Goal: Contribute content: Contribute content

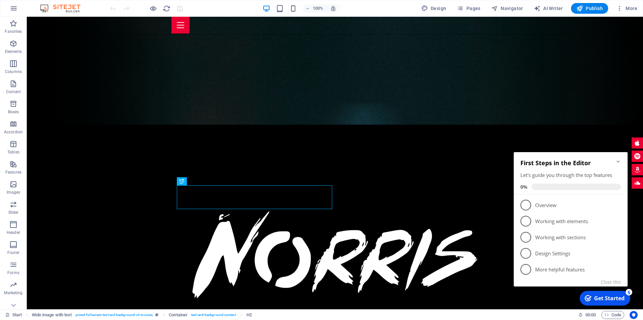
scroll to position [93, 0]
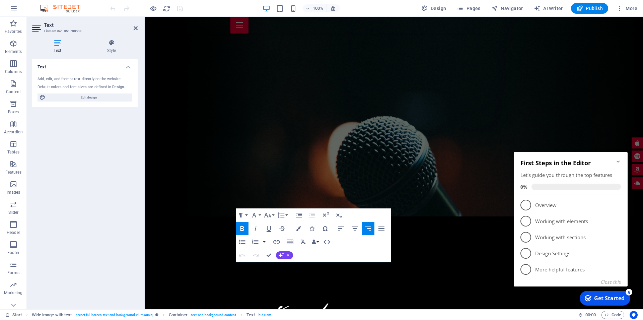
scroll to position [357, 0]
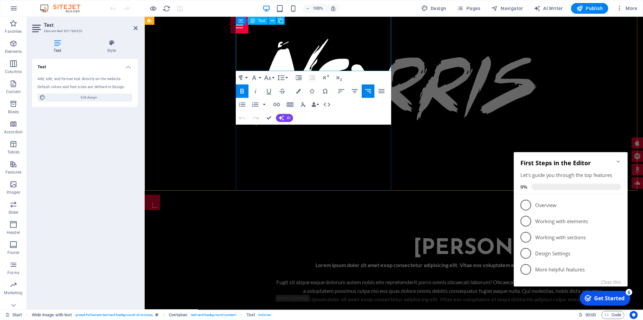
click at [390, 278] on p "Fugit sit atque eaque dolorum autem nobis elm reprehenderit porro omnis obcaeca…" at bounding box center [439, 286] width 327 height 17
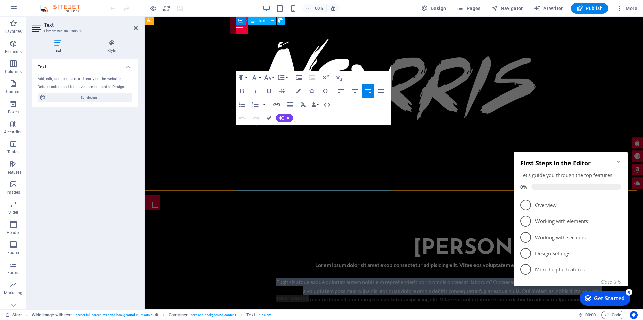
drag, startPoint x: 390, startPoint y: 67, endPoint x: 248, endPoint y: 32, distance: 145.9
click at [276, 278] on p "Fugit sit atque eaque dolorum autem nobis elm reprehenderit porro omnis obcaeca…" at bounding box center [439, 286] width 327 height 17
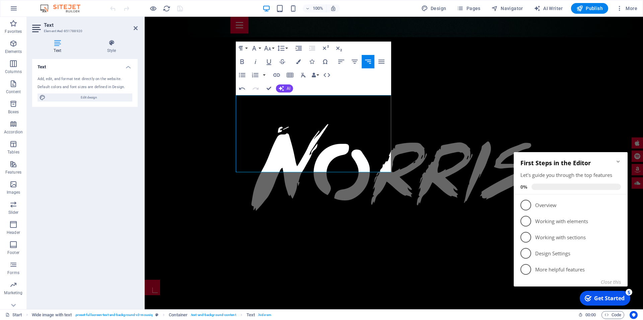
scroll to position [264, 0]
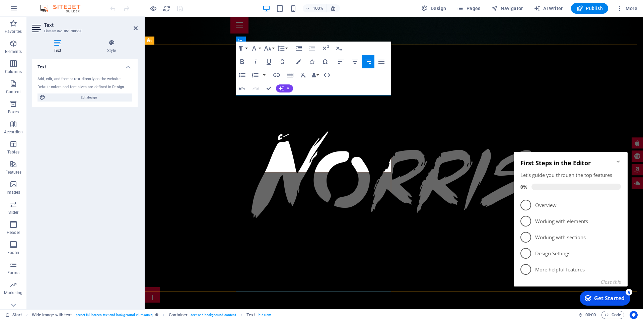
drag, startPoint x: 246, startPoint y: 98, endPoint x: 380, endPoint y: 113, distance: 134.8
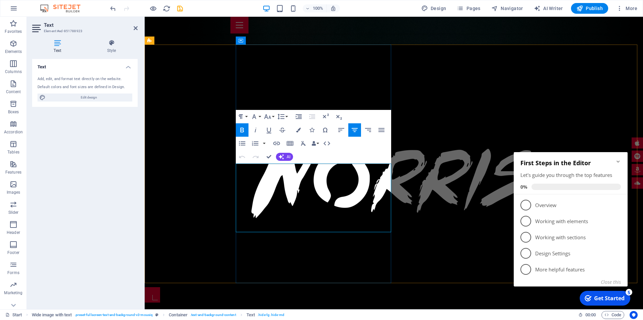
drag, startPoint x: 351, startPoint y: 228, endPoint x: 241, endPoint y: 168, distance: 124.5
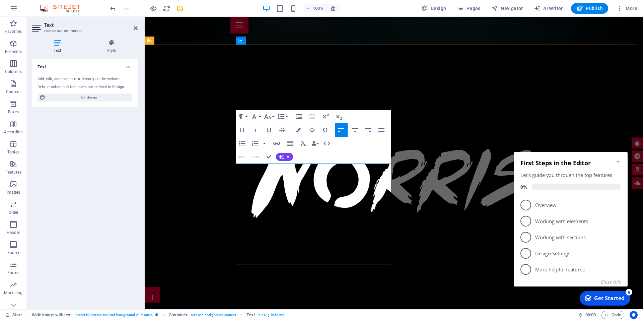
click at [356, 131] on icon "button" at bounding box center [355, 130] width 8 height 8
drag, startPoint x: 355, startPoint y: 261, endPoint x: 235, endPoint y: 172, distance: 149.6
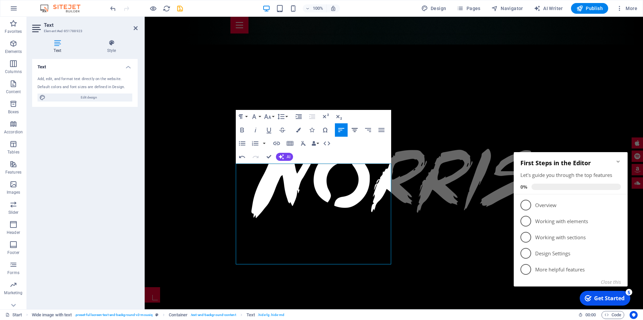
click at [357, 129] on icon "button" at bounding box center [355, 130] width 8 height 8
click at [288, 116] on button "Line Height" at bounding box center [282, 116] width 13 height 13
click at [290, 141] on link "Single" at bounding box center [291, 140] width 30 height 10
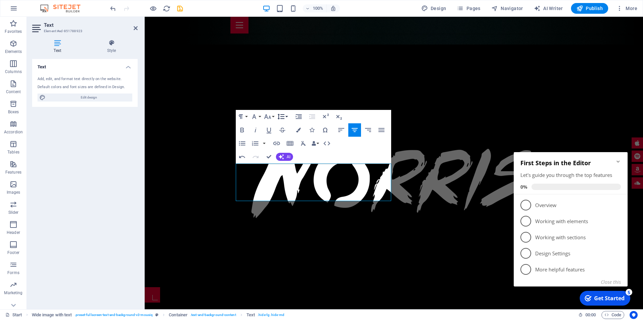
click at [288, 116] on button "Line Height" at bounding box center [282, 116] width 13 height 13
click at [288, 146] on link "1.15" at bounding box center [291, 150] width 30 height 10
click at [247, 115] on button "Paragraph Format" at bounding box center [242, 116] width 13 height 13
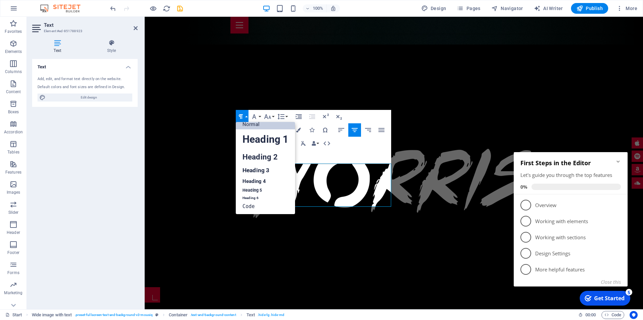
scroll to position [5, 0]
click at [247, 115] on button "Paragraph Format" at bounding box center [242, 116] width 13 height 13
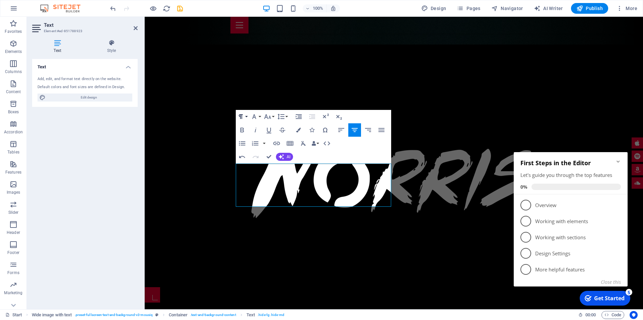
click at [247, 115] on button "Paragraph Format" at bounding box center [242, 116] width 13 height 13
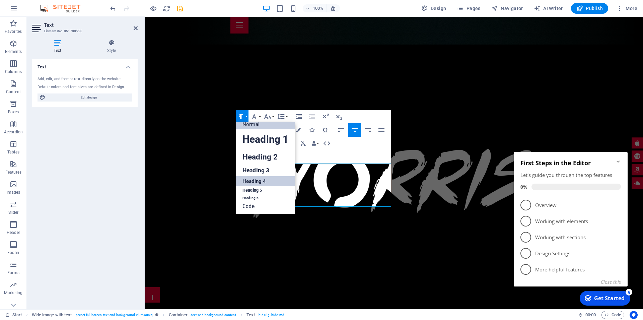
click at [271, 181] on link "Heading 4" at bounding box center [265, 181] width 59 height 10
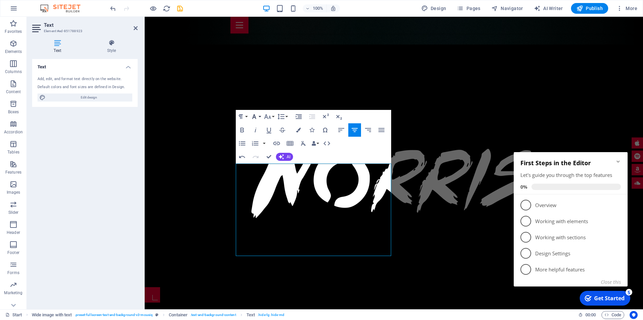
click at [260, 117] on button "Font Family" at bounding box center [255, 116] width 13 height 13
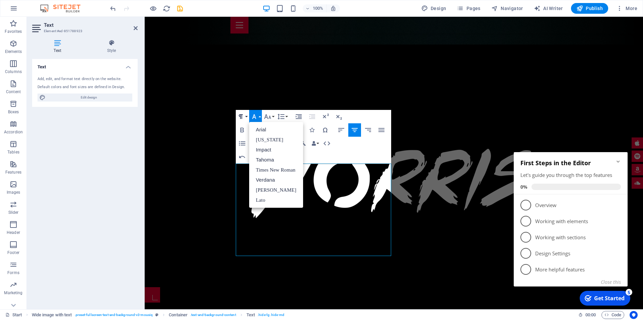
click at [245, 115] on button "Paragraph Format" at bounding box center [242, 116] width 13 height 13
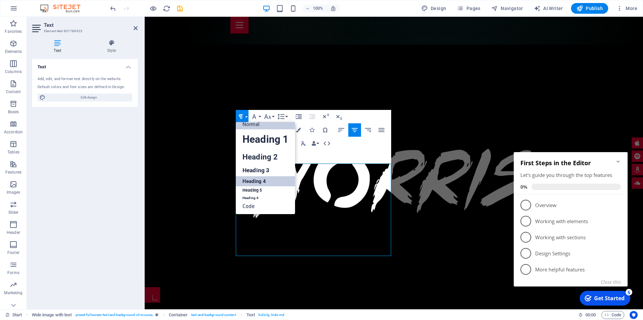
click at [274, 127] on link "Normal" at bounding box center [265, 124] width 59 height 10
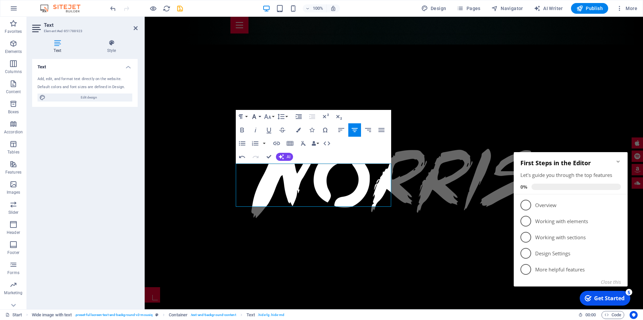
click at [259, 115] on button "Font Family" at bounding box center [255, 116] width 13 height 13
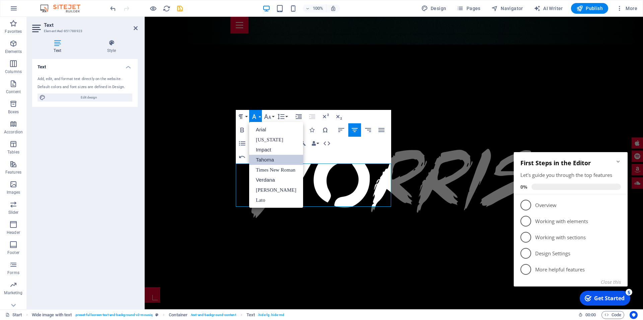
click at [263, 161] on link "Tahoma" at bounding box center [276, 160] width 54 height 10
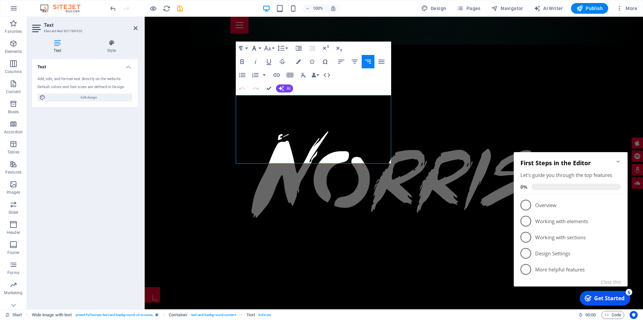
click at [261, 47] on button "Font Family" at bounding box center [255, 48] width 13 height 13
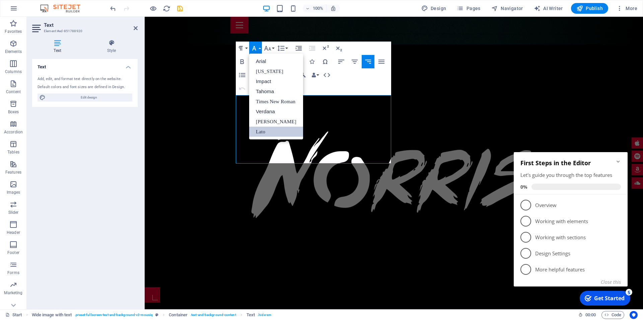
scroll to position [0, 0]
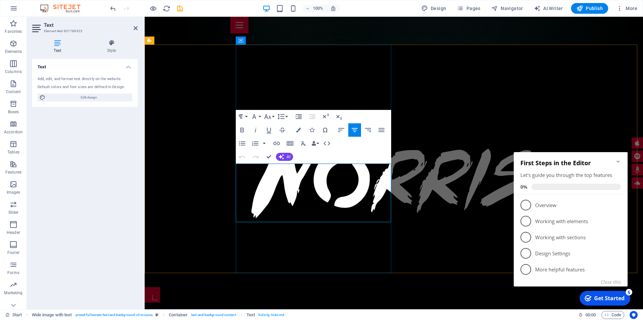
click at [262, 113] on div "Paragraph Format Normal Heading 1 Heading 2 Heading 3 Heading 4 Heading 5 Headi…" at bounding box center [262, 116] width 53 height 13
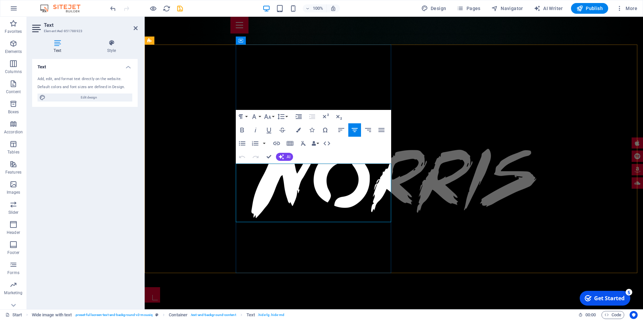
drag, startPoint x: 271, startPoint y: 168, endPoint x: 327, endPoint y: 218, distance: 75.4
click at [261, 115] on button "Font Family" at bounding box center [255, 116] width 13 height 13
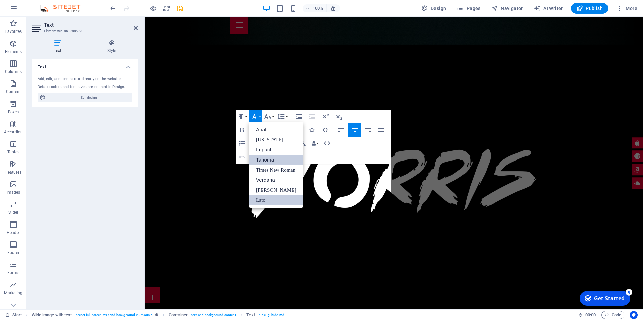
click at [261, 198] on link "Lato" at bounding box center [276, 200] width 54 height 10
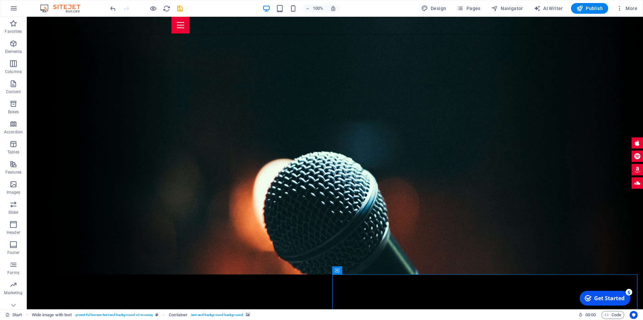
scroll to position [30, 0]
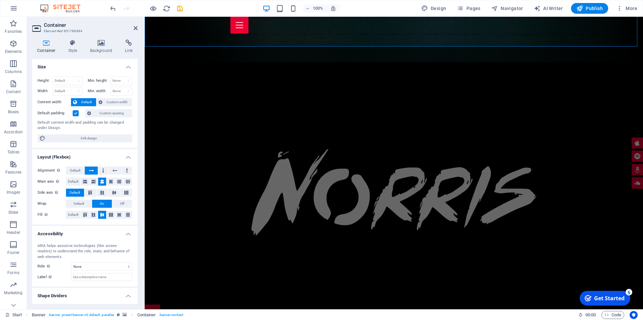
scroll to position [0, 0]
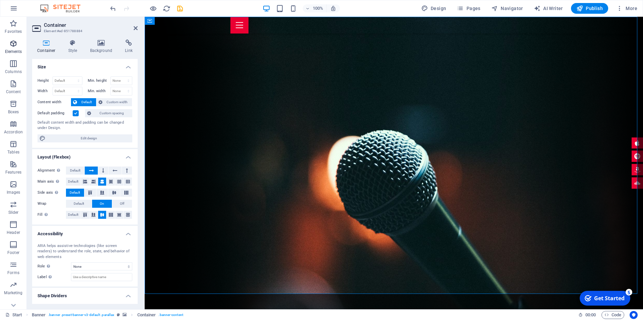
click at [10, 47] on icon "button" at bounding box center [13, 44] width 8 height 8
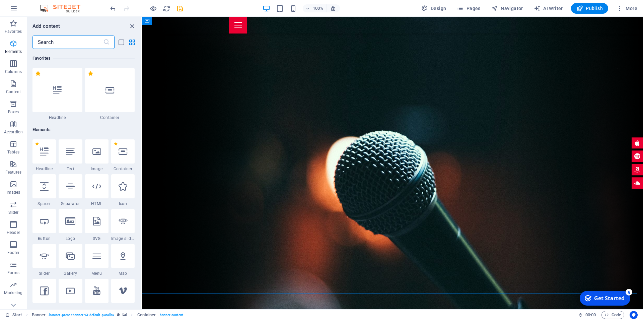
scroll to position [71, 0]
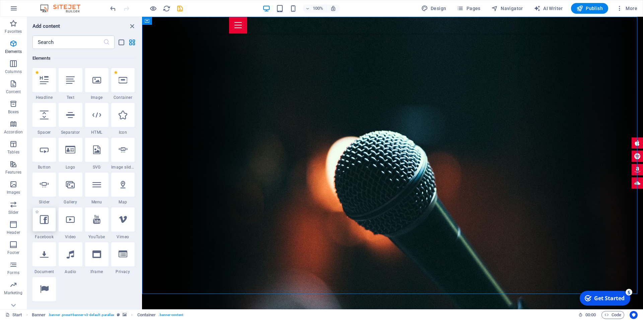
click at [41, 220] on icon at bounding box center [44, 219] width 9 height 9
select select "%"
select select "px"
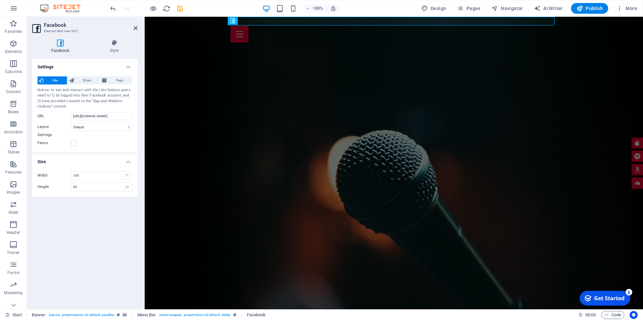
click at [71, 116] on label "URL" at bounding box center [53, 116] width 33 height 8
click at [71, 116] on input "https://www.facebook.com/facebook" at bounding box center [101, 116] width 61 height 8
click at [71, 116] on label "URL" at bounding box center [53, 116] width 33 height 8
click at [71, 116] on input "https://www.facebook.com/facebook" at bounding box center [101, 116] width 61 height 8
paste input "profile.php?id=100076570806566"
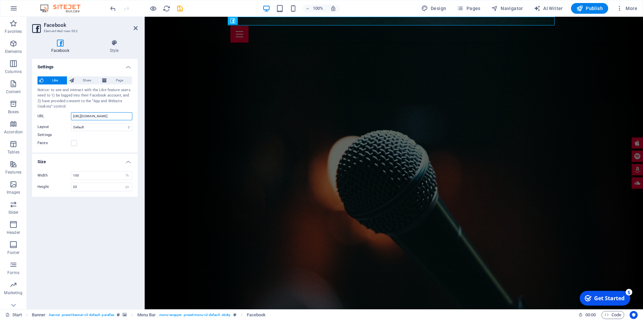
scroll to position [0, 35]
type input "https://www.facebook.com/profile.php?id=100076570806566"
click at [71, 123] on select "Default Button Box counter Button counter" at bounding box center [101, 127] width 61 height 8
select select "button"
click option "Button" at bounding box center [0, 0] width 0 height 0
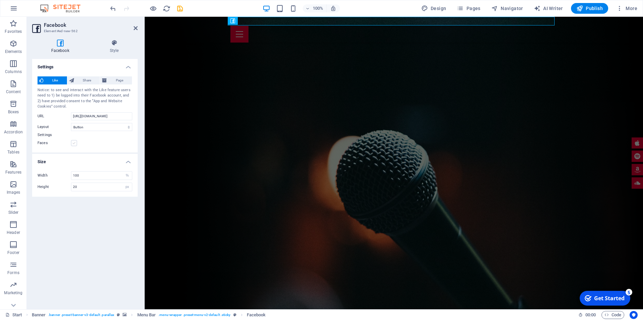
click at [73, 144] on label at bounding box center [74, 143] width 6 height 6
click at [0, 0] on input "Faces" at bounding box center [0, 0] width 0 height 0
click at [80, 81] on span "Share" at bounding box center [87, 80] width 22 height 8
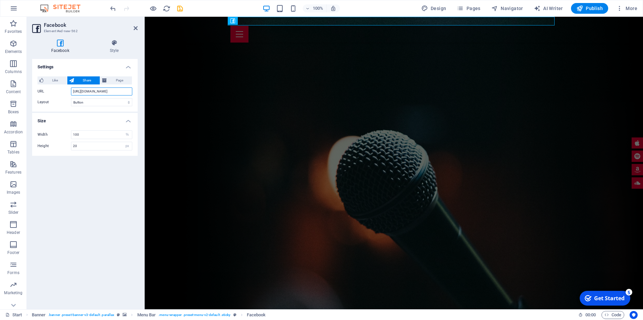
click at [73, 93] on input "https://www.facebook.com/profile.php?id=100076570806566" at bounding box center [101, 91] width 61 height 8
drag, startPoint x: 130, startPoint y: 93, endPoint x: 54, endPoint y: 91, distance: 76.0
click at [71, 91] on input "https://www.facebook.com/profile.php?id=100076570806566" at bounding box center [101, 91] width 61 height 8
paste input "https://www.facebook.com/profile.php?id=100076570806566"
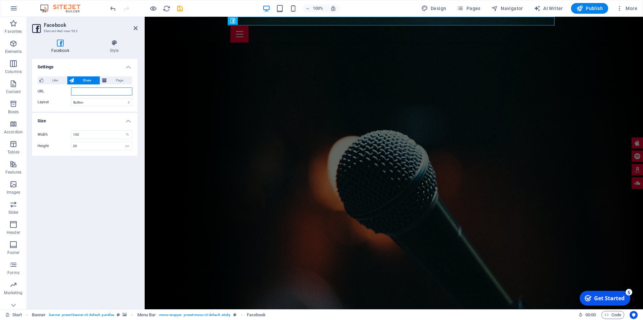
type input "https://www.facebook.com/profile.php?id=100076570806566"
click at [123, 75] on div "Like Share Page Notice: to see and interact with the Like feature users need to…" at bounding box center [84, 91] width 105 height 41
click at [114, 82] on span "Page" at bounding box center [119, 80] width 21 height 8
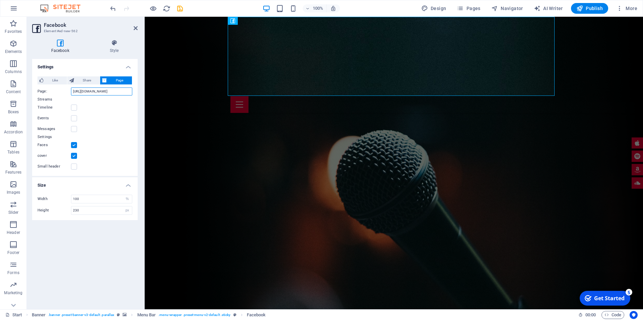
click at [83, 89] on input "https://www.facebook.com/profile.php?id=100076570806566" at bounding box center [101, 91] width 61 height 8
click at [81, 81] on span "Share" at bounding box center [87, 80] width 22 height 8
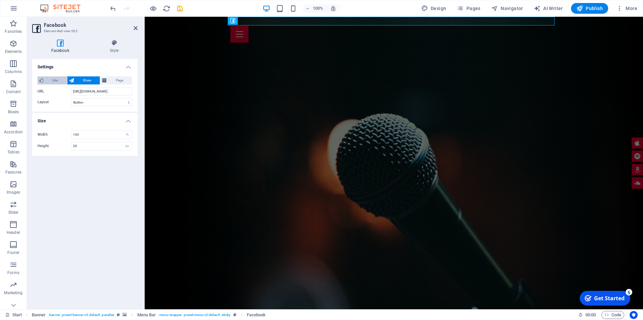
click at [53, 80] on span "Like" at bounding box center [55, 80] width 19 height 8
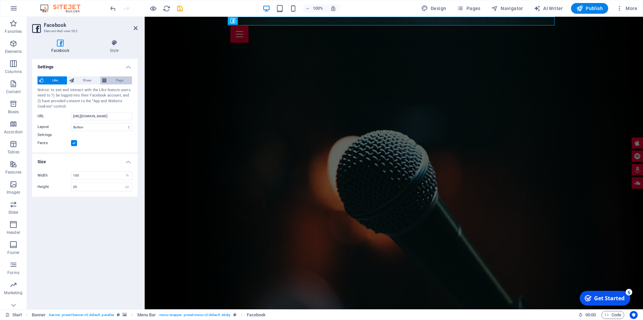
click at [114, 82] on span "Page" at bounding box center [119, 80] width 21 height 8
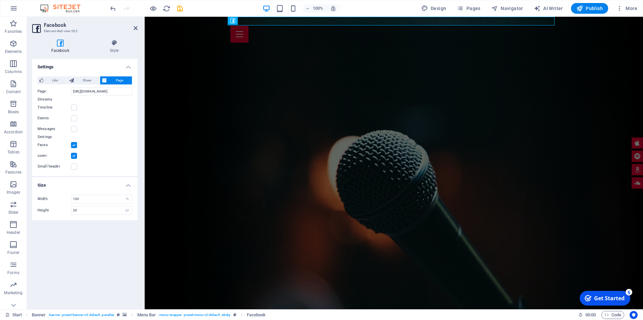
type input "230"
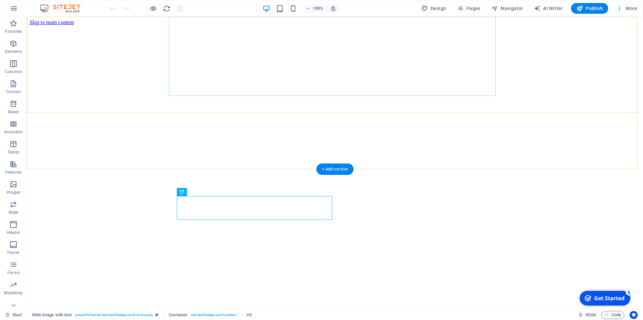
scroll to position [184, 0]
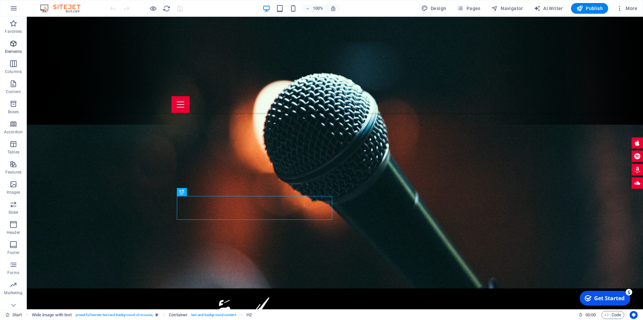
click at [14, 47] on icon "button" at bounding box center [13, 44] width 8 height 8
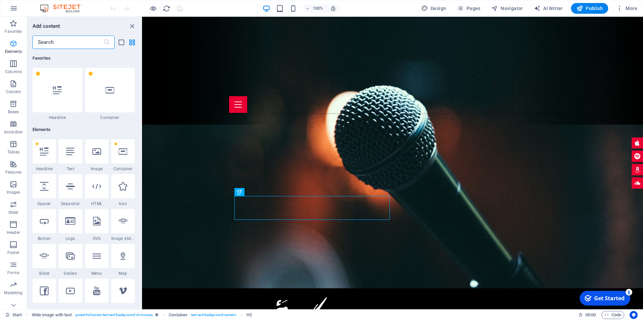
scroll to position [71, 0]
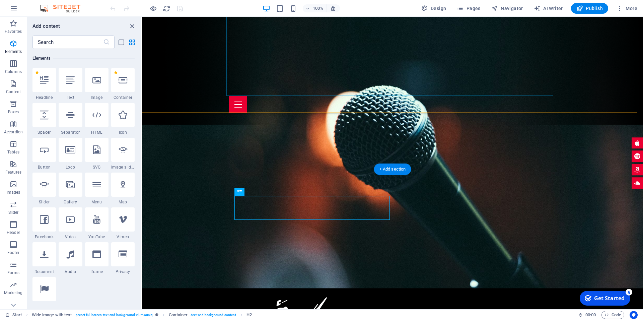
click at [294, 38] on div at bounding box center [392, 56] width 327 height 79
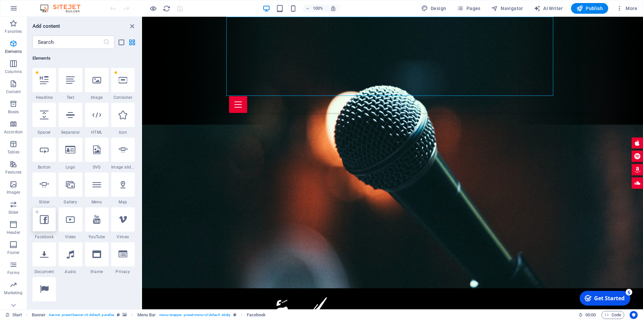
click at [48, 221] on icon at bounding box center [44, 219] width 9 height 9
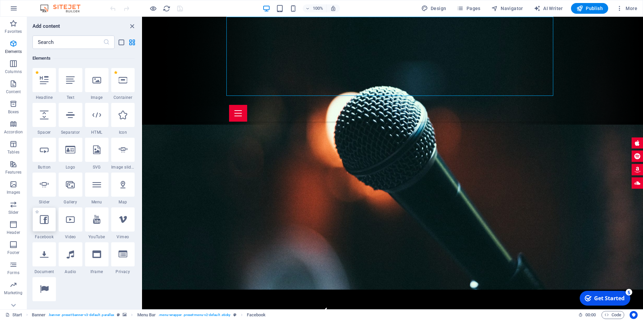
select select "%"
select select "px"
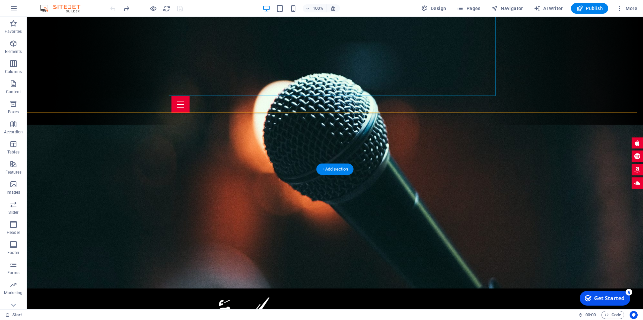
click at [208, 30] on div at bounding box center [334, 56] width 327 height 79
select select "%"
select select "px"
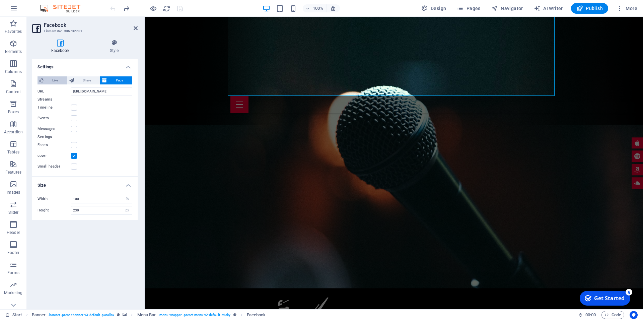
click at [47, 79] on span "Like" at bounding box center [55, 80] width 19 height 8
type input "20"
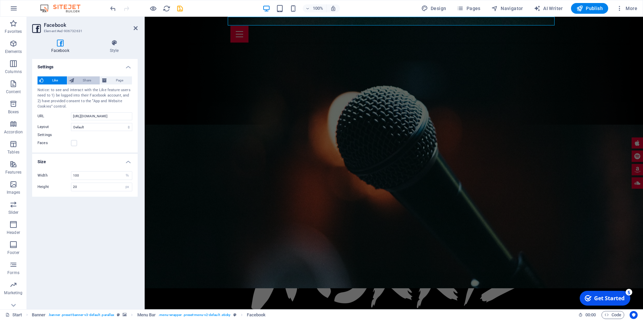
click at [78, 79] on span "Share" at bounding box center [87, 80] width 22 height 8
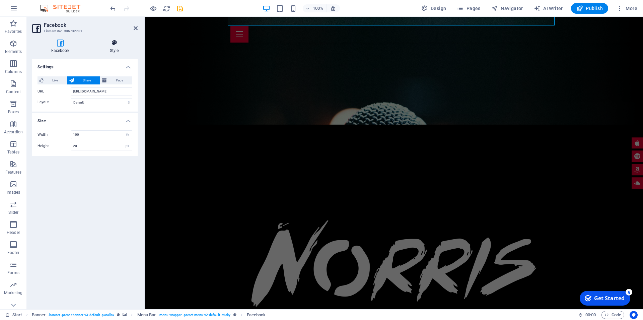
click at [117, 41] on icon at bounding box center [114, 43] width 47 height 7
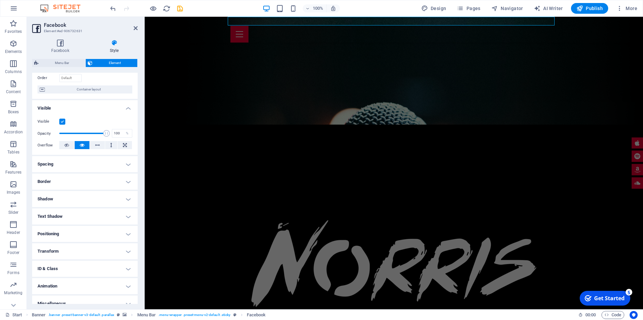
scroll to position [58, 0]
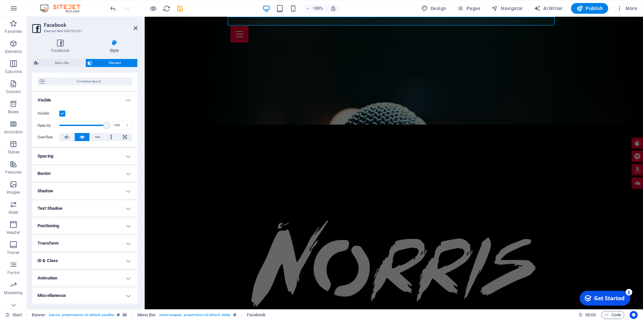
click at [118, 276] on h4 "Animation" at bounding box center [84, 278] width 105 height 16
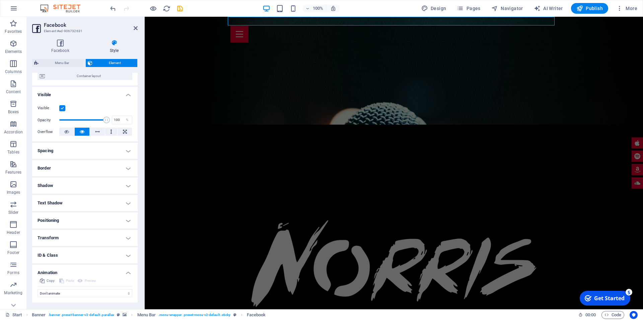
click at [118, 276] on h4 "Animation" at bounding box center [84, 270] width 105 height 12
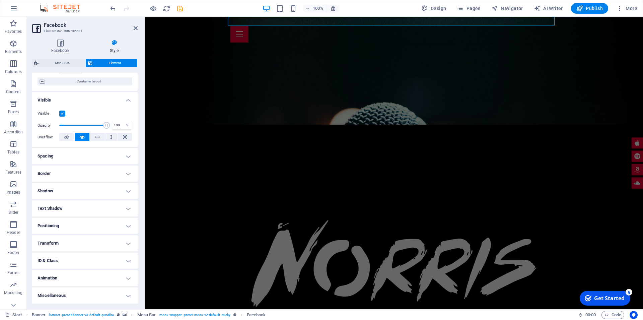
click at [138, 27] on aside "Facebook Element #ed-906732631 Facebook Style Settings Like Share Page Notice: …" at bounding box center [86, 163] width 118 height 292
click at [134, 28] on icon at bounding box center [136, 27] width 4 height 5
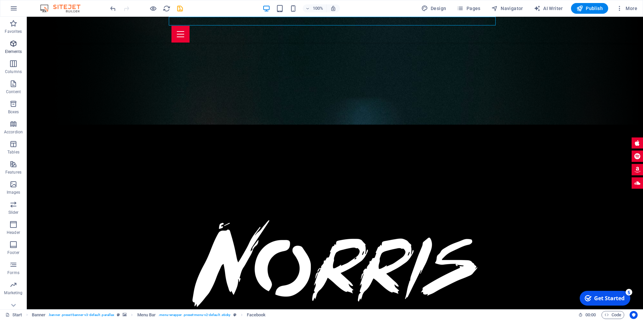
click at [13, 48] on span "Elements" at bounding box center [13, 48] width 27 height 16
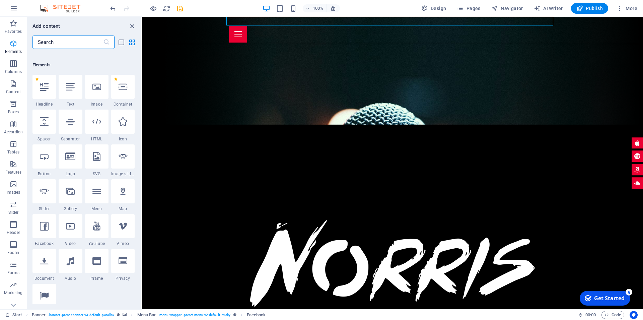
scroll to position [71, 0]
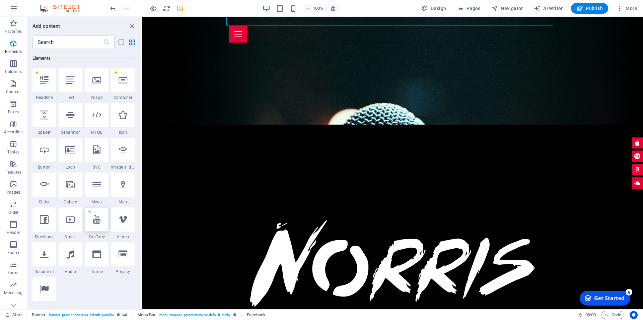
click at [93, 223] on icon at bounding box center [96, 219] width 7 height 9
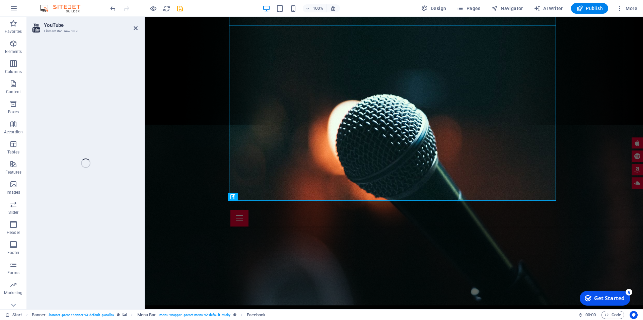
select select "ar16_9"
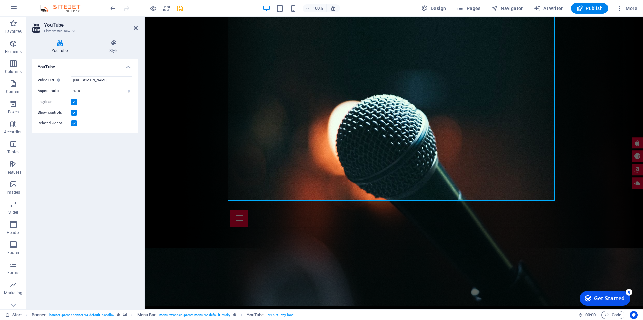
scroll to position [0, 0]
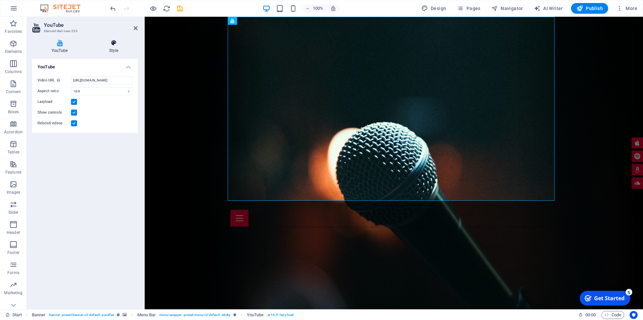
click at [109, 44] on icon at bounding box center [114, 43] width 48 height 7
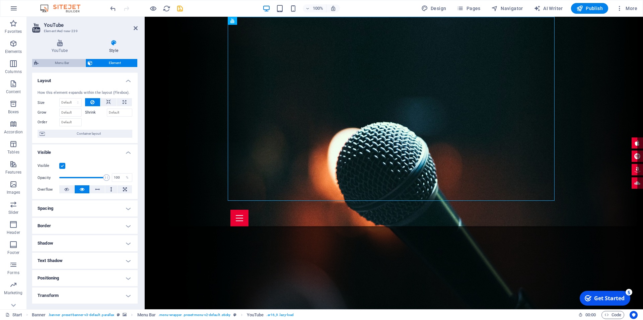
click at [65, 60] on span "Menu Bar" at bounding box center [62, 63] width 43 height 8
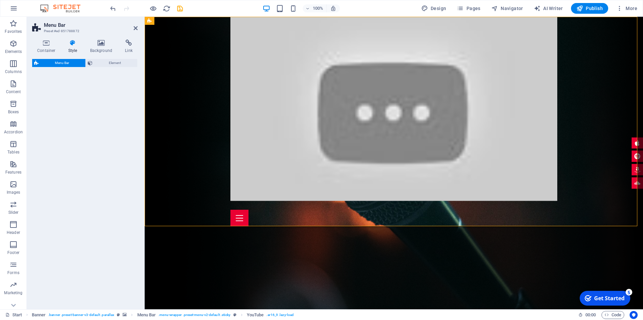
select select "rem"
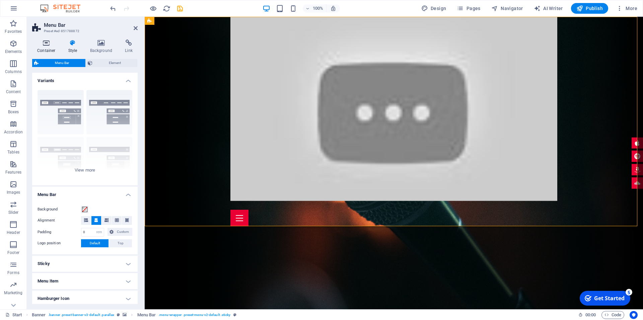
click at [48, 48] on h4 "Container" at bounding box center [47, 47] width 31 height 14
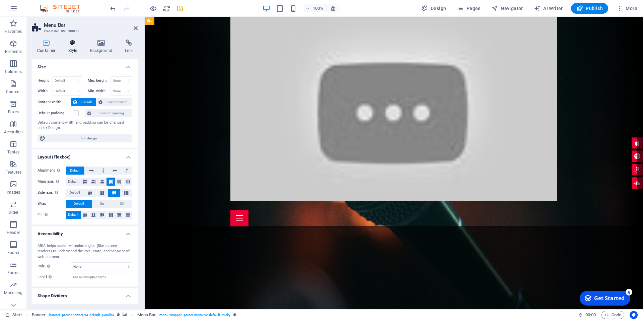
click at [71, 46] on icon at bounding box center [72, 43] width 19 height 7
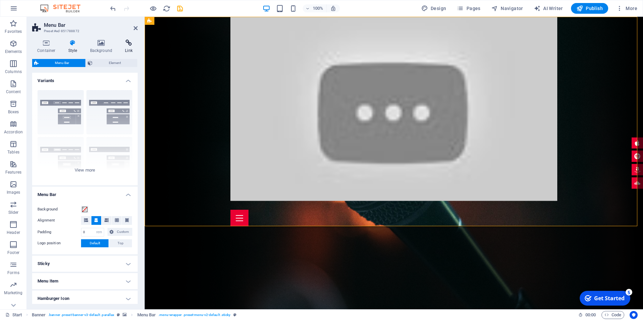
click at [126, 47] on h4 "Link" at bounding box center [129, 47] width 18 height 14
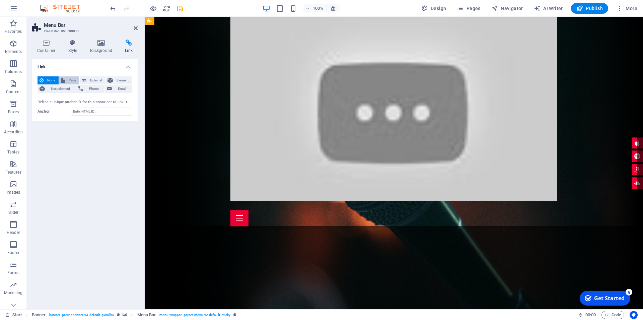
click at [67, 81] on button "Page" at bounding box center [69, 80] width 20 height 8
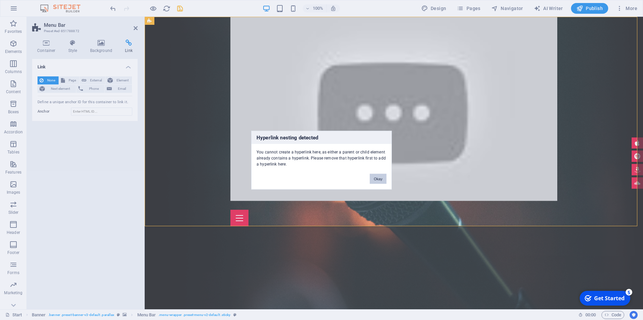
click at [374, 179] on button "Okay" at bounding box center [378, 178] width 17 height 10
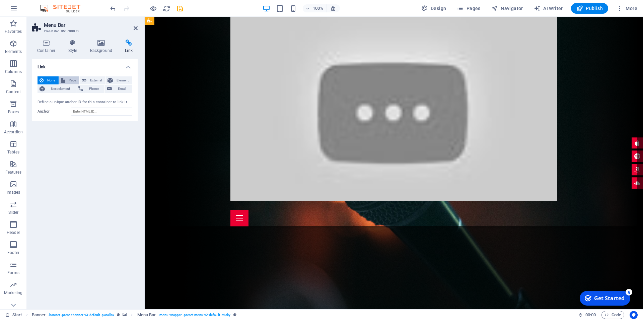
click at [65, 78] on button "Page" at bounding box center [69, 80] width 20 height 8
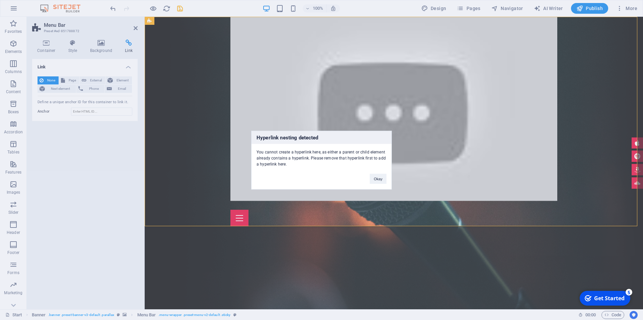
click at [382, 183] on div "Okay" at bounding box center [378, 175] width 27 height 17
click at [382, 180] on button "Okay" at bounding box center [378, 178] width 17 height 10
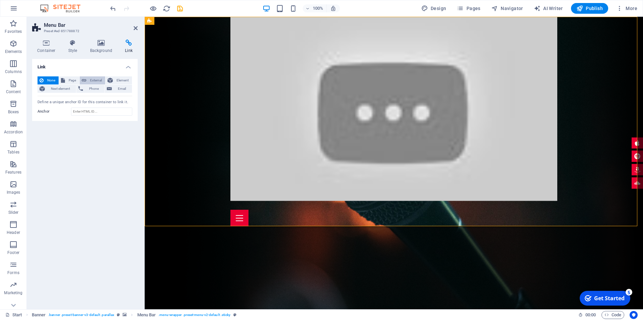
click at [97, 80] on span "External" at bounding box center [95, 80] width 15 height 8
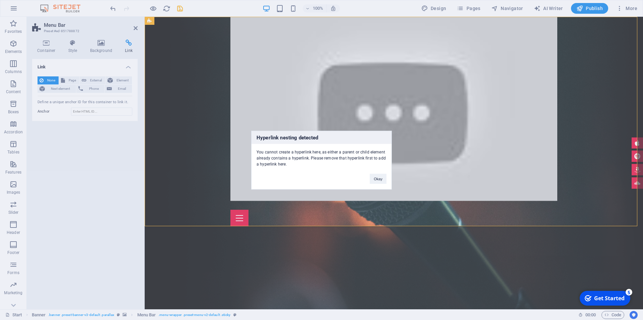
click at [384, 111] on div "Hyperlink nesting detected You cannot create a hyperlink here, as either a pare…" at bounding box center [321, 160] width 643 height 320
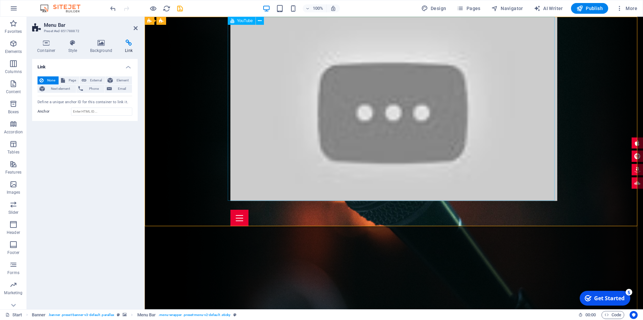
click at [304, 91] on div at bounding box center [393, 109] width 327 height 184
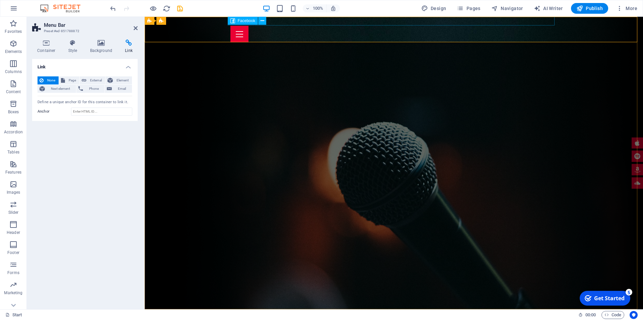
click at [272, 19] on div at bounding box center [393, 21] width 327 height 9
click at [265, 19] on button at bounding box center [262, 21] width 8 height 8
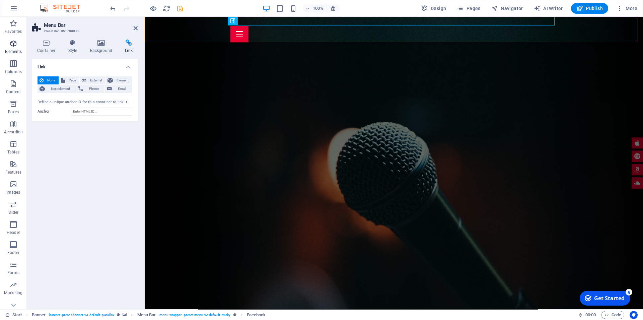
click at [12, 42] on icon "button" at bounding box center [13, 44] width 8 height 8
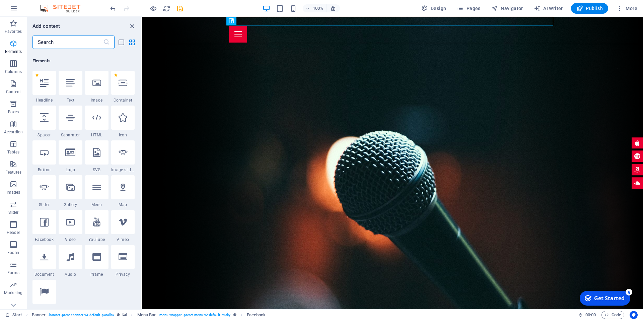
scroll to position [71, 0]
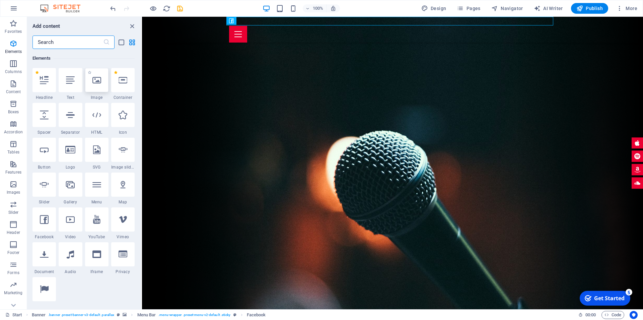
click at [94, 77] on icon at bounding box center [96, 80] width 9 height 9
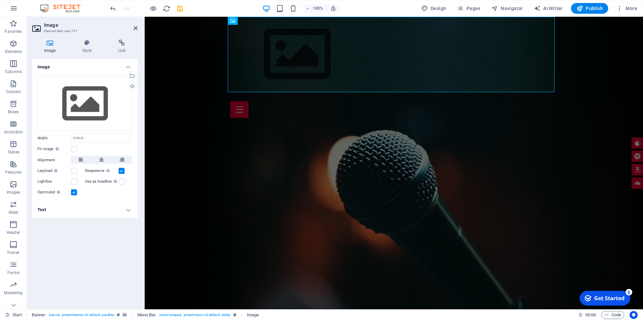
click at [128, 62] on h4 "Image" at bounding box center [84, 65] width 105 height 12
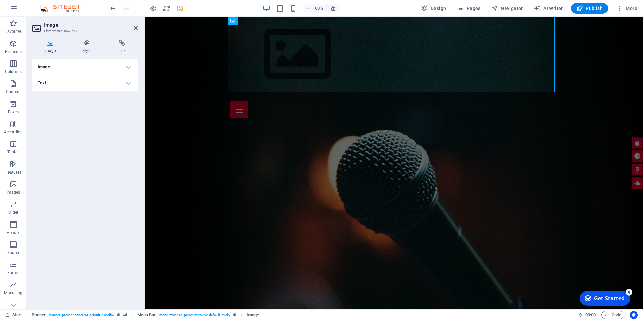
click at [48, 46] on icon at bounding box center [49, 43] width 35 height 7
click at [249, 47] on figure at bounding box center [393, 54] width 327 height 75
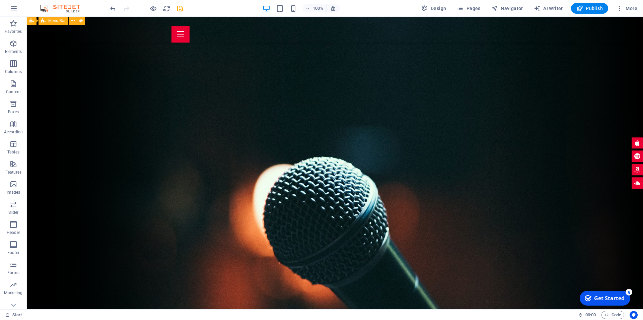
click at [52, 19] on span "Menu Bar" at bounding box center [56, 21] width 17 height 4
click at [52, 21] on span "Menu Bar" at bounding box center [56, 21] width 17 height 4
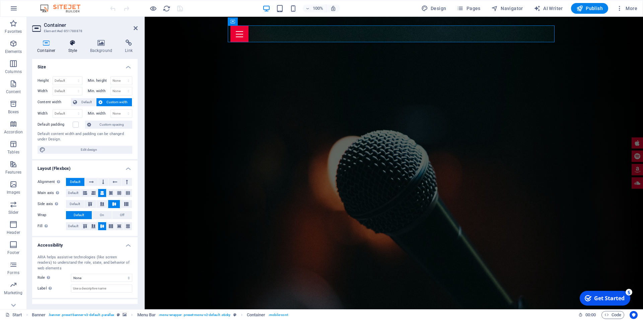
click at [82, 45] on h4 "Style" at bounding box center [74, 47] width 22 height 14
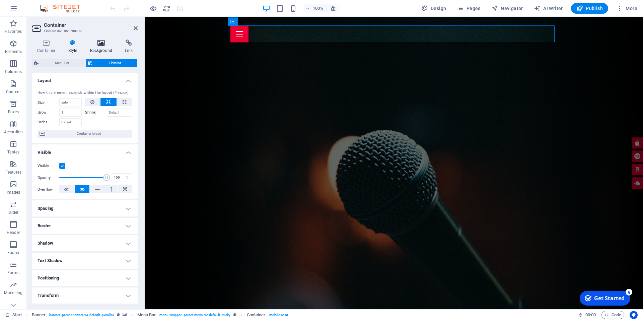
click at [105, 43] on icon at bounding box center [101, 43] width 32 height 7
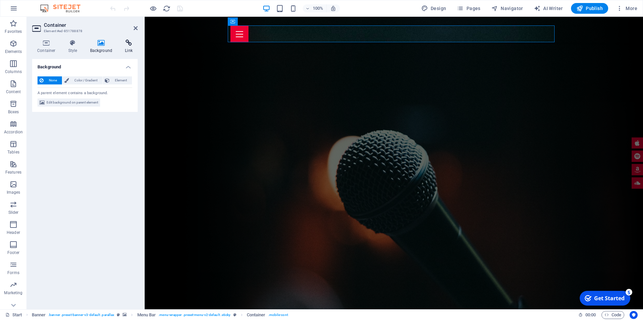
click at [131, 46] on icon at bounding box center [129, 43] width 18 height 7
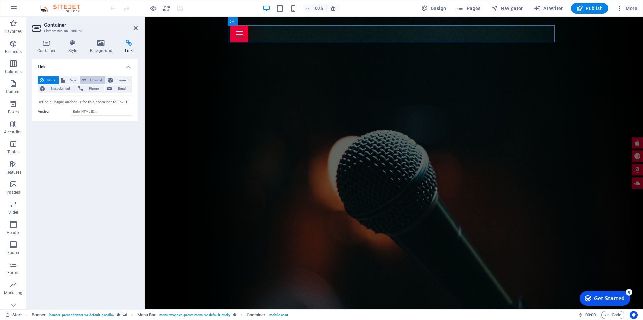
click at [86, 80] on button "External" at bounding box center [92, 80] width 25 height 8
select select "blank"
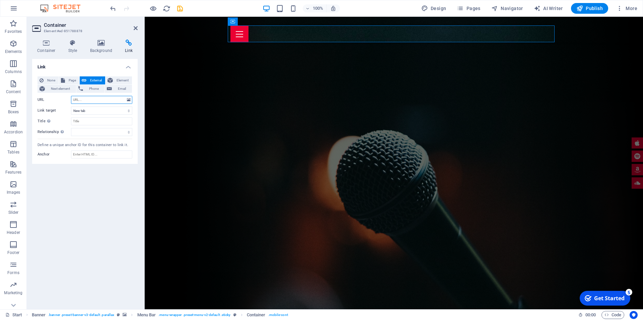
click at [83, 100] on input "URL" at bounding box center [101, 100] width 61 height 8
paste input "[URL][DOMAIN_NAME]"
type input "[URL][DOMAIN_NAME]"
click at [71, 106] on select "New tab Same tab Overlay" at bounding box center [101, 110] width 61 height 8
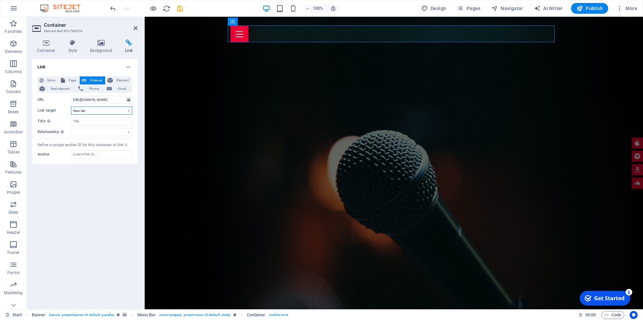
click at [124, 110] on select "New tab Same tab Overlay" at bounding box center [101, 110] width 61 height 8
click at [89, 174] on div "Link None Page External Element Next element Phone Email Page Start Element URL…" at bounding box center [84, 181] width 105 height 245
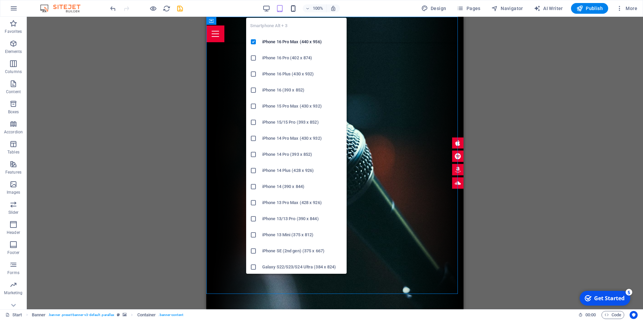
click at [0, 0] on icon "button" at bounding box center [0, 0] width 0 height 0
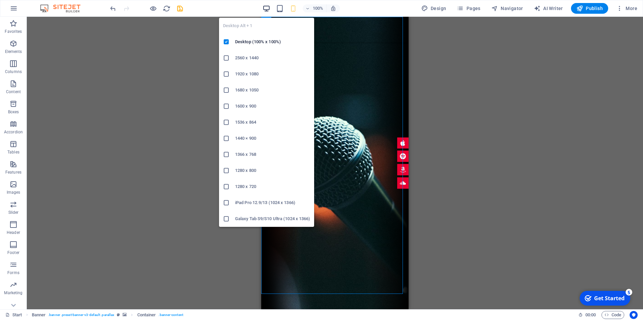
click at [0, 0] on icon "button" at bounding box center [0, 0] width 0 height 0
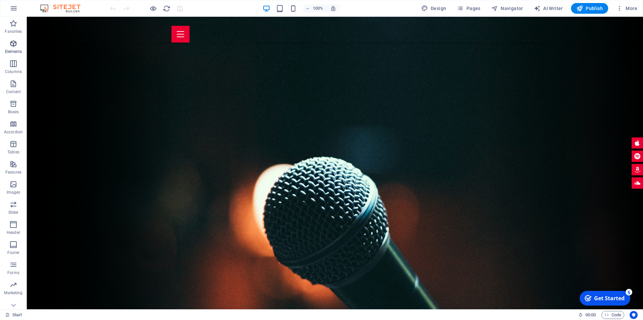
click at [12, 41] on icon "button" at bounding box center [13, 44] width 8 height 8
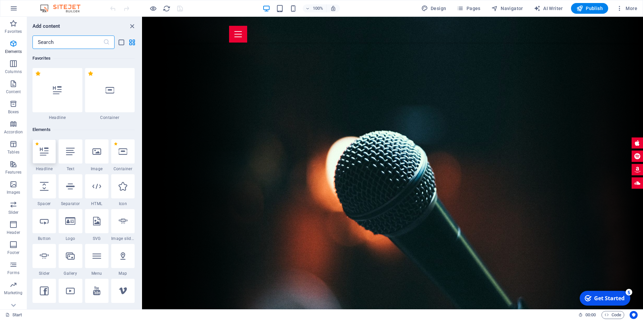
scroll to position [71, 0]
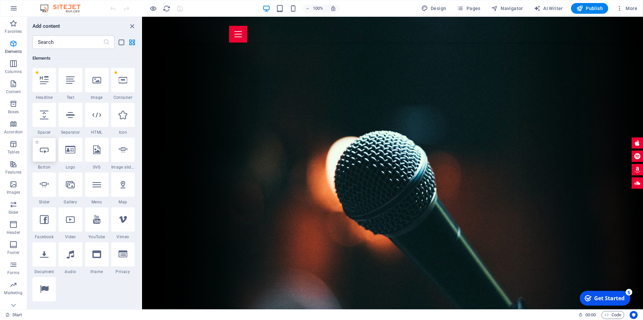
click at [46, 150] on icon at bounding box center [44, 149] width 9 height 9
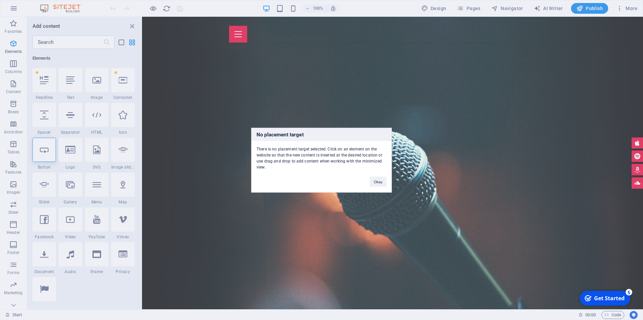
click at [379, 186] on div "Okay" at bounding box center [378, 178] width 27 height 17
click at [377, 182] on button "Okay" at bounding box center [378, 181] width 17 height 10
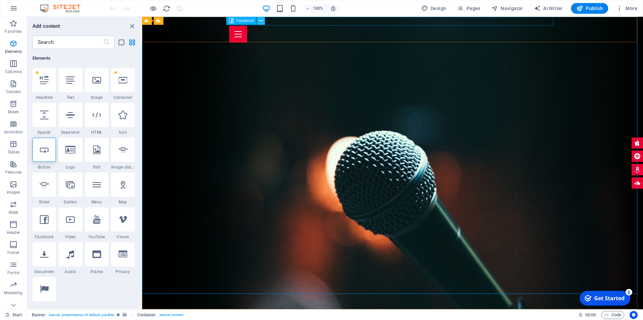
click at [260, 20] on icon at bounding box center [261, 20] width 4 height 7
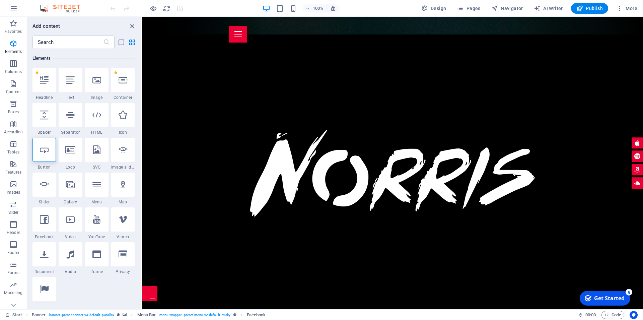
scroll to position [280, 0]
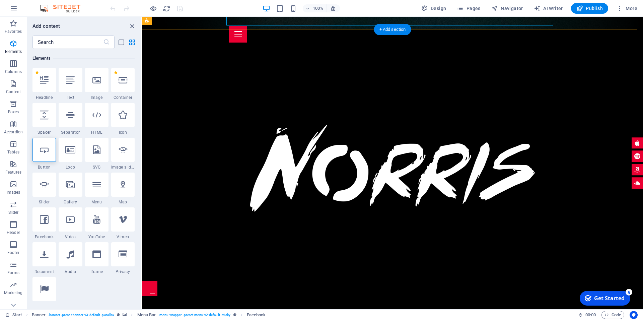
click at [581, 40] on div "Home About me Tour Dates Releases Impressions Press Booking" at bounding box center [392, 30] width 501 height 26
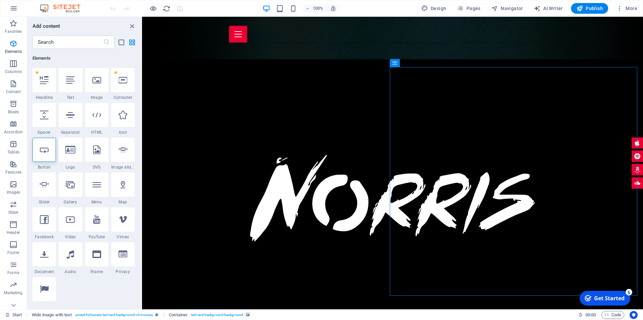
scroll to position [240, 0]
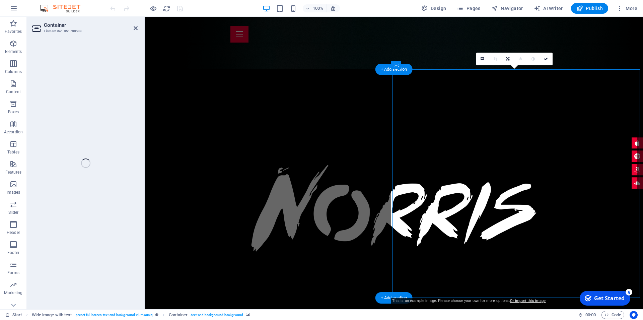
select select "px"
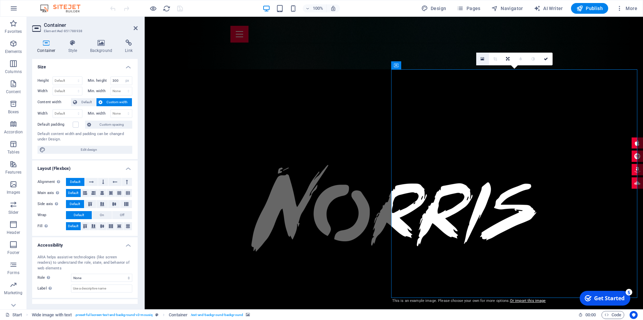
click at [484, 56] on link at bounding box center [482, 59] width 13 height 13
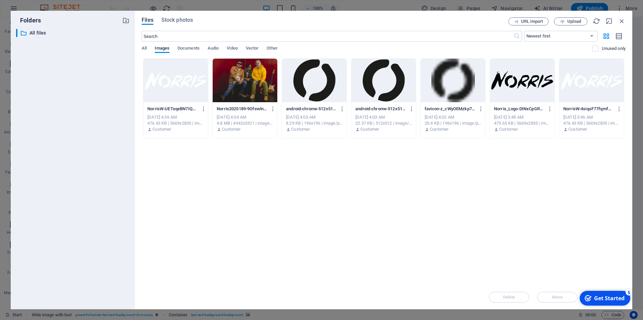
click at [258, 91] on div at bounding box center [245, 81] width 65 height 44
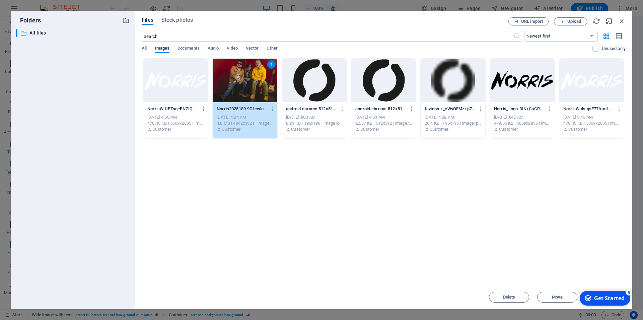
click at [598, 294] on div "checkmark Get Started 5" at bounding box center [605, 298] width 51 height 15
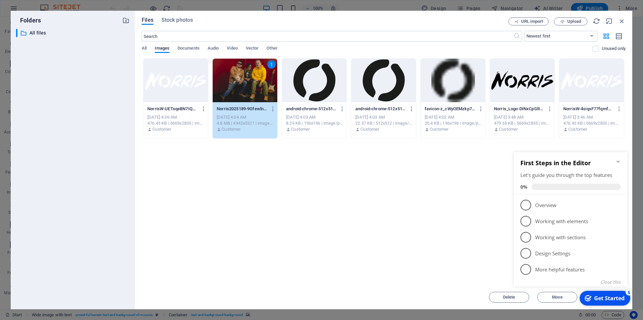
click at [598, 294] on div "checkmark Get Started 5" at bounding box center [605, 298] width 51 height 15
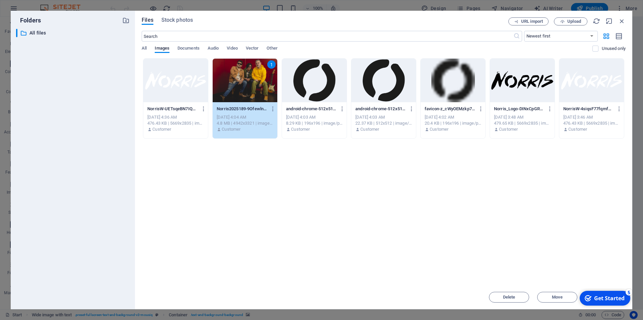
click at [233, 92] on div "1" at bounding box center [245, 81] width 65 height 44
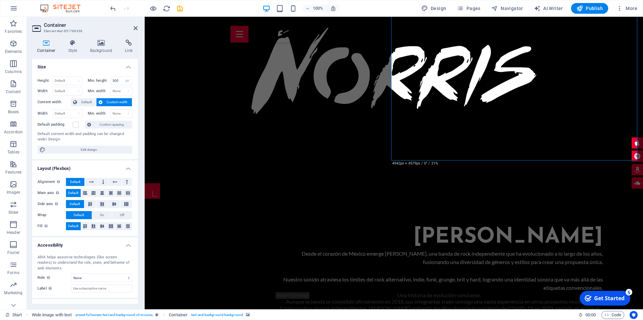
scroll to position [439, 0]
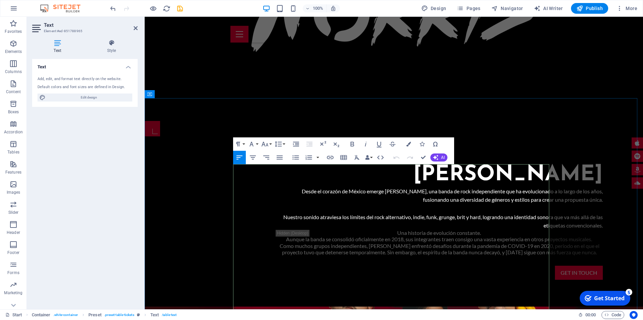
drag, startPoint x: 258, startPoint y: 177, endPoint x: 227, endPoint y: 180, distance: 31.2
drag, startPoint x: 326, startPoint y: 177, endPoint x: 289, endPoint y: 187, distance: 39.0
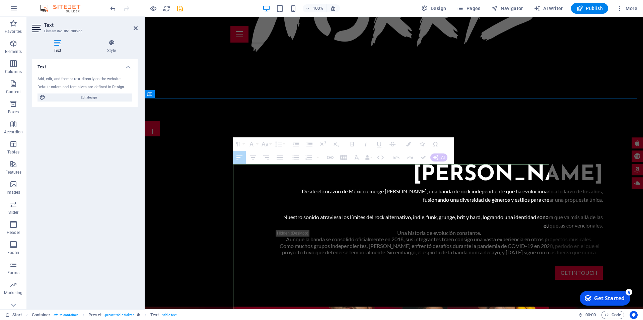
drag, startPoint x: 331, startPoint y: 178, endPoint x: 294, endPoint y: 176, distance: 37.2
drag, startPoint x: 294, startPoint y: 176, endPoint x: 335, endPoint y: 177, distance: 40.8
drag, startPoint x: 419, startPoint y: 179, endPoint x: 372, endPoint y: 178, distance: 47.2
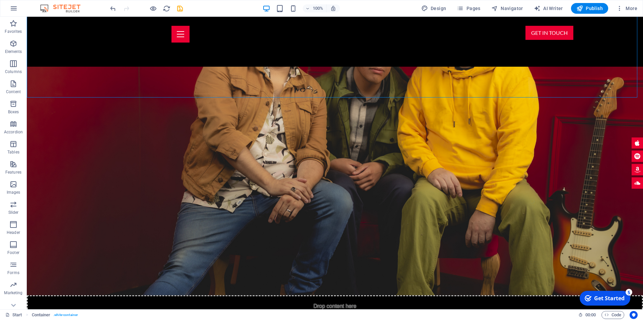
scroll to position [704, 0]
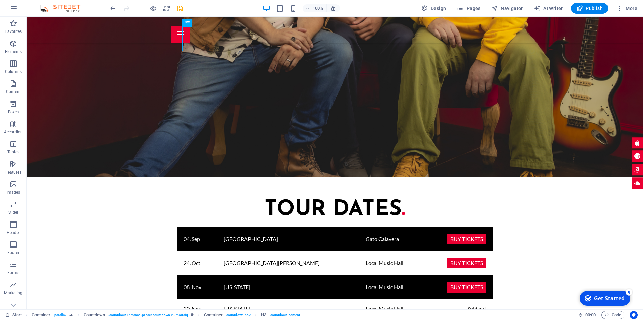
scroll to position [883, 0]
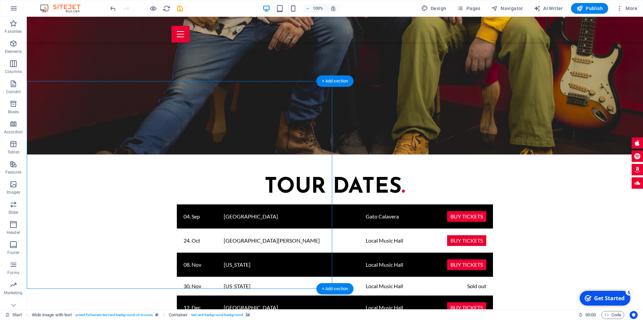
select select "px"
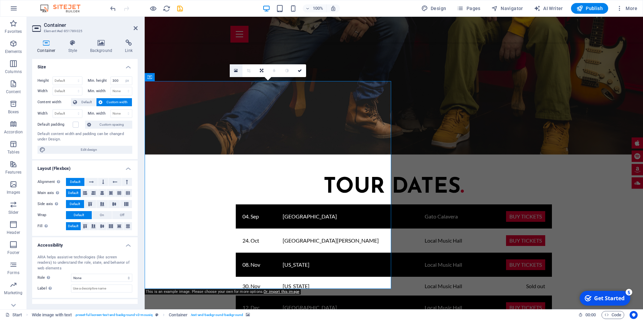
click at [234, 68] on icon at bounding box center [236, 70] width 4 height 5
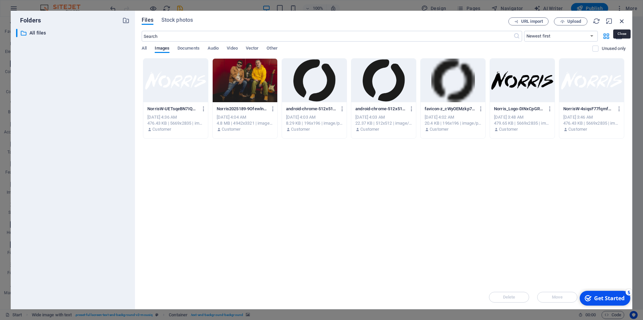
click at [622, 17] on icon "button" at bounding box center [621, 20] width 7 height 7
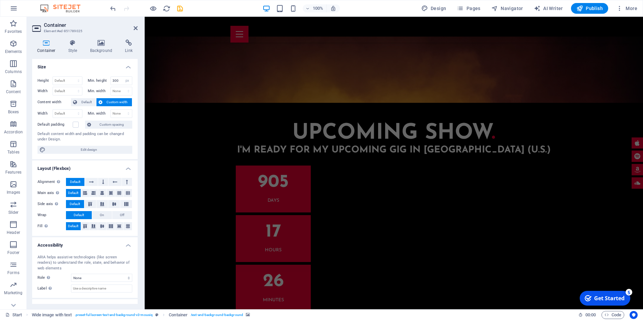
scroll to position [1487, 0]
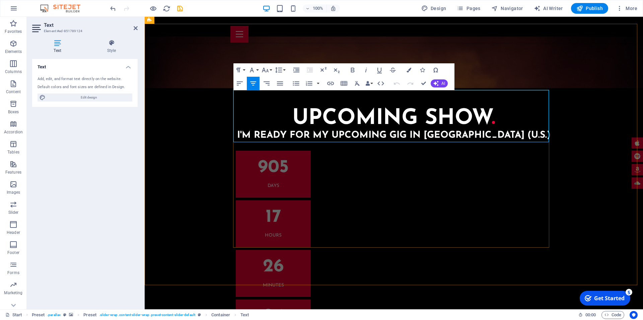
drag, startPoint x: 468, startPoint y: 122, endPoint x: 234, endPoint y: 92, distance: 235.9
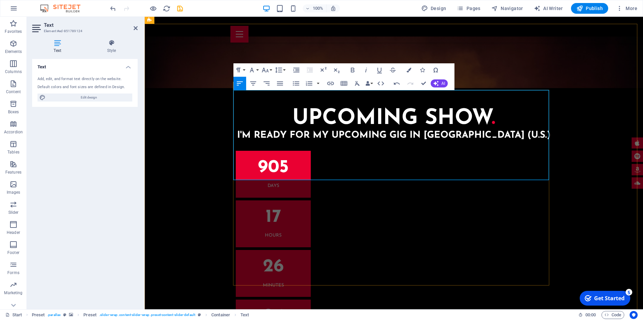
drag, startPoint x: 404, startPoint y: 153, endPoint x: 233, endPoint y: 98, distance: 179.5
click at [258, 70] on button "Font Family" at bounding box center [253, 69] width 13 height 13
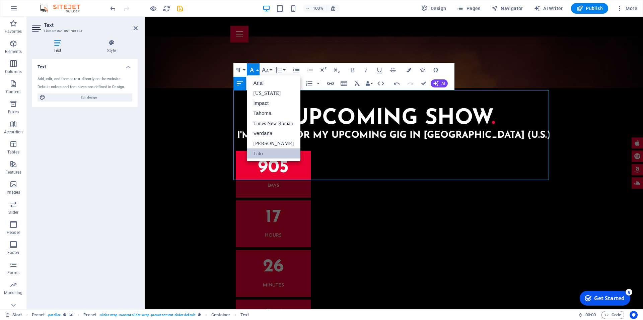
click at [265, 152] on link "Lato" at bounding box center [274, 153] width 54 height 10
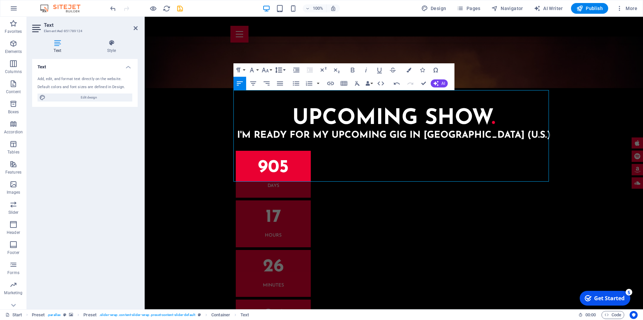
click at [283, 72] on button "Line Height" at bounding box center [280, 69] width 13 height 13
click at [284, 107] on link "1.15" at bounding box center [289, 103] width 30 height 10
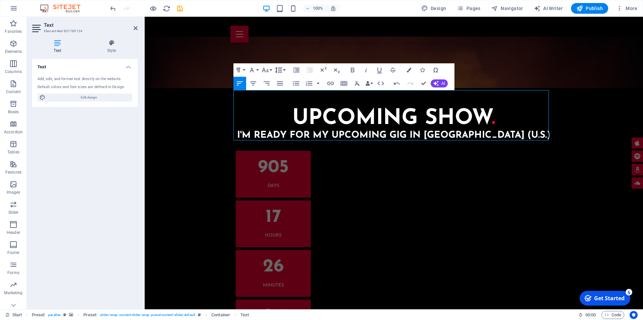
click at [286, 72] on button "Line Height" at bounding box center [280, 69] width 13 height 13
click at [291, 112] on link "1.5" at bounding box center [289, 113] width 30 height 10
click at [255, 80] on icon "button" at bounding box center [253, 83] width 8 height 8
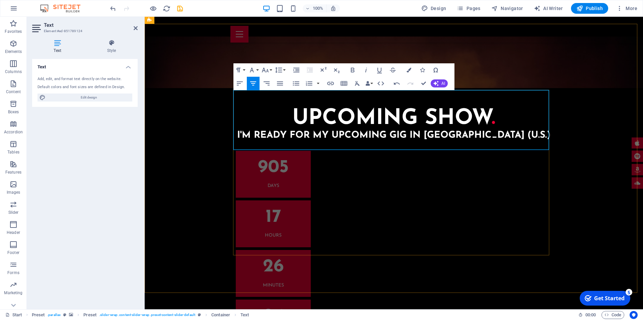
drag, startPoint x: 269, startPoint y: 95, endPoint x: 237, endPoint y: 95, distance: 31.5
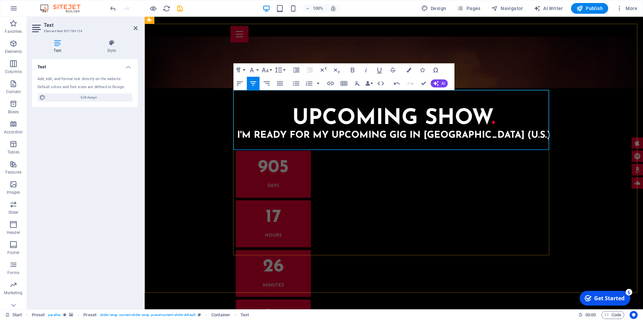
drag, startPoint x: 494, startPoint y: 130, endPoint x: 238, endPoint y: 98, distance: 258.8
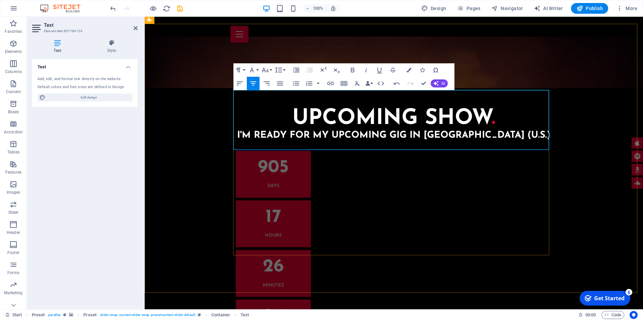
copy div "Logramos obtener el segundo lugar nacional en la convocatoria Nimbeë 2025 de Ra…"
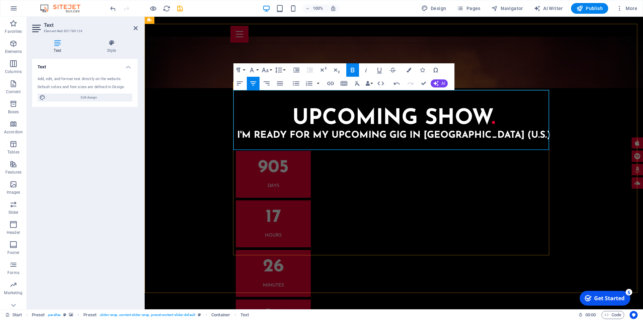
drag, startPoint x: 370, startPoint y: 138, endPoint x: 409, endPoint y: 137, distance: 38.8
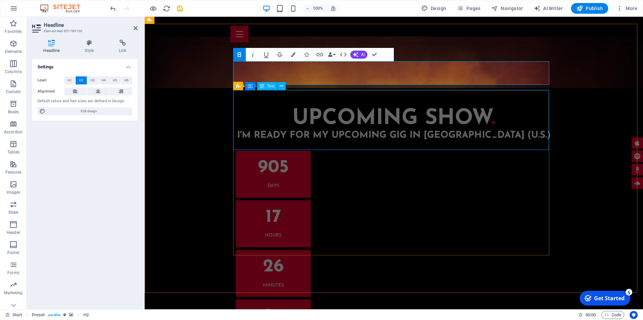
drag, startPoint x: 381, startPoint y: 111, endPoint x: 384, endPoint y: 104, distance: 8.0
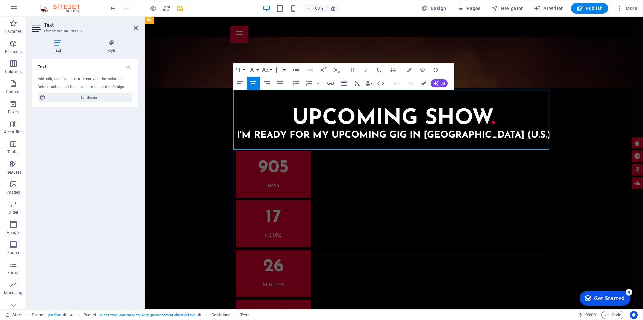
drag, startPoint x: 278, startPoint y: 112, endPoint x: 499, endPoint y: 125, distance: 222.0
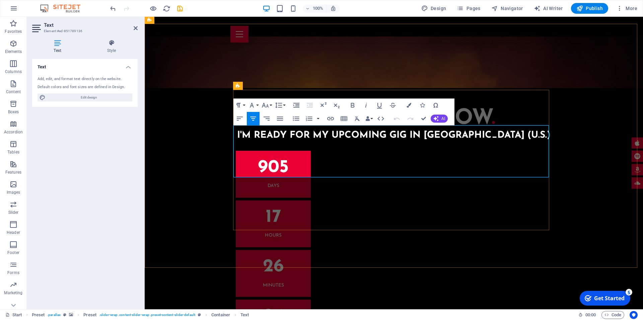
drag, startPoint x: 426, startPoint y: 167, endPoint x: 233, endPoint y: 132, distance: 195.8
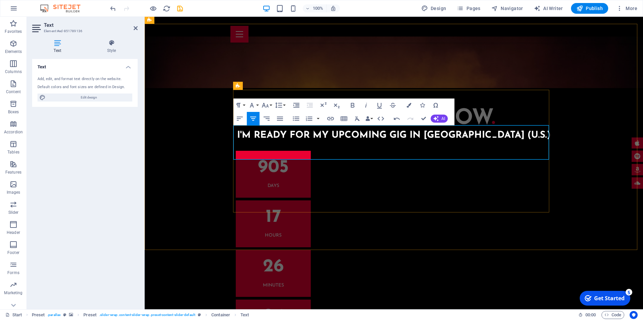
drag, startPoint x: 305, startPoint y: 131, endPoint x: 272, endPoint y: 130, distance: 33.5
drag, startPoint x: 509, startPoint y: 138, endPoint x: 513, endPoint y: 138, distance: 4.0
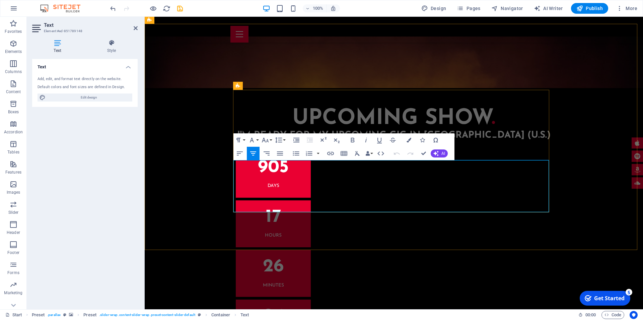
drag, startPoint x: 420, startPoint y: 198, endPoint x: 236, endPoint y: 167, distance: 187.1
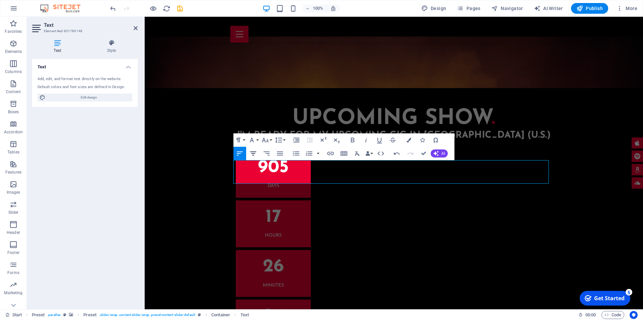
click at [251, 154] on icon "button" at bounding box center [253, 153] width 6 height 4
click at [257, 140] on button "Font Family" at bounding box center [253, 139] width 13 height 13
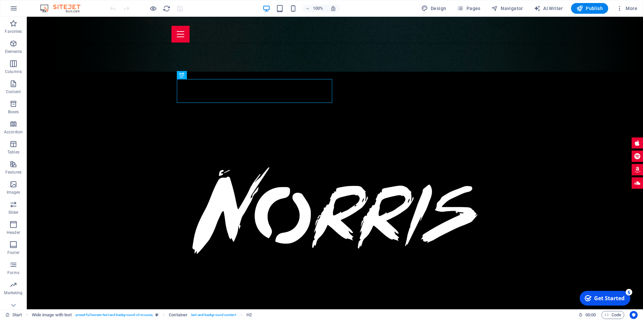
scroll to position [317, 0]
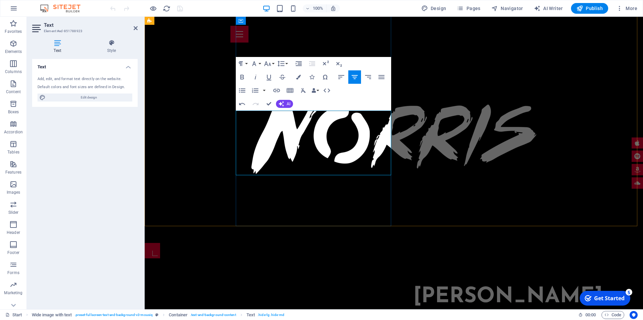
drag, startPoint x: 269, startPoint y: 121, endPoint x: 356, endPoint y: 123, distance: 86.7
click at [241, 74] on icon "button" at bounding box center [242, 77] width 8 height 8
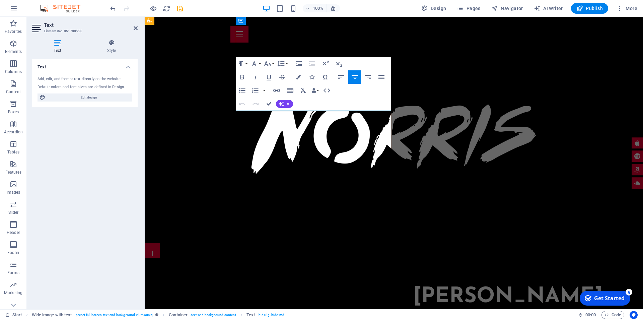
drag, startPoint x: 267, startPoint y: 121, endPoint x: 329, endPoint y: 174, distance: 81.9
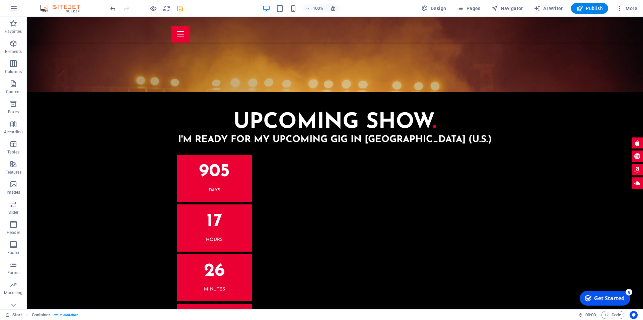
scroll to position [1401, 0]
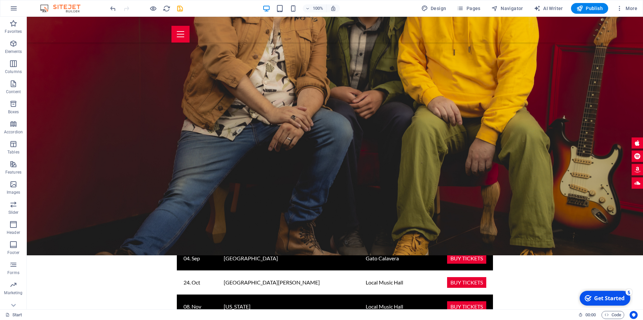
scroll to position [705, 0]
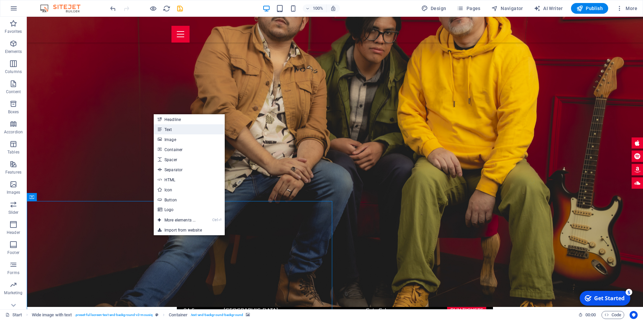
click at [171, 132] on link "Text" at bounding box center [189, 129] width 71 height 10
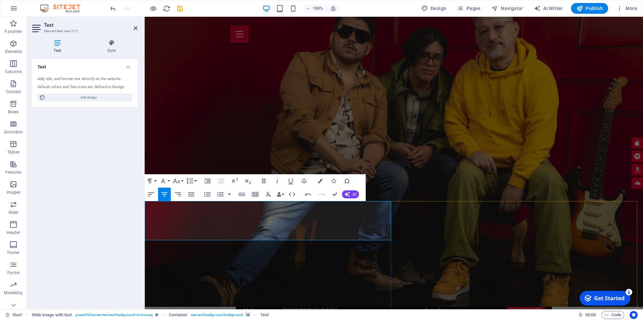
drag, startPoint x: 344, startPoint y: 236, endPoint x: 219, endPoint y: 206, distance: 128.4
click at [179, 196] on icon "button" at bounding box center [178, 194] width 6 height 4
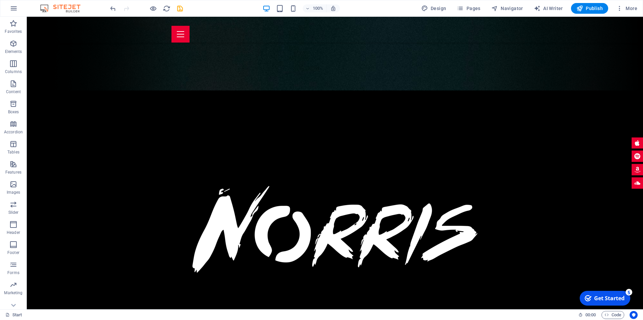
scroll to position [223, 0]
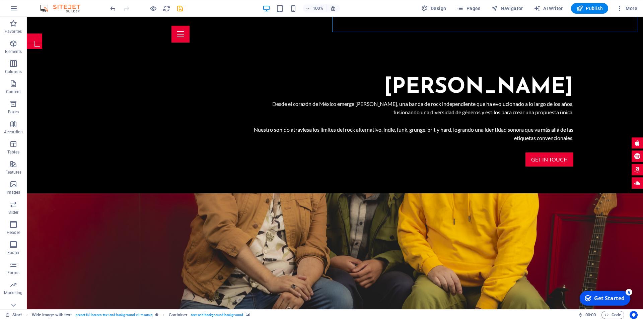
scroll to position [548, 0]
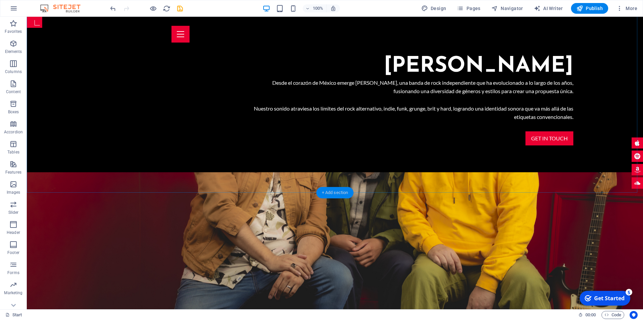
click at [336, 188] on div "+ Add section" at bounding box center [334, 192] width 37 height 11
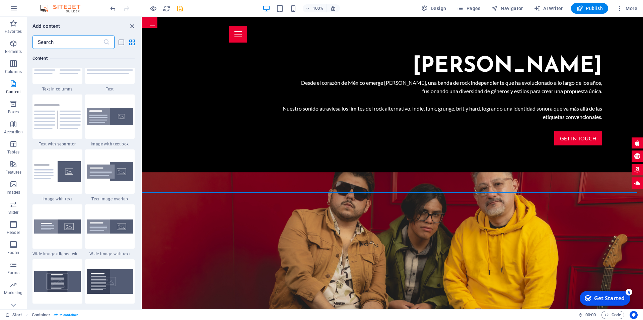
scroll to position [1181, 0]
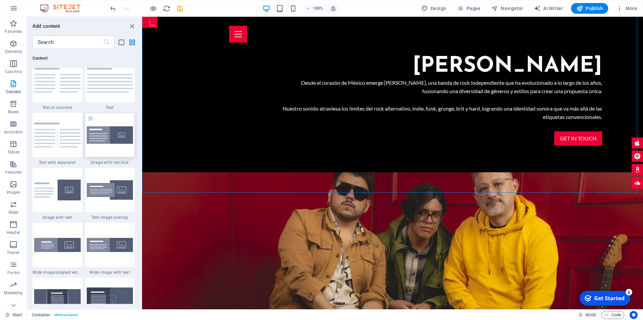
click at [117, 137] on img at bounding box center [110, 135] width 47 height 18
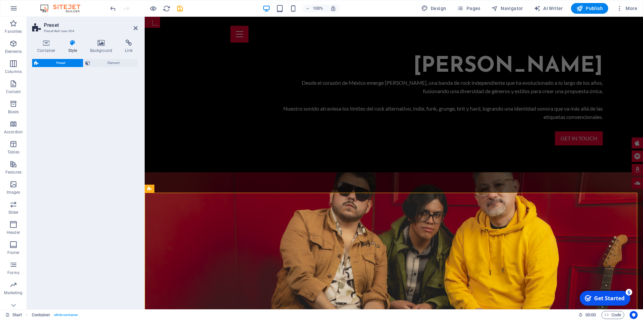
select select "rem"
select select "px"
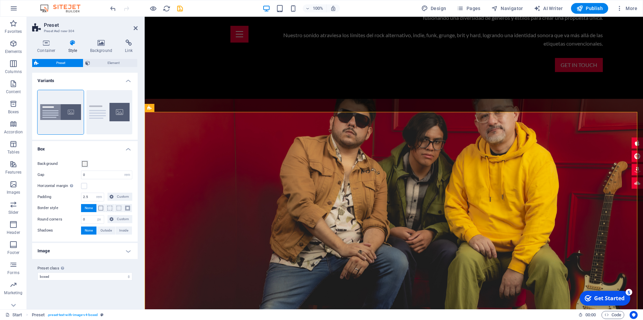
scroll to position [639, 0]
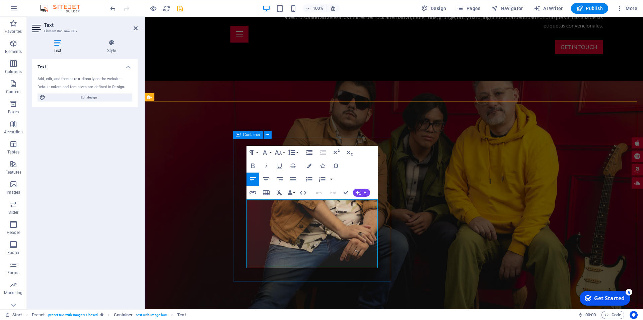
drag, startPoint x: 301, startPoint y: 263, endPoint x: 244, endPoint y: 205, distance: 81.4
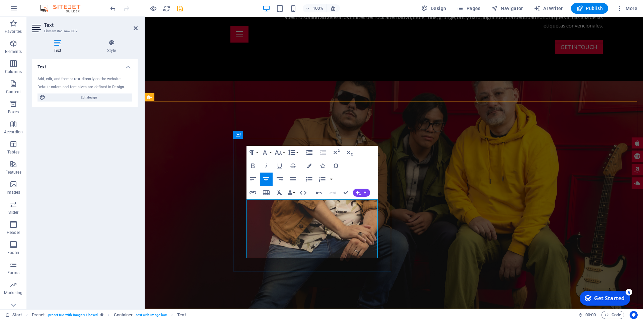
drag, startPoint x: 375, startPoint y: 256, endPoint x: 251, endPoint y: 200, distance: 135.9
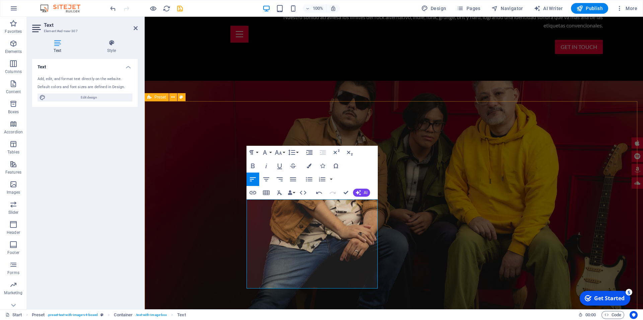
drag, startPoint x: 246, startPoint y: 203, endPoint x: 375, endPoint y: 305, distance: 163.8
click at [269, 154] on button "Font Family" at bounding box center [266, 152] width 13 height 13
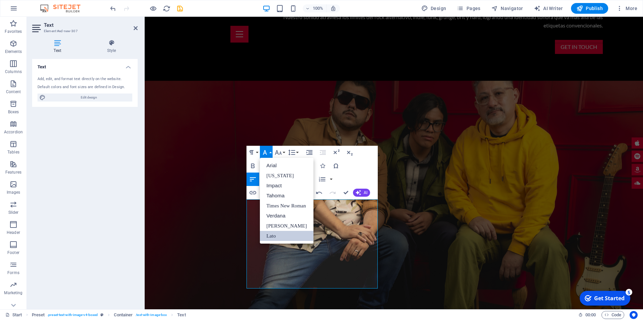
scroll to position [0, 0]
click at [269, 154] on button "Font Family" at bounding box center [266, 152] width 13 height 13
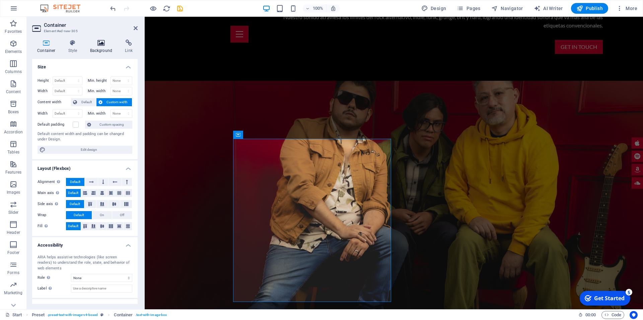
click at [104, 47] on h4 "Background" at bounding box center [102, 47] width 35 height 14
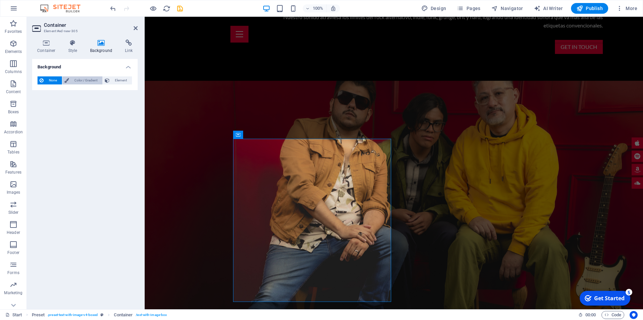
click at [83, 78] on span "Color / Gradient" at bounding box center [85, 80] width 29 height 8
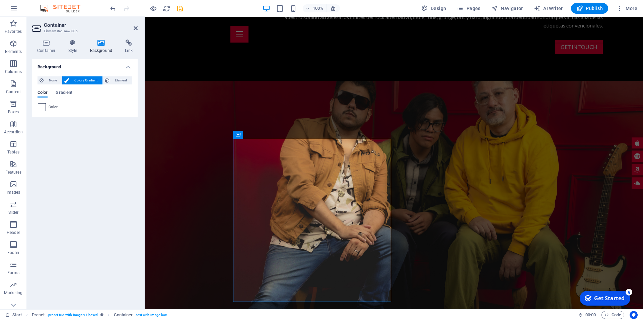
click at [43, 109] on span at bounding box center [41, 106] width 7 height 7
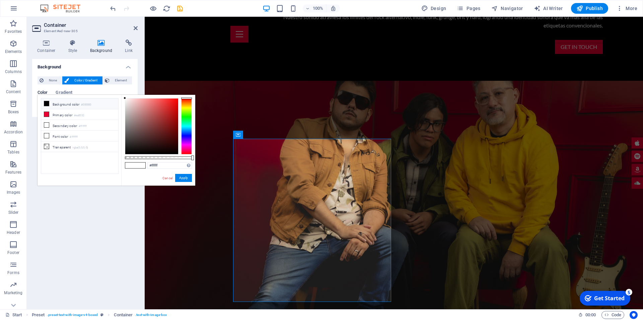
click at [68, 107] on li "Background color #000000" at bounding box center [79, 103] width 77 height 11
click at [62, 112] on li "Primary color #ea0032" at bounding box center [79, 114] width 77 height 11
click at [63, 106] on li "Background color #000000" at bounding box center [79, 103] width 77 height 11
type input "#000000"
click at [180, 179] on button "Apply" at bounding box center [183, 178] width 17 height 8
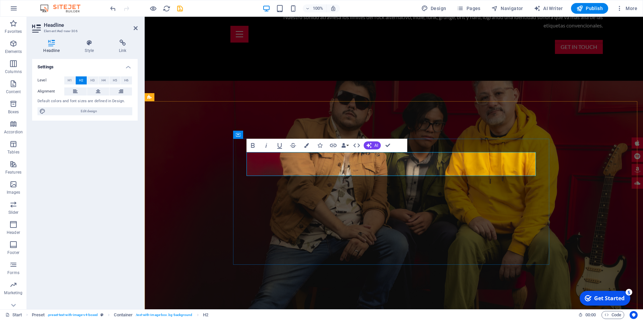
drag, startPoint x: 491, startPoint y: 163, endPoint x: 241, endPoint y: 157, distance: 250.2
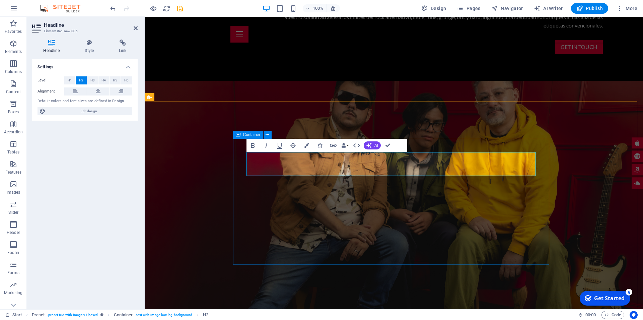
click at [305, 145] on icon "button" at bounding box center [306, 145] width 5 height 5
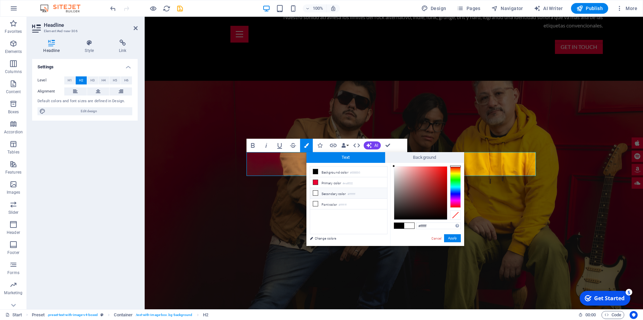
drag, startPoint x: 396, startPoint y: 167, endPoint x: 384, endPoint y: 166, distance: 11.8
click at [384, 166] on div "less Background color #000000 Primary color #ea0032 Secondary color #ffffff Fon…" at bounding box center [385, 204] width 158 height 83
click at [384, 154] on span "Text" at bounding box center [345, 157] width 79 height 11
type input "#ffffff"
click at [387, 166] on div "less Background color #000000 Primary color #ea0032 Secondary color #ffffff Fon…" at bounding box center [385, 204] width 158 height 83
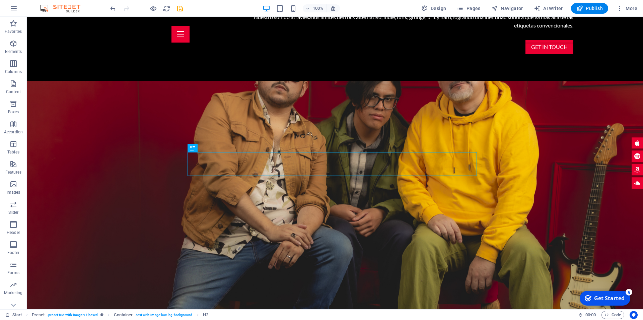
click at [265, 172] on div "H2 Wide image with text Container Banner Container Banner Scroll indicator Plac…" at bounding box center [335, 163] width 616 height 292
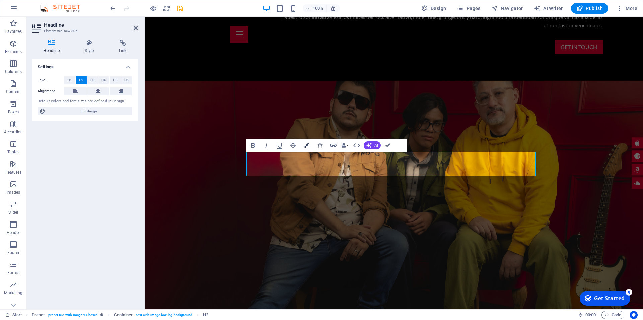
click at [303, 141] on button "Colors" at bounding box center [306, 145] width 13 height 13
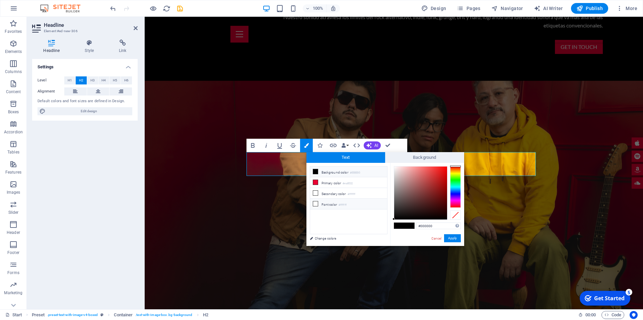
click at [314, 201] on icon at bounding box center [315, 203] width 5 height 5
type input "#ffffff"
click at [459, 236] on button "Apply" at bounding box center [452, 238] width 17 height 8
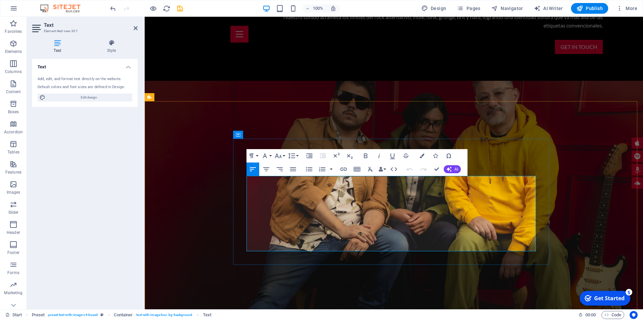
drag, startPoint x: 420, startPoint y: 246, endPoint x: 247, endPoint y: 178, distance: 185.1
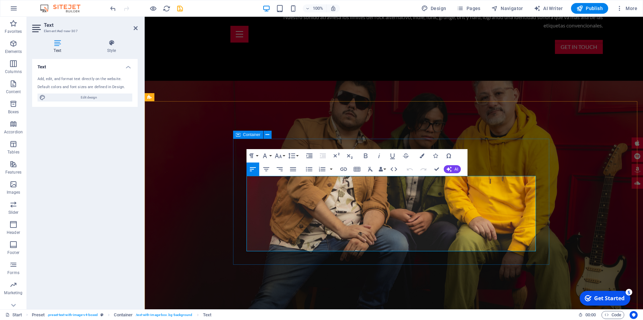
drag, startPoint x: 408, startPoint y: 195, endPoint x: 244, endPoint y: 181, distance: 165.0
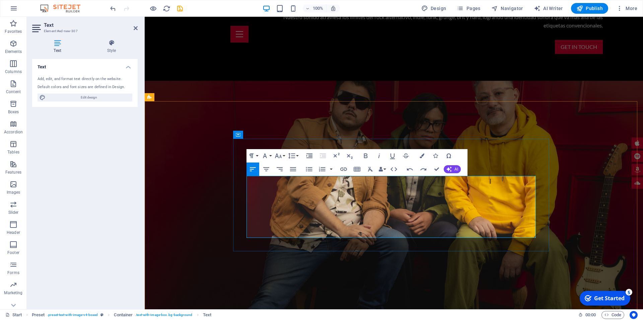
drag, startPoint x: 287, startPoint y: 230, endPoint x: 380, endPoint y: 231, distance: 93.1
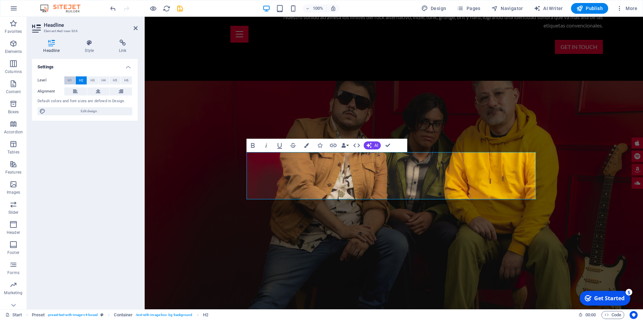
click at [69, 80] on span "H1" at bounding box center [70, 80] width 4 height 8
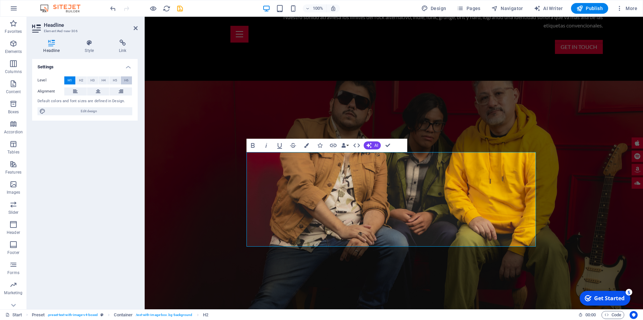
click at [124, 80] on button "H6" at bounding box center [126, 80] width 11 height 8
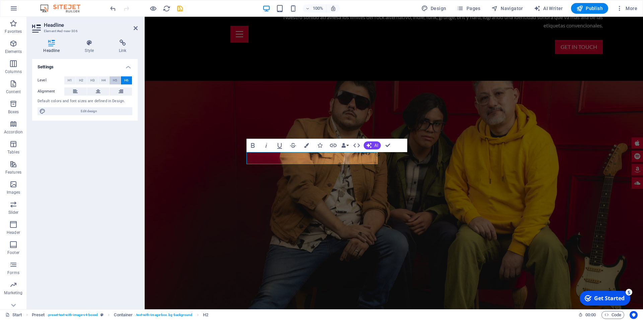
click at [115, 80] on span "H5" at bounding box center [115, 80] width 4 height 8
click at [105, 80] on span "H4" at bounding box center [103, 80] width 4 height 8
click at [94, 80] on span "H3" at bounding box center [92, 80] width 4 height 8
click at [87, 80] on button "H3" at bounding box center [92, 80] width 11 height 8
click at [80, 81] on span "H2" at bounding box center [81, 80] width 4 height 8
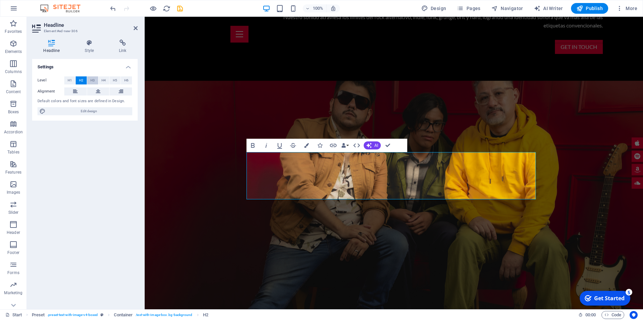
click at [93, 80] on span "H3" at bounding box center [92, 80] width 4 height 8
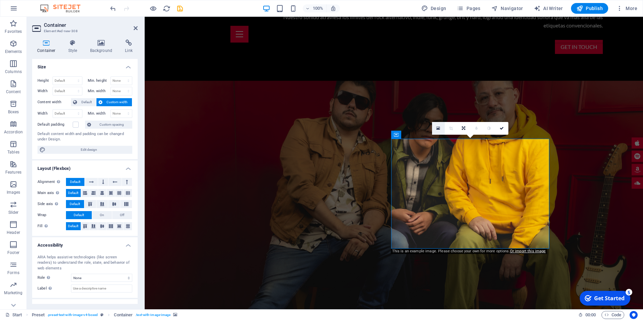
click at [439, 129] on icon at bounding box center [438, 128] width 4 height 5
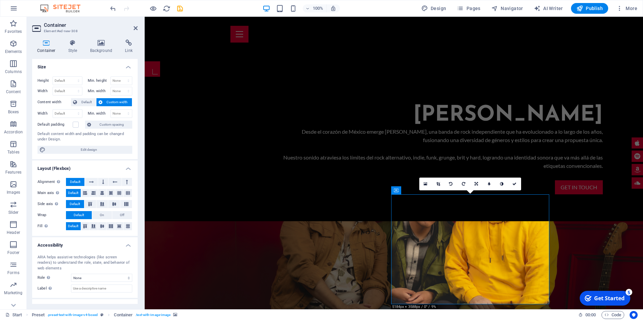
scroll to position [684, 0]
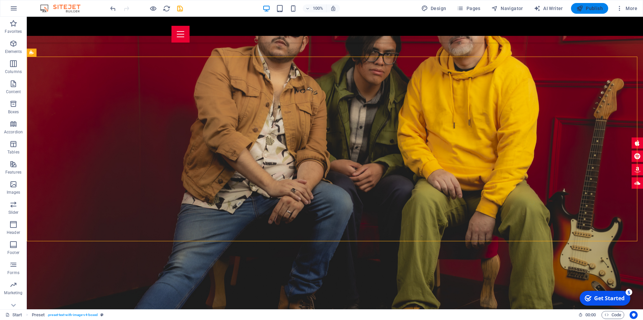
click at [591, 10] on span "Publish" at bounding box center [589, 8] width 26 height 7
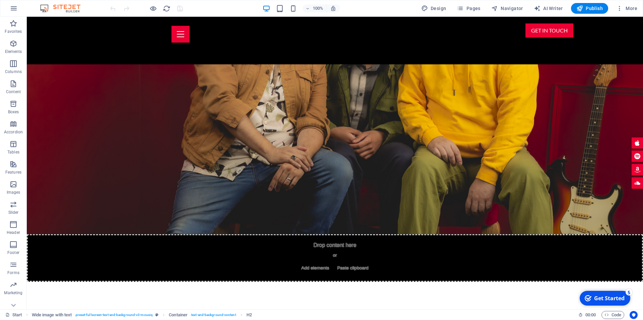
scroll to position [684, 0]
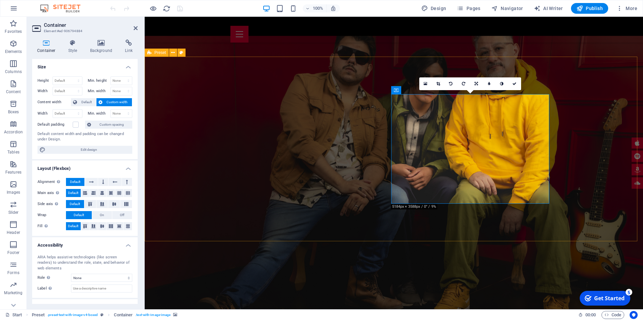
drag, startPoint x: 421, startPoint y: 207, endPoint x: 540, endPoint y: 206, distance: 118.8
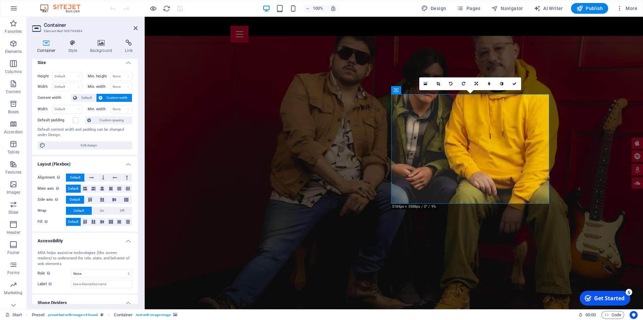
scroll to position [0, 0]
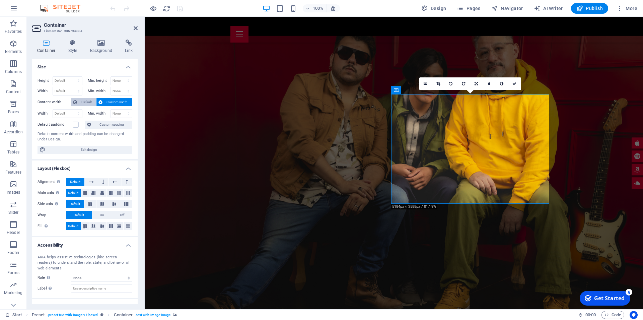
click at [89, 105] on span "Default" at bounding box center [86, 102] width 15 height 8
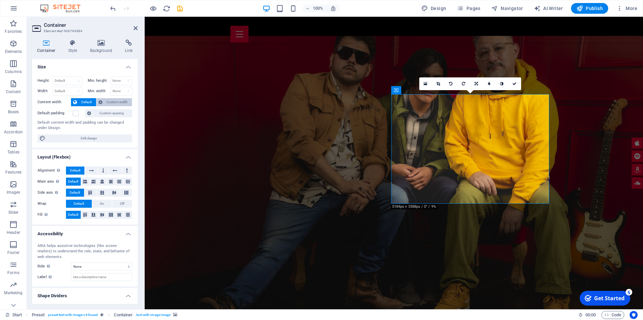
click at [104, 104] on span "Custom width" at bounding box center [117, 102] width 26 height 8
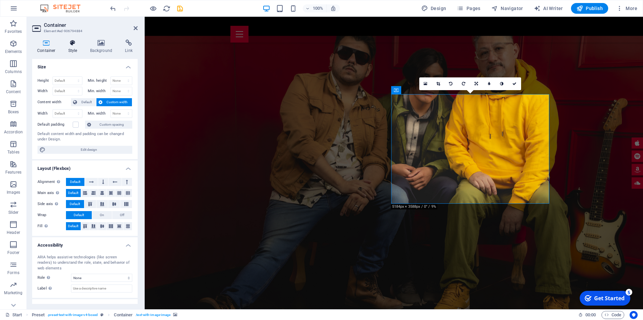
click at [77, 48] on h4 "Style" at bounding box center [74, 47] width 22 height 14
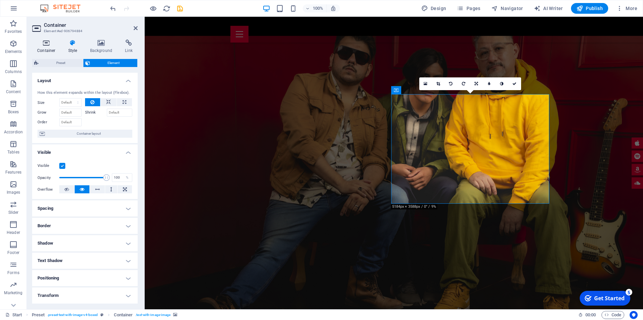
click at [55, 44] on icon at bounding box center [46, 43] width 28 height 7
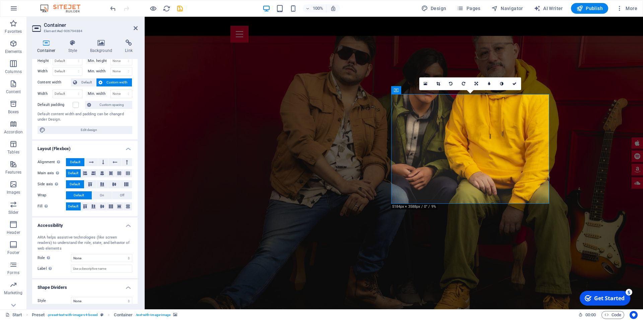
scroll to position [26, 0]
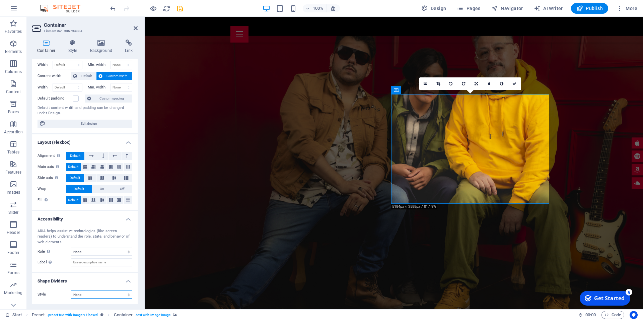
click at [71, 290] on select "None Triangle Square Diagonal Polygon 1 Polygon 2 Zigzag Multiple Zigzags Waves…" at bounding box center [101, 294] width 61 height 8
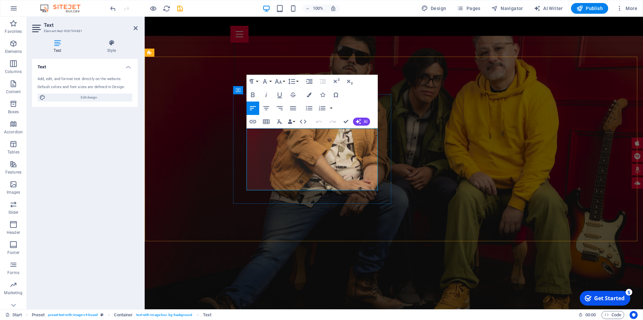
drag, startPoint x: 303, startPoint y: 143, endPoint x: 293, endPoint y: 143, distance: 10.7
drag, startPoint x: 294, startPoint y: 160, endPoint x: 278, endPoint y: 160, distance: 15.4
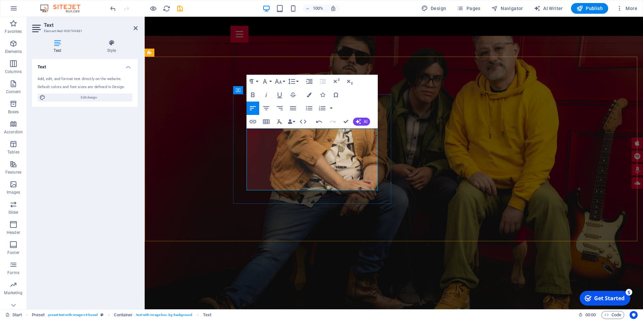
drag, startPoint x: 277, startPoint y: 169, endPoint x: 292, endPoint y: 168, distance: 14.8
drag, startPoint x: 301, startPoint y: 183, endPoint x: 287, endPoint y: 181, distance: 14.9
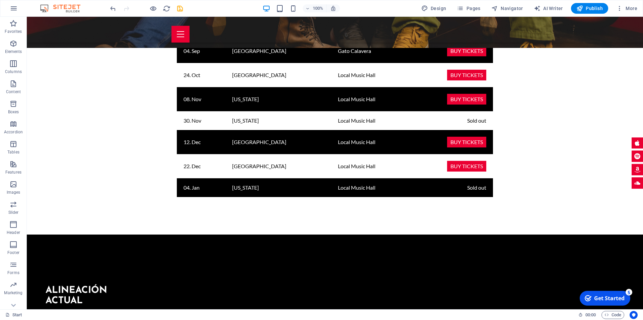
scroll to position [967, 0]
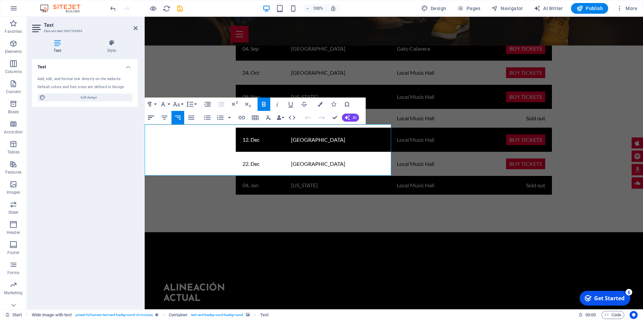
click at [150, 114] on icon "button" at bounding box center [151, 117] width 8 height 8
click at [164, 117] on icon "button" at bounding box center [164, 117] width 6 height 4
drag, startPoint x: 151, startPoint y: 140, endPoint x: 389, endPoint y: 173, distance: 239.7
click at [147, 118] on icon "button" at bounding box center [151, 117] width 8 height 8
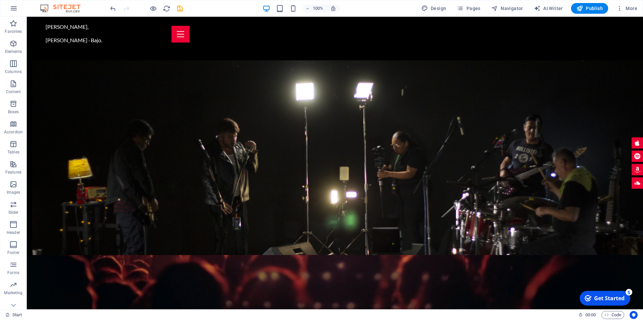
scroll to position [1249, 0]
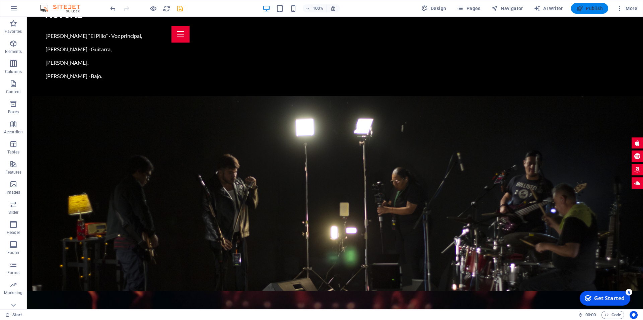
click at [596, 9] on span "Publish" at bounding box center [589, 8] width 26 height 7
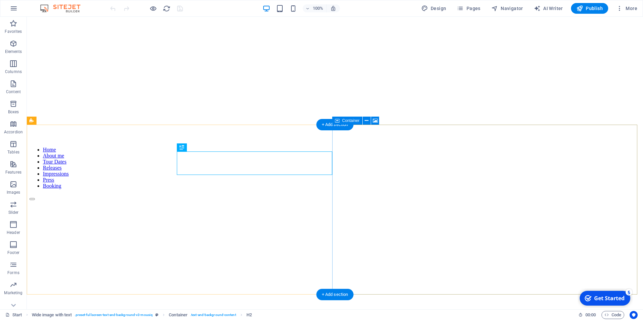
scroll to position [184, 0]
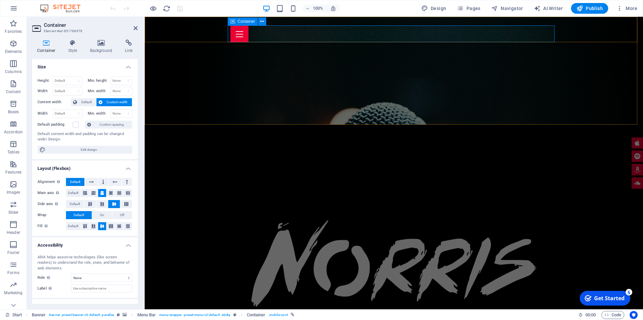
click at [264, 26] on div at bounding box center [393, 34] width 327 height 17
click at [287, 22] on div at bounding box center [393, 21] width 327 height 9
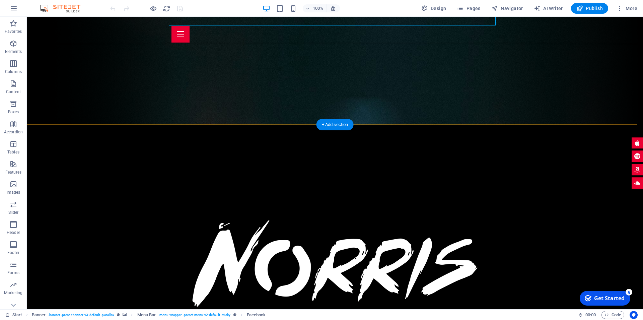
click at [190, 21] on div at bounding box center [334, 21] width 327 height 9
click at [16, 44] on icon "button" at bounding box center [13, 44] width 8 height 8
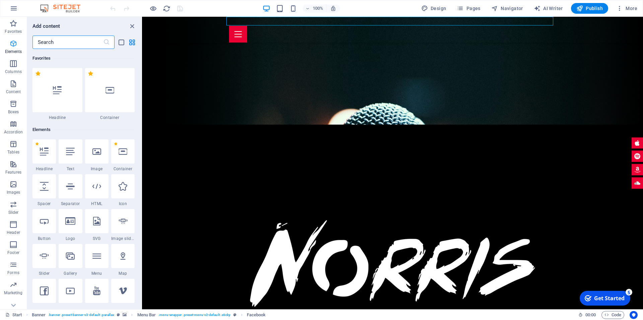
scroll to position [71, 0]
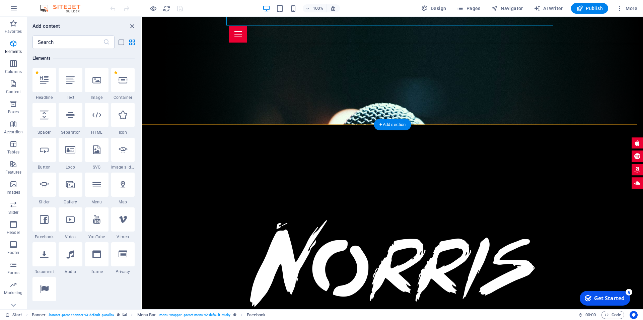
click at [248, 19] on div at bounding box center [392, 21] width 327 height 9
click at [253, 19] on div at bounding box center [392, 21] width 327 height 9
select select "button"
select select "%"
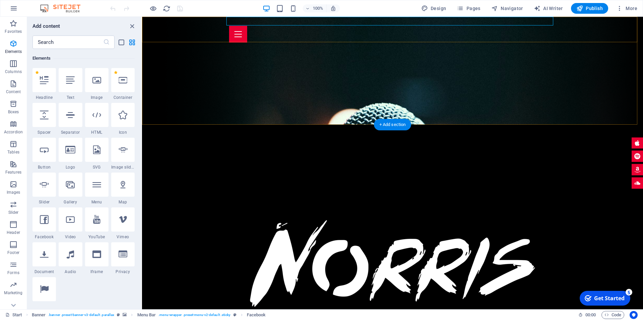
select select "px"
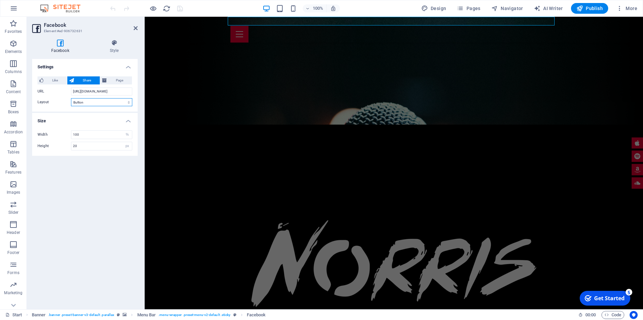
click at [71, 98] on select "Default Button Box counter Button counter" at bounding box center [101, 102] width 61 height 8
select select "standard"
click option "Default" at bounding box center [0, 0] width 0 height 0
click at [114, 81] on span "Page" at bounding box center [119, 80] width 21 height 8
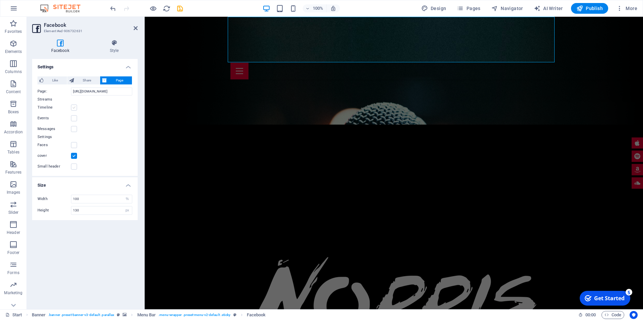
click at [74, 105] on label at bounding box center [74, 107] width 6 height 6
click at [0, 0] on input "Timeline" at bounding box center [0, 0] width 0 height 0
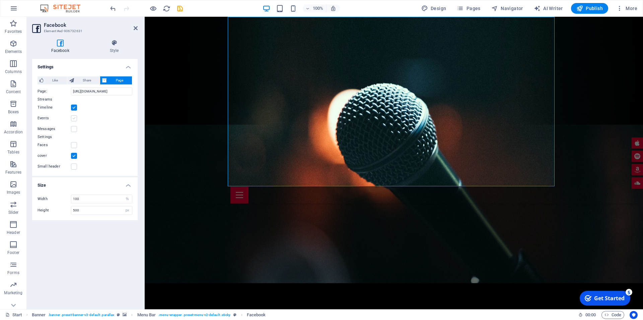
click at [74, 121] on label at bounding box center [74, 118] width 6 height 6
click at [0, 0] on input "Events" at bounding box center [0, 0] width 0 height 0
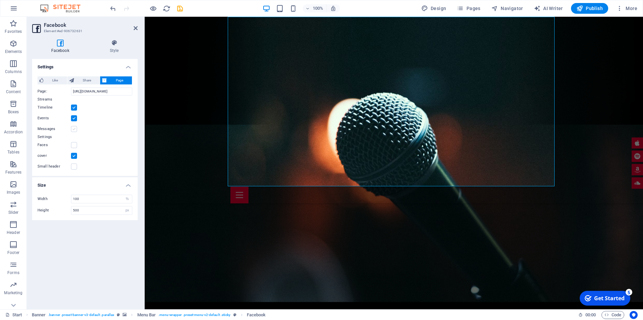
click at [74, 130] on label at bounding box center [74, 129] width 6 height 6
click at [0, 0] on input "Messages" at bounding box center [0, 0] width 0 height 0
click at [74, 146] on label at bounding box center [74, 145] width 6 height 6
click at [0, 0] on input "Faces" at bounding box center [0, 0] width 0 height 0
click at [76, 108] on label at bounding box center [74, 107] width 6 height 6
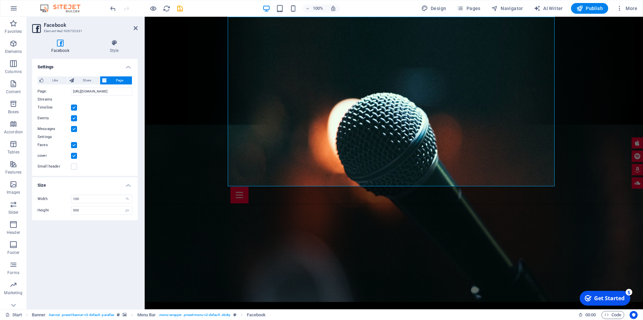
click at [0, 0] on input "Timeline" at bounding box center [0, 0] width 0 height 0
drag, startPoint x: 76, startPoint y: 116, endPoint x: 74, endPoint y: 124, distance: 8.2
click at [76, 117] on label at bounding box center [74, 118] width 6 height 6
click at [74, 127] on div "Streams Timeline Events Messages" at bounding box center [84, 113] width 95 height 37
click at [70, 165] on label "Small header" at bounding box center [53, 166] width 33 height 8
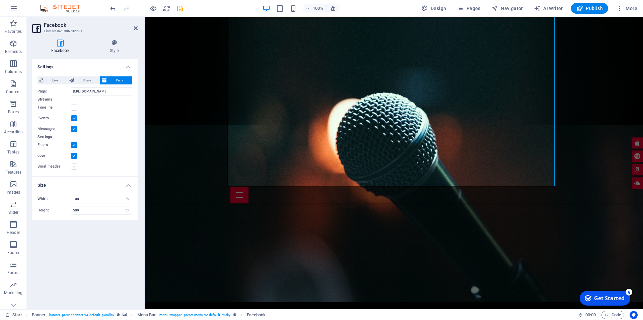
click at [72, 167] on label at bounding box center [74, 166] width 6 height 6
click at [0, 0] on input "Small header" at bounding box center [0, 0] width 0 height 0
drag, startPoint x: 75, startPoint y: 158, endPoint x: 77, endPoint y: 148, distance: 9.9
click at [75, 157] on label at bounding box center [74, 156] width 6 height 6
click at [74, 144] on label at bounding box center [74, 145] width 6 height 6
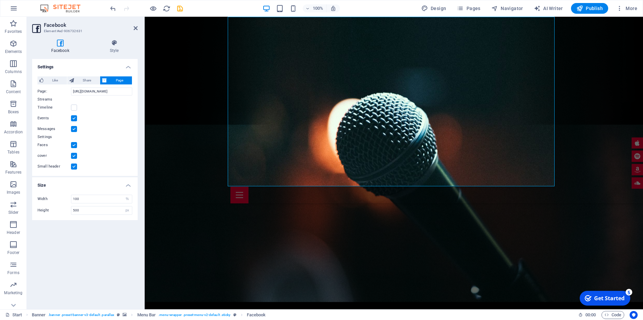
click at [0, 0] on input "Faces" at bounding box center [0, 0] width 0 height 0
click at [74, 156] on label at bounding box center [74, 156] width 6 height 6
click at [0, 0] on input "cover" at bounding box center [0, 0] width 0 height 0
click at [76, 131] on label at bounding box center [74, 129] width 6 height 6
click at [0, 0] on input "Messages" at bounding box center [0, 0] width 0 height 0
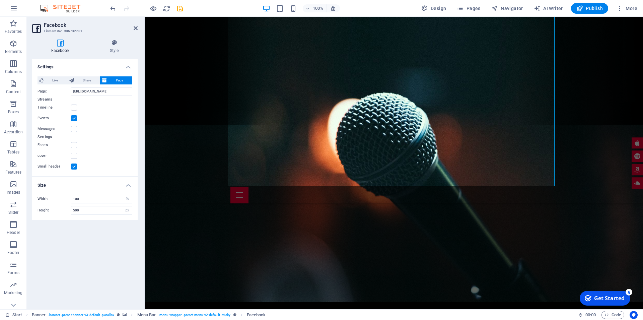
click at [73, 115] on label at bounding box center [74, 118] width 6 height 6
click at [0, 0] on input "Events" at bounding box center [0, 0] width 0 height 0
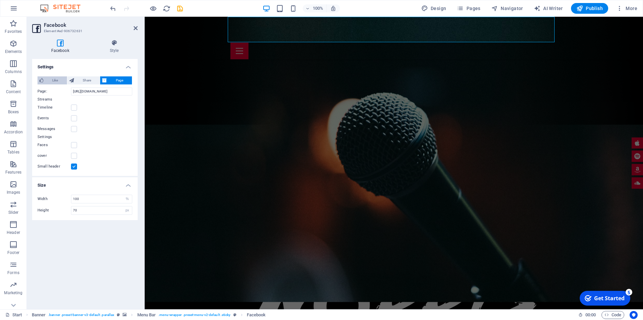
click at [54, 81] on span "Like" at bounding box center [55, 80] width 19 height 8
type input "20"
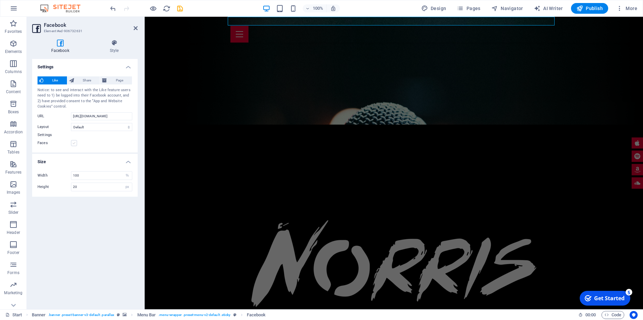
click at [72, 141] on label at bounding box center [74, 143] width 6 height 6
click at [0, 0] on input "Faces" at bounding box center [0, 0] width 0 height 0
drag, startPoint x: 74, startPoint y: 142, endPoint x: 109, endPoint y: 125, distance: 39.7
click at [109, 125] on div "Like Share Page Notice: to see and interact with the Like feature users need to…" at bounding box center [84, 111] width 105 height 81
click at [324, 19] on div at bounding box center [393, 21] width 327 height 9
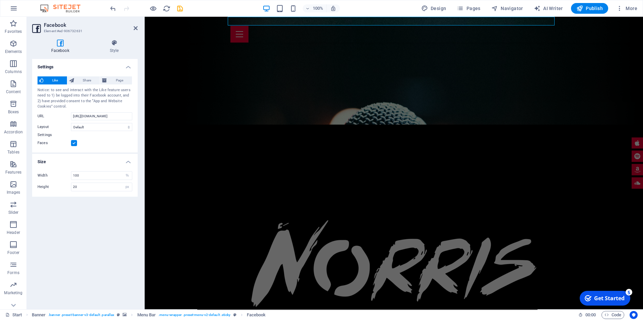
click at [52, 80] on span "Like" at bounding box center [55, 80] width 19 height 8
click at [262, 21] on div at bounding box center [393, 21] width 327 height 9
click at [333, 18] on div at bounding box center [393, 21] width 327 height 9
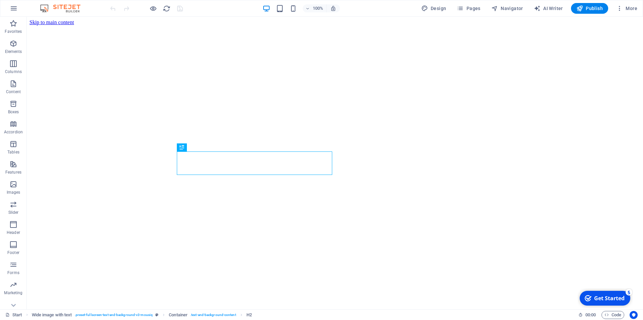
scroll to position [184, 0]
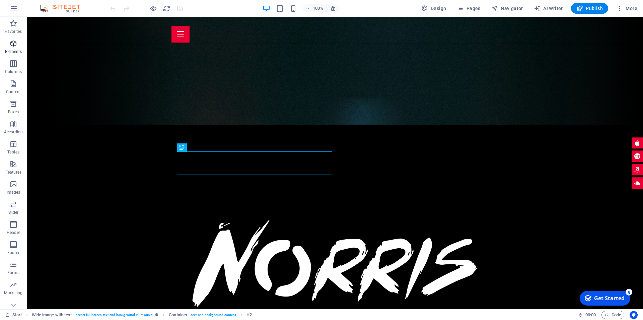
click at [16, 47] on icon "button" at bounding box center [13, 44] width 8 height 8
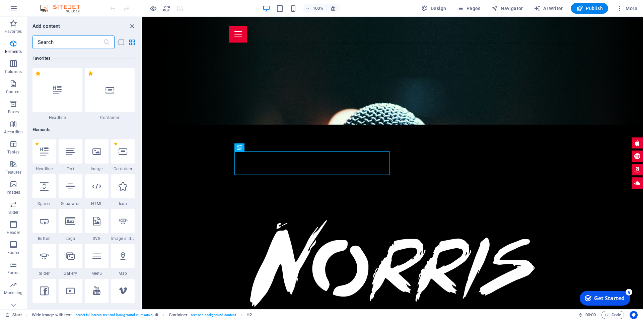
scroll to position [71, 0]
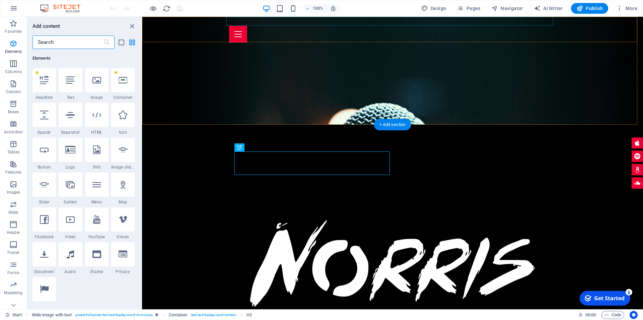
click at [320, 22] on div at bounding box center [392, 21] width 327 height 9
click at [250, 19] on div at bounding box center [392, 21] width 327 height 9
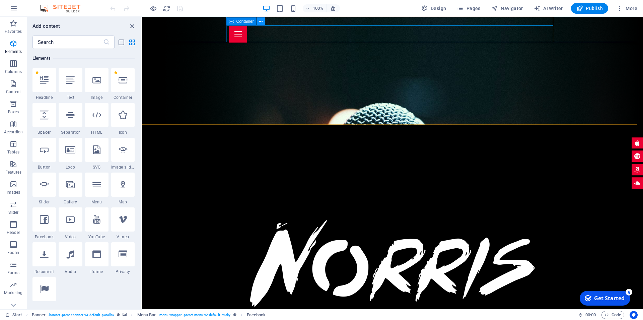
click at [261, 21] on icon at bounding box center [261, 21] width 4 height 7
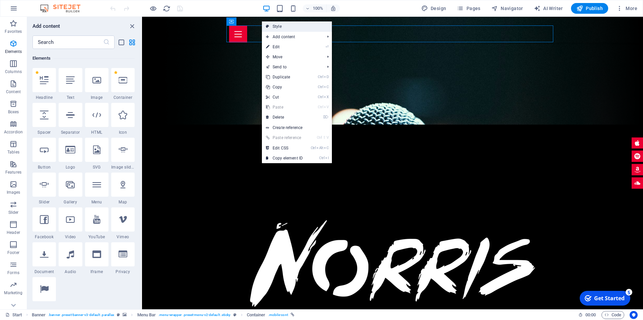
drag, startPoint x: 287, startPoint y: 33, endPoint x: 276, endPoint y: 31, distance: 11.6
click at [276, 31] on ul "Style Add content Ctrl 1 Headline Ctrl 2 Text Ctrl 3 Image Ctrl 4 Container Ctr…" at bounding box center [297, 92] width 70 height 142
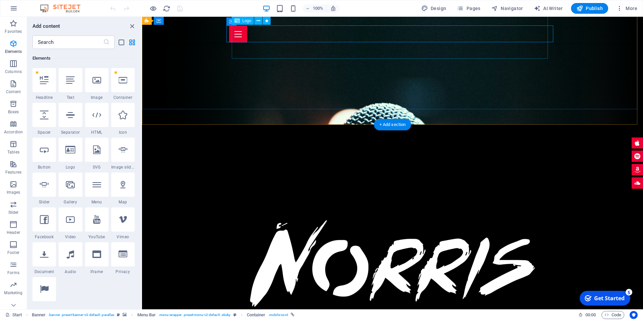
click at [234, 187] on div at bounding box center [392, 262] width 316 height 151
click at [242, 22] on span "Container" at bounding box center [244, 21] width 17 height 4
click at [386, 126] on div "+ Add section" at bounding box center [392, 124] width 37 height 11
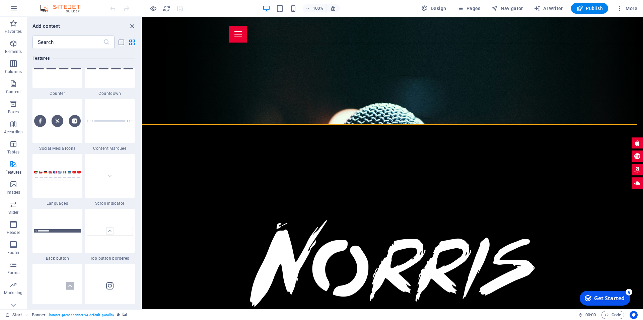
scroll to position [3055, 0]
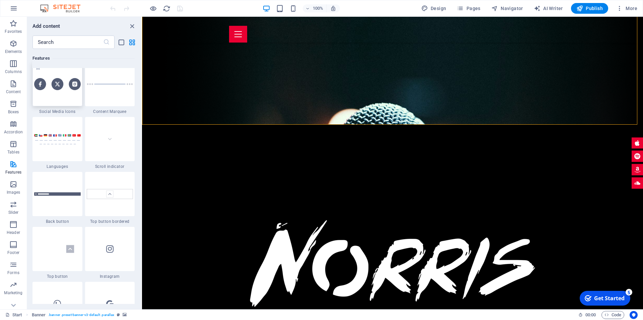
click at [65, 106] on div at bounding box center [57, 84] width 50 height 44
click at [142, 125] on div "Drag here to replace the existing content. Press “Ctrl” if you want to create a…" at bounding box center [392, 163] width 501 height 292
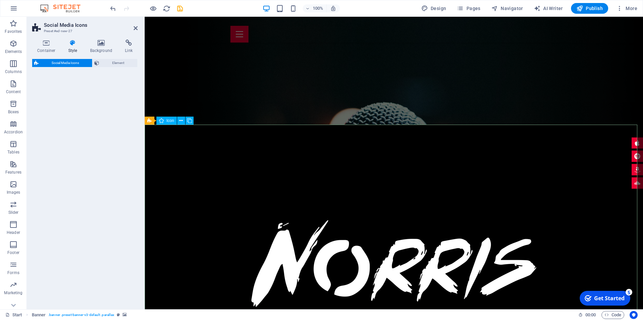
select select "rem"
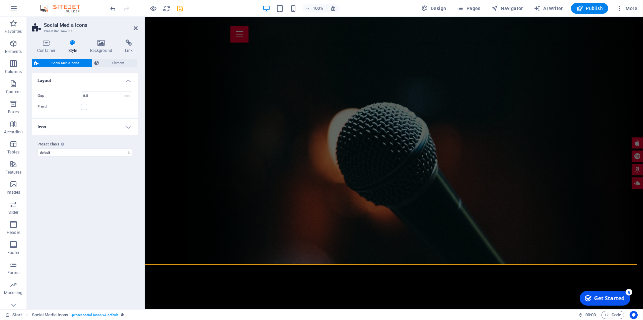
scroll to position [0, 0]
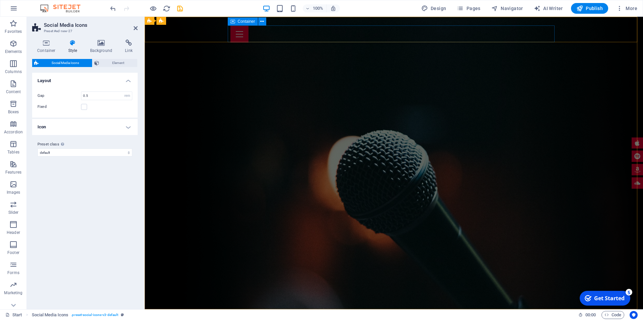
click at [301, 31] on div at bounding box center [393, 34] width 327 height 17
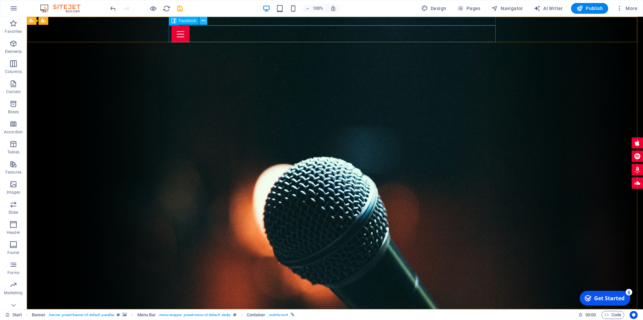
click at [205, 22] on button at bounding box center [203, 21] width 8 height 8
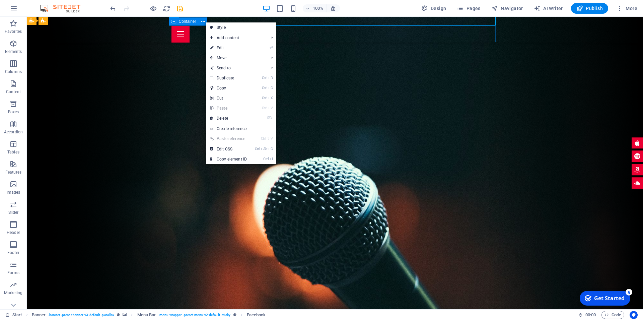
click at [0, 0] on div "Container" at bounding box center [0, 0] width 0 height 0
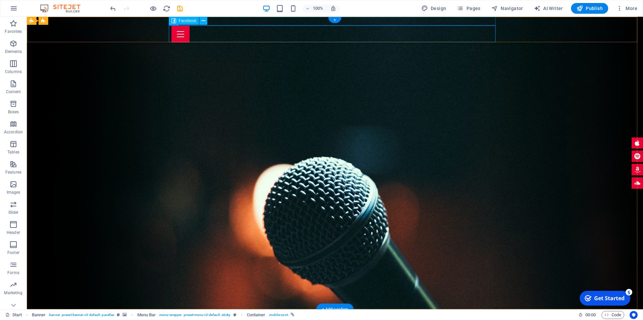
click at [219, 21] on div at bounding box center [334, 21] width 327 height 9
click at [101, 21] on div "Home About me Tour Dates Releases Impressions Press Booking" at bounding box center [335, 30] width 616 height 26
click at [0, 0] on icon at bounding box center [0, 0] width 0 height 0
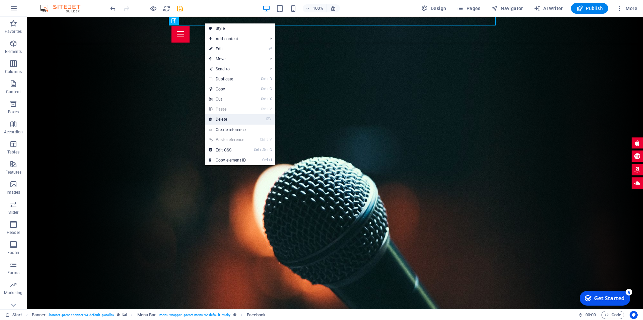
click at [222, 119] on link "⌦ Delete" at bounding box center [227, 119] width 45 height 10
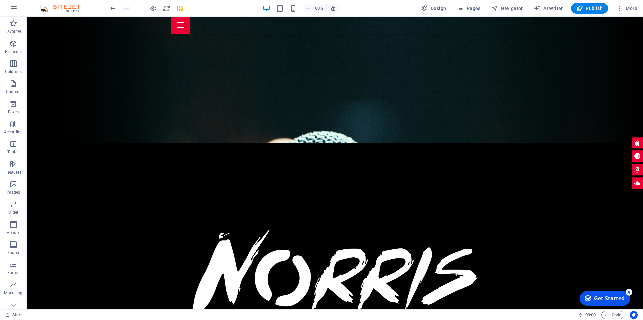
scroll to position [174, 0]
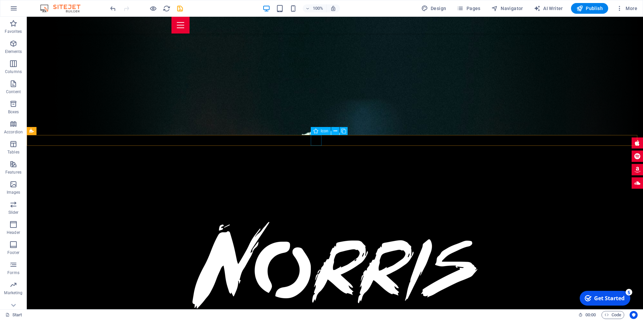
click at [334, 132] on icon at bounding box center [335, 131] width 4 height 7
click at [79, 131] on button at bounding box center [77, 131] width 8 height 8
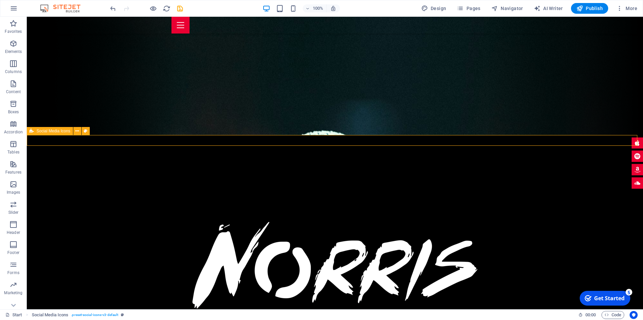
select select "rem"
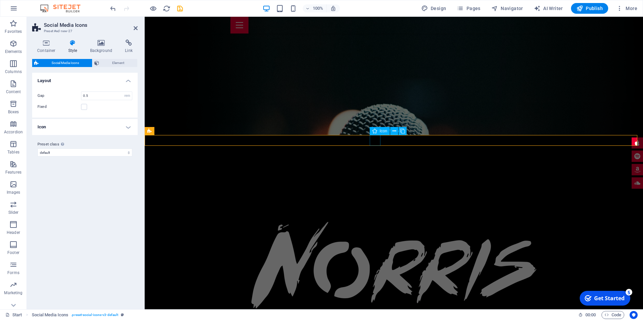
click at [396, 131] on button at bounding box center [394, 131] width 8 height 8
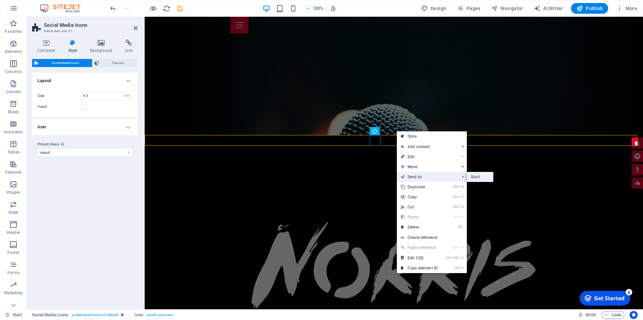
click at [470, 179] on link "Start" at bounding box center [480, 177] width 26 height 10
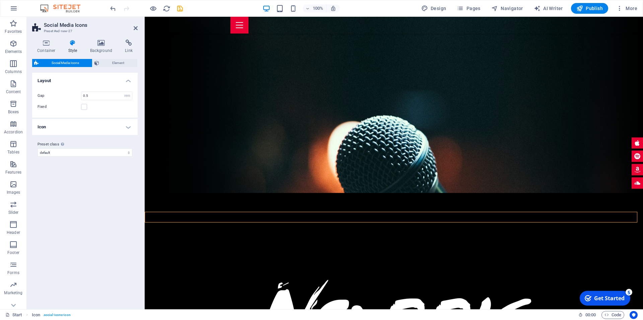
scroll to position [0, 0]
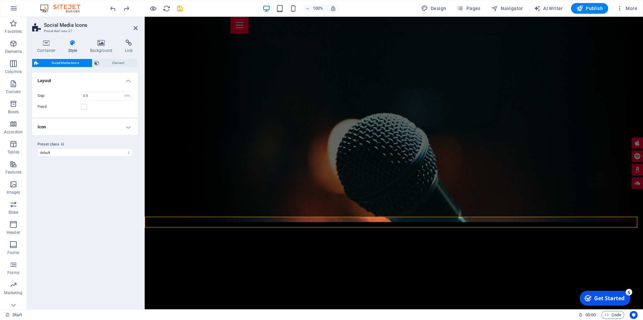
scroll to position [121, 0]
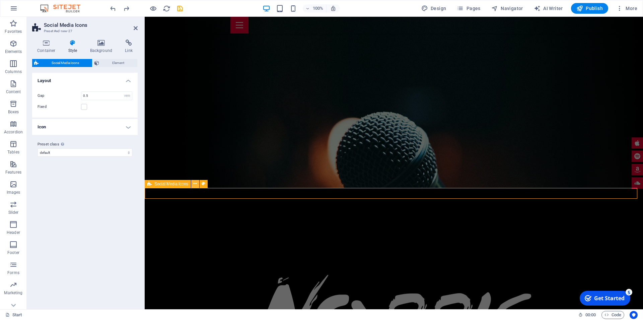
click at [193, 184] on button at bounding box center [195, 184] width 8 height 8
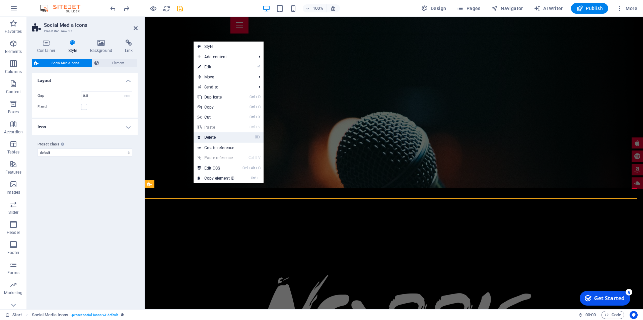
click at [210, 137] on link "⌦ Delete" at bounding box center [216, 137] width 45 height 10
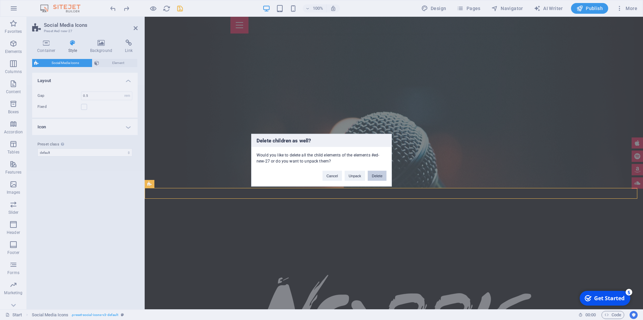
click at [377, 176] on button "Delete" at bounding box center [377, 175] width 19 height 10
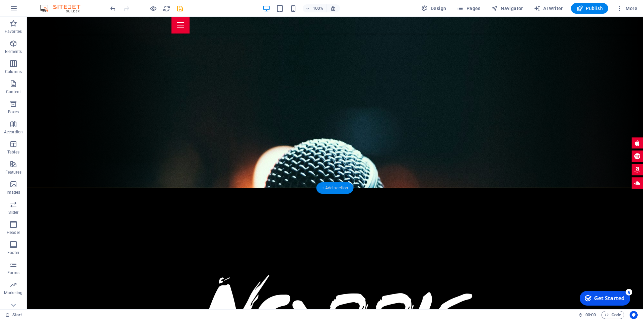
click at [324, 189] on div "+ Add section" at bounding box center [334, 187] width 37 height 11
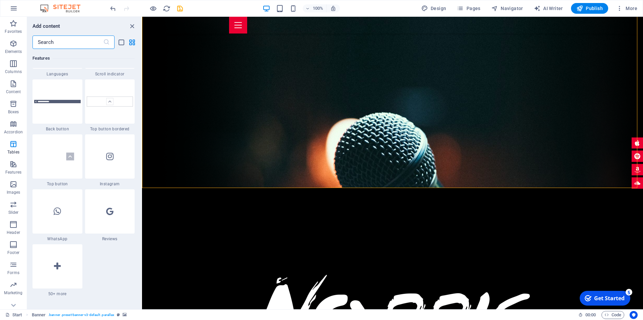
scroll to position [2972, 0]
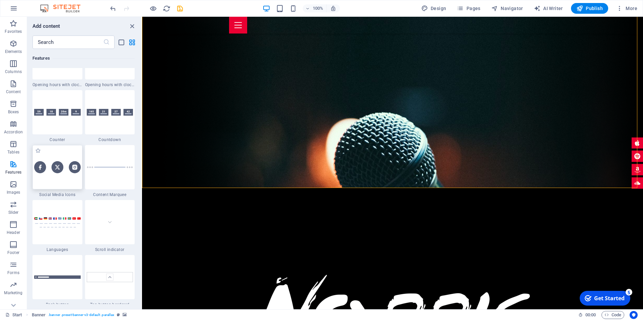
click at [62, 173] on img at bounding box center [57, 167] width 47 height 12
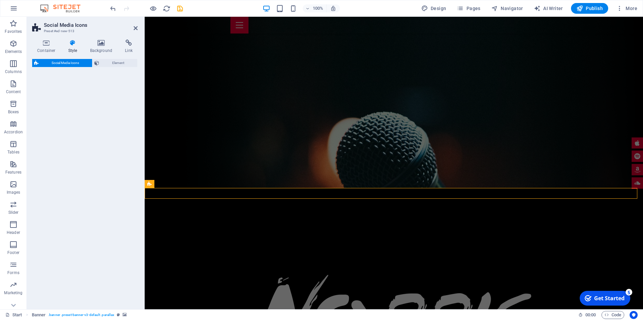
select select "rem"
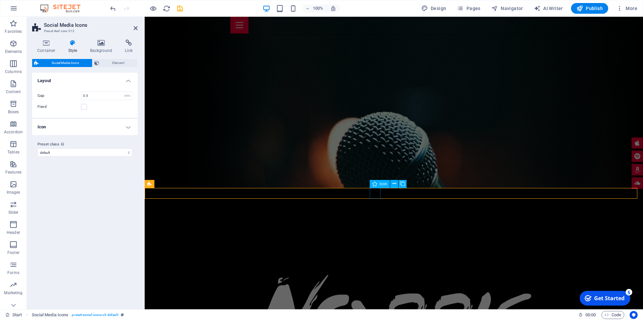
click at [393, 184] on icon at bounding box center [394, 183] width 4 height 7
click at [122, 62] on span "Element" at bounding box center [118, 63] width 34 height 8
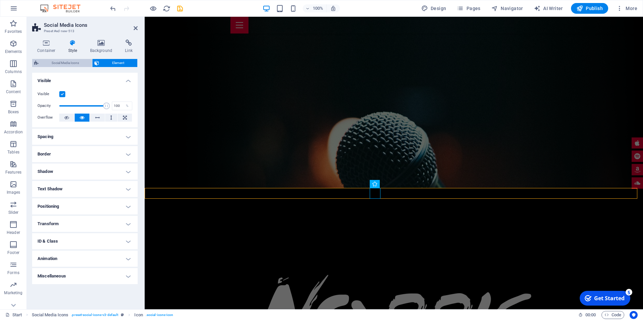
click at [80, 60] on span "Social Media Icons" at bounding box center [66, 63] width 50 height 8
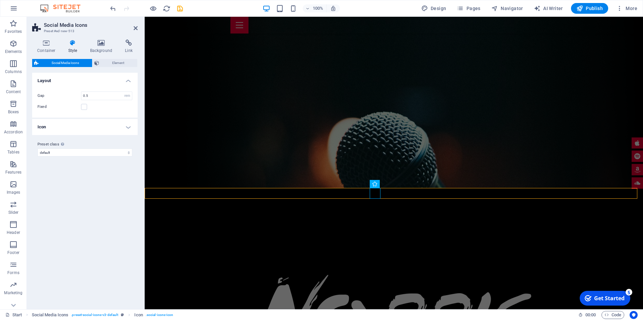
click at [79, 60] on span "Social Media Icons" at bounding box center [66, 63] width 50 height 8
click at [46, 46] on h4 "Container" at bounding box center [47, 47] width 31 height 14
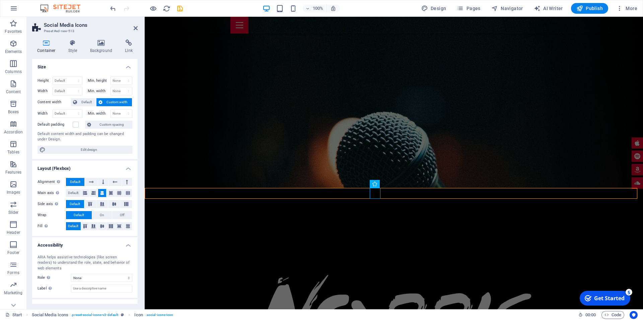
click at [46, 46] on h4 "Container" at bounding box center [47, 47] width 31 height 14
click at [68, 47] on h4 "Style" at bounding box center [74, 47] width 22 height 14
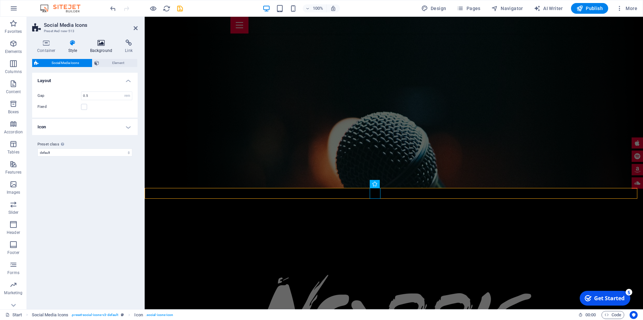
click at [106, 47] on h4 "Background" at bounding box center [102, 47] width 35 height 14
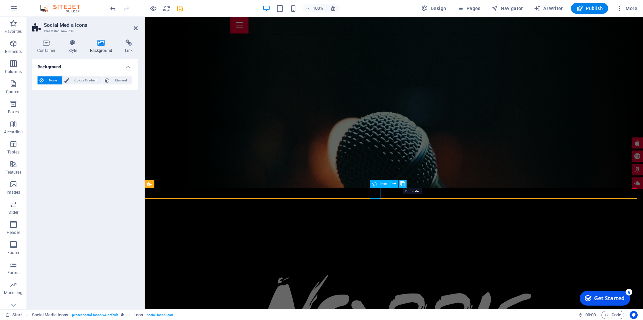
click at [400, 183] on button at bounding box center [402, 184] width 8 height 8
click at [388, 183] on icon at bounding box center [386, 183] width 4 height 7
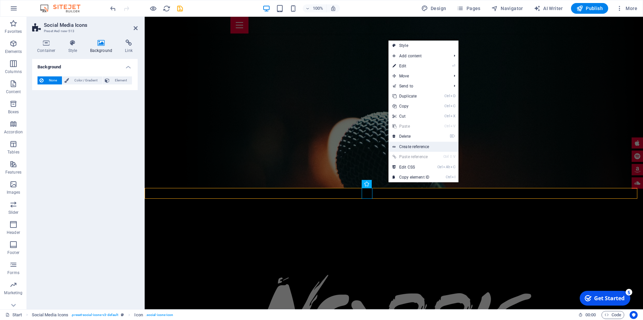
click at [424, 146] on link "Create reference" at bounding box center [423, 147] width 70 height 10
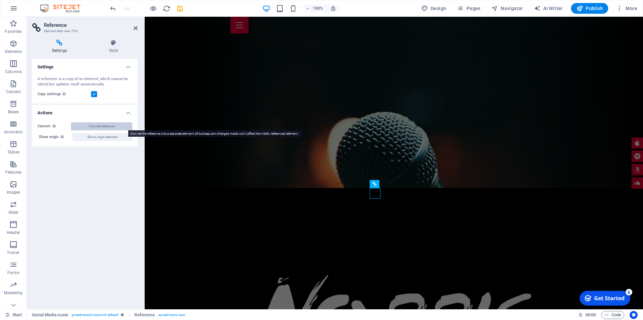
click at [92, 127] on span "Convert reference" at bounding box center [102, 126] width 26 height 8
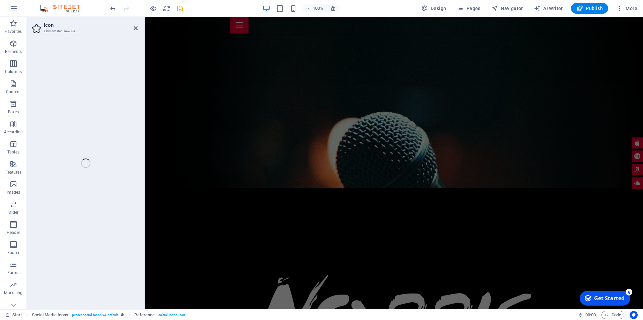
select select "xMidYMid"
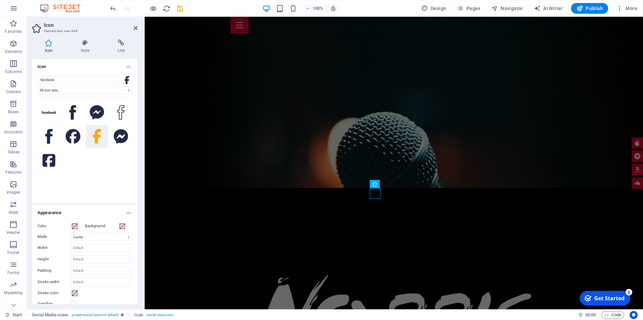
scroll to position [0, 0]
click at [106, 80] on input "facebook" at bounding box center [77, 80] width 81 height 8
click at [129, 85] on div "facebook All icon sets... IcoFont Ionicons FontAwesome Brands FontAwesome Duoto…" at bounding box center [84, 137] width 105 height 133
click at [120, 67] on h4 "Icon" at bounding box center [84, 65] width 105 height 12
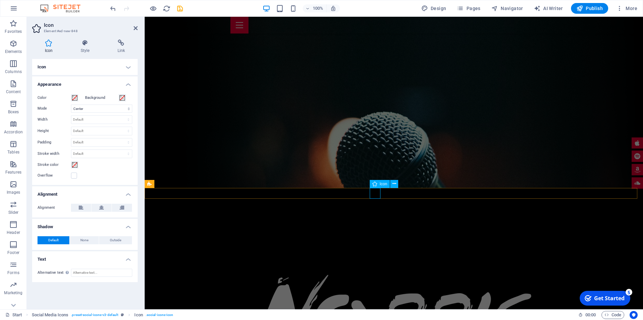
click at [395, 183] on icon at bounding box center [394, 183] width 4 height 7
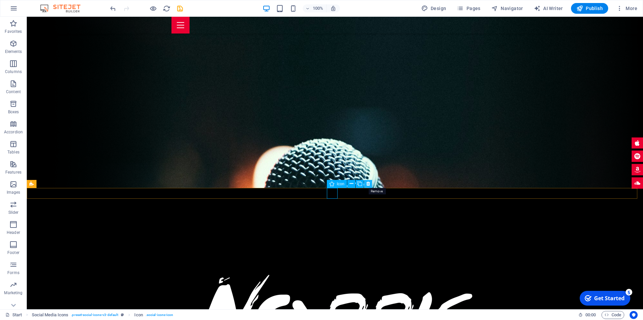
click at [369, 182] on icon at bounding box center [368, 183] width 4 height 7
select select "xMidYMid"
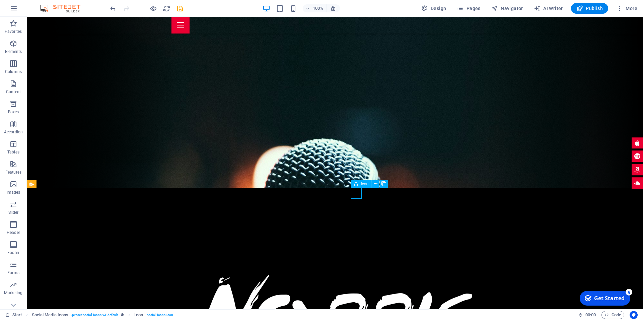
select select "px"
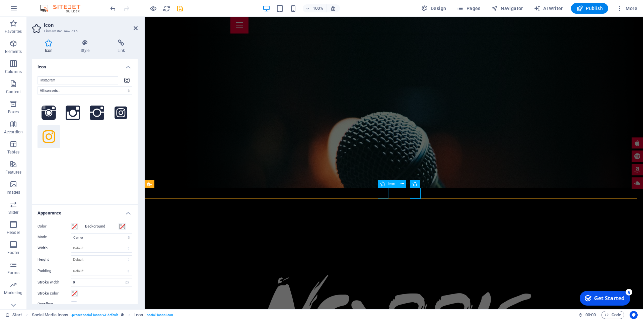
select select "xMidYMid"
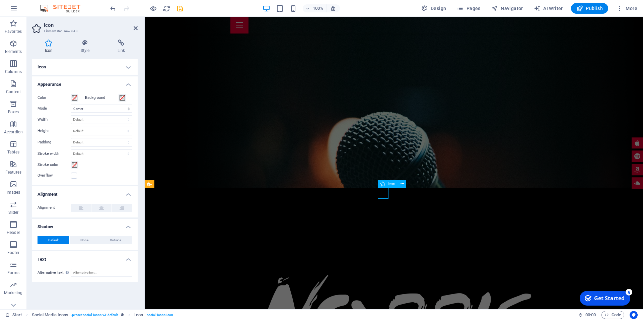
click at [84, 45] on icon at bounding box center [85, 43] width 34 height 7
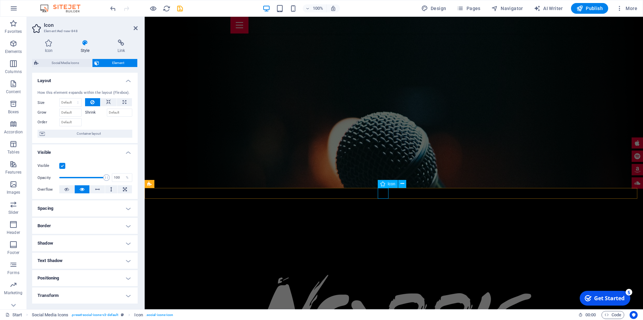
click at [382, 186] on icon at bounding box center [382, 184] width 5 height 8
click at [383, 184] on icon at bounding box center [382, 184] width 5 height 8
click at [402, 184] on icon at bounding box center [402, 183] width 4 height 7
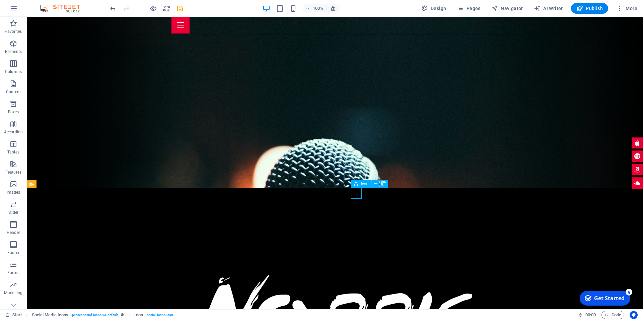
select select "xMidYMid"
select select "px"
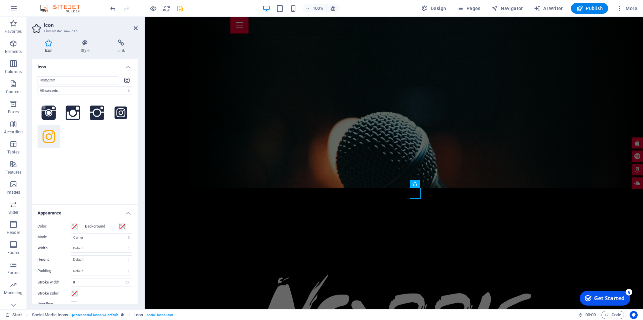
drag, startPoint x: 131, startPoint y: 126, endPoint x: 129, endPoint y: 148, distance: 22.3
click at [129, 148] on div "instagram All icon sets... IcoFont Ionicons FontAwesome Brands FontAwesome Duot…" at bounding box center [84, 137] width 105 height 133
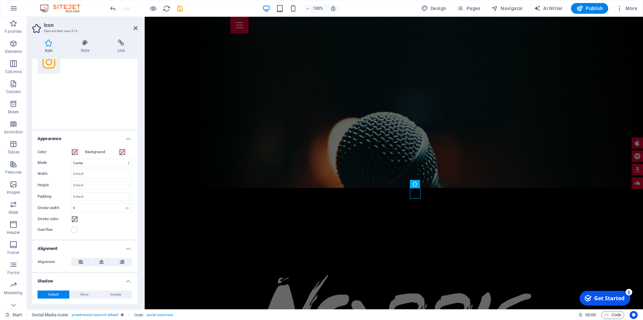
scroll to position [107, 0]
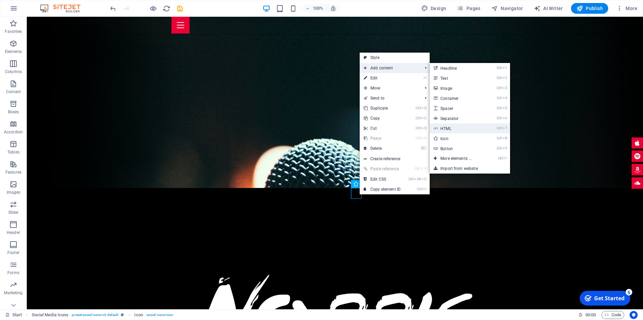
click at [456, 128] on link "Ctrl 7 HTML" at bounding box center [457, 128] width 55 height 10
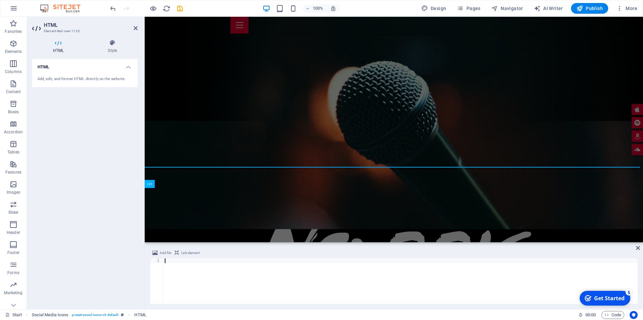
click at [133, 25] on h2 "HTML" at bounding box center [91, 25] width 94 height 6
drag, startPoint x: 134, startPoint y: 26, endPoint x: 107, endPoint y: 10, distance: 31.7
click at [134, 26] on icon at bounding box center [136, 27] width 4 height 5
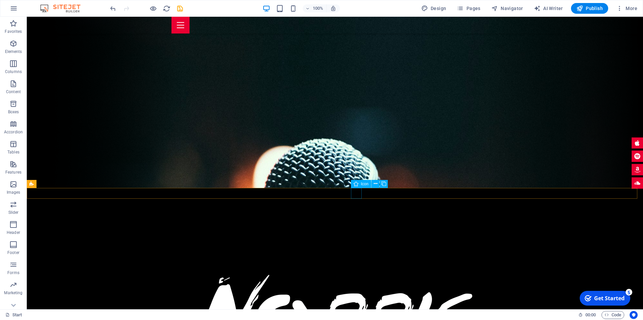
click at [13, 46] on icon "button" at bounding box center [13, 44] width 8 height 8
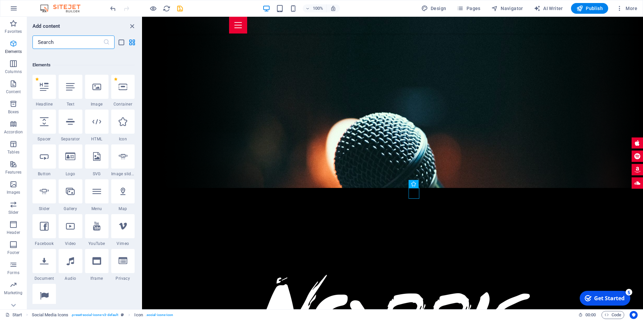
scroll to position [71, 0]
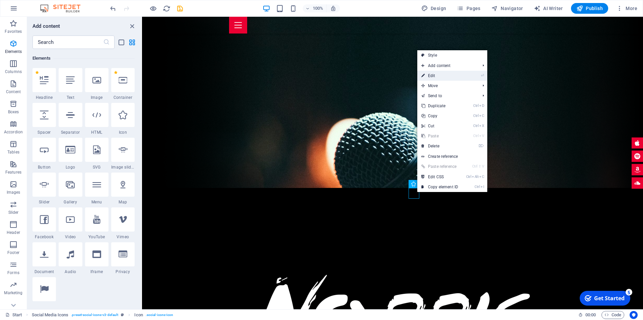
click at [426, 76] on link "⏎ Edit" at bounding box center [439, 76] width 45 height 10
select select "xMidYMid"
select select "px"
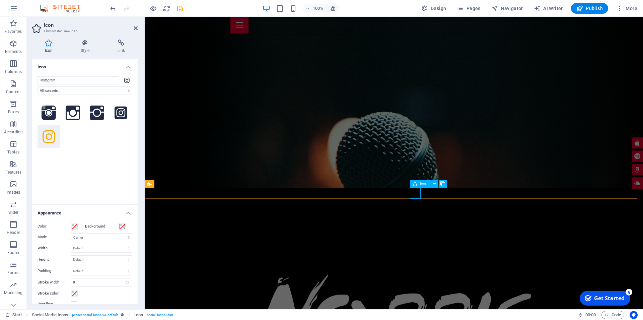
click at [418, 182] on div "Icon" at bounding box center [420, 184] width 20 height 8
click at [37, 86] on select "All icon sets... IcoFont Ionicons FontAwesome Brands FontAwesome Duotone FontAw…" at bounding box center [84, 90] width 95 height 8
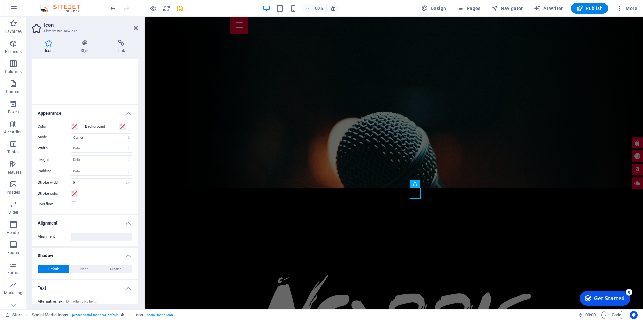
scroll to position [107, 0]
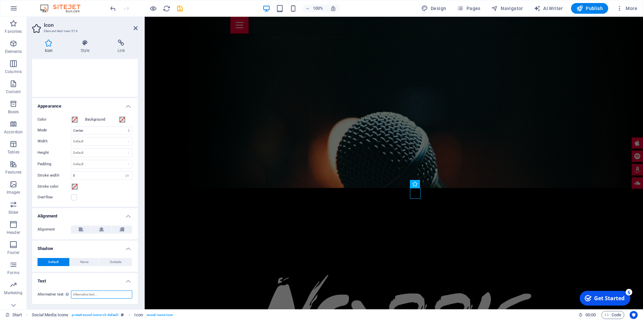
click at [88, 296] on input "Alternative text The alternative text is used by devices that cannot display im…" at bounding box center [101, 294] width 61 height 8
paste input "Y hay que ver este video por favor https://iprofi.com.mx/convocatoria-certifica…"
type input "Y hay que ver este video por favor https://iprofi.com.mx/convocatoria-certifica…"
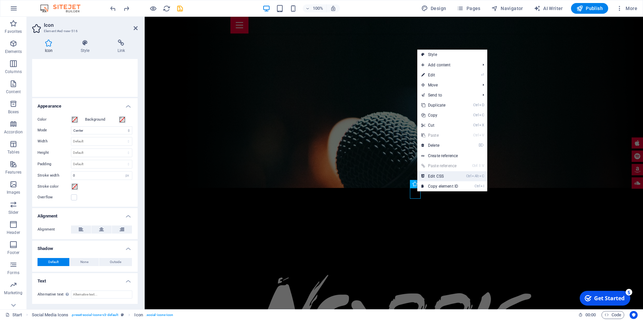
click at [450, 177] on link "Ctrl Alt C Edit CSS" at bounding box center [439, 176] width 45 height 10
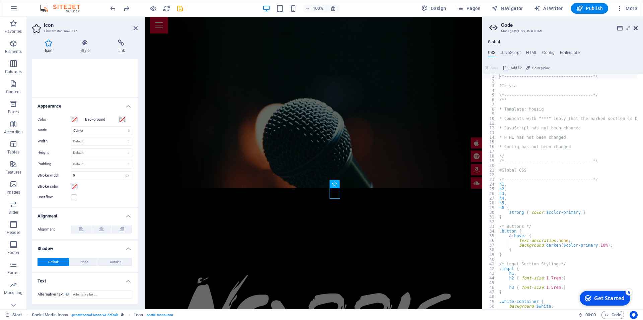
click at [635, 28] on icon at bounding box center [635, 27] width 4 height 5
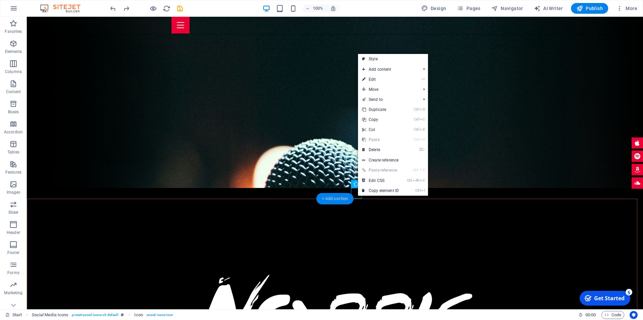
click at [329, 202] on div "+ Add section" at bounding box center [334, 198] width 37 height 11
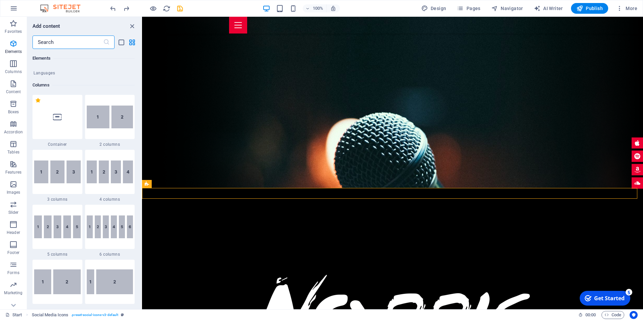
scroll to position [323, 0]
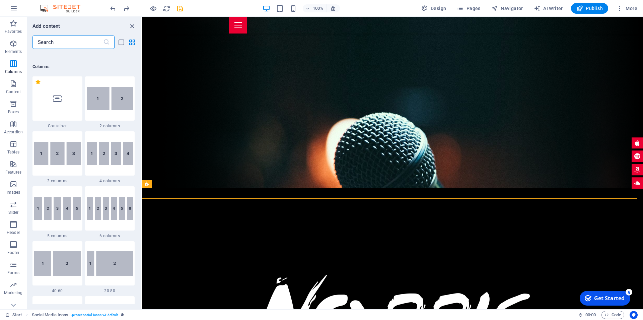
drag, startPoint x: 141, startPoint y: 108, endPoint x: 3, endPoint y: 60, distance: 145.6
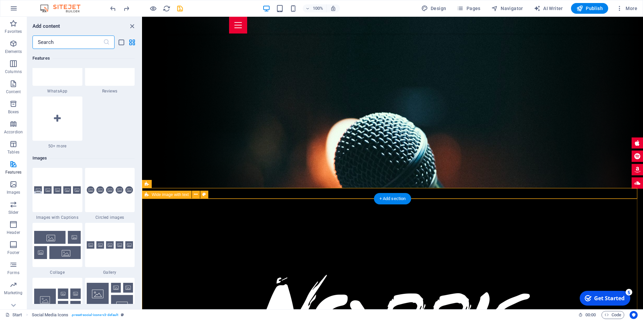
scroll to position [3313, 0]
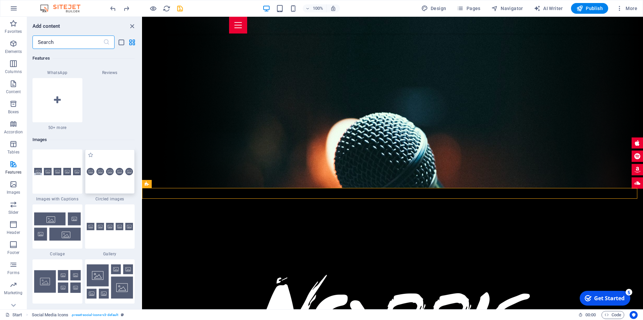
click at [105, 194] on div at bounding box center [110, 171] width 50 height 44
click at [142, 213] on div "H2 Wide image with text Container Banner Container Banner Logo Container Banner…" at bounding box center [392, 163] width 501 height 292
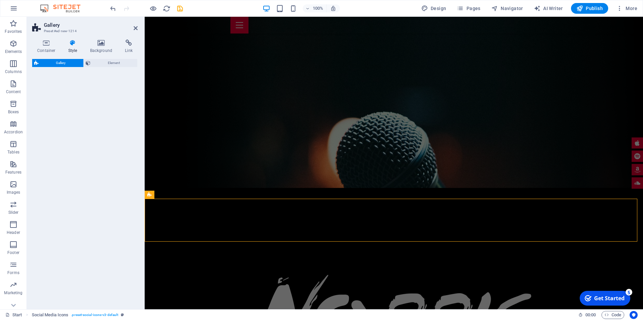
select select "rem"
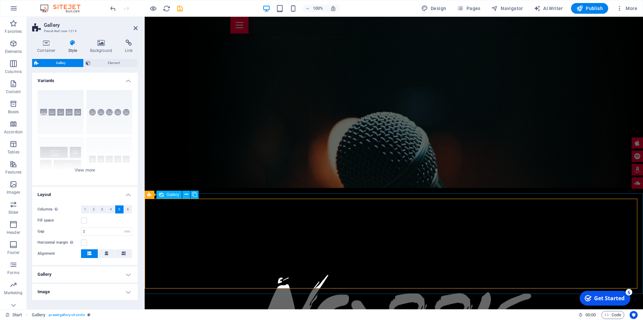
select select "4"
select select "px"
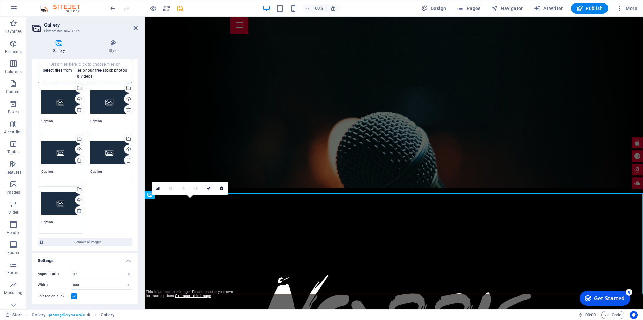
scroll to position [0, 0]
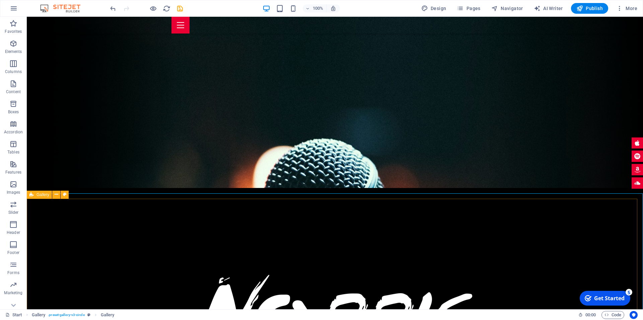
click at [33, 197] on icon at bounding box center [31, 194] width 4 height 8
click at [70, 197] on icon at bounding box center [69, 194] width 4 height 7
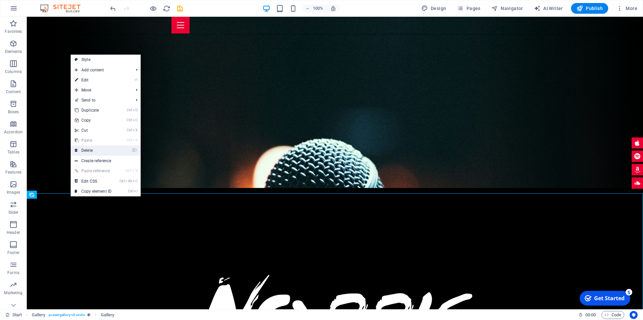
click at [89, 151] on link "⌦ Delete" at bounding box center [93, 150] width 45 height 10
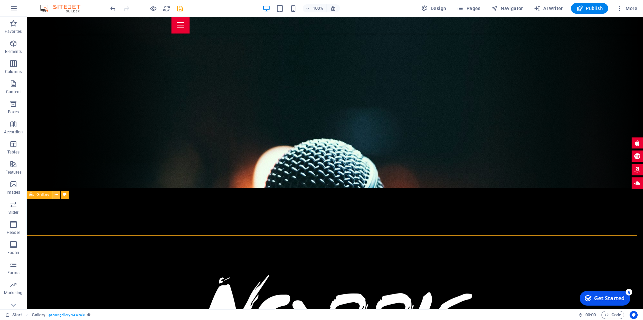
click at [58, 197] on icon at bounding box center [57, 194] width 4 height 7
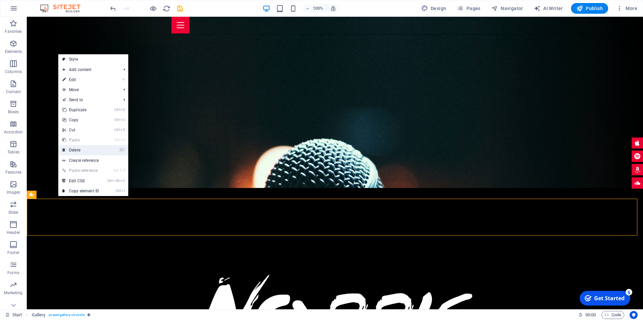
click at [76, 151] on link "⌦ Delete" at bounding box center [80, 150] width 45 height 10
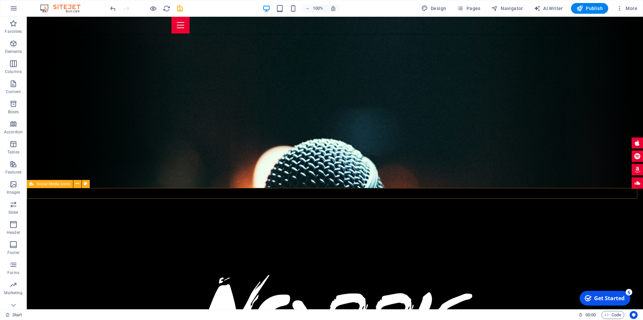
click at [53, 185] on span "Social Media Icons" at bounding box center [53, 184] width 34 height 4
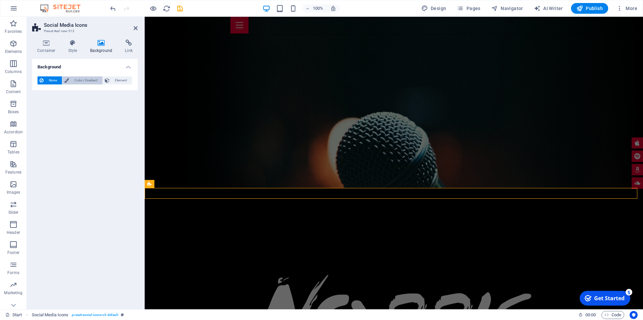
click at [80, 77] on span "Color / Gradient" at bounding box center [85, 80] width 29 height 8
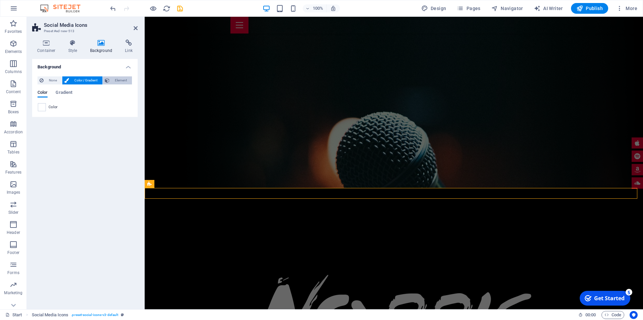
click at [117, 80] on span "Element" at bounding box center [120, 80] width 18 height 8
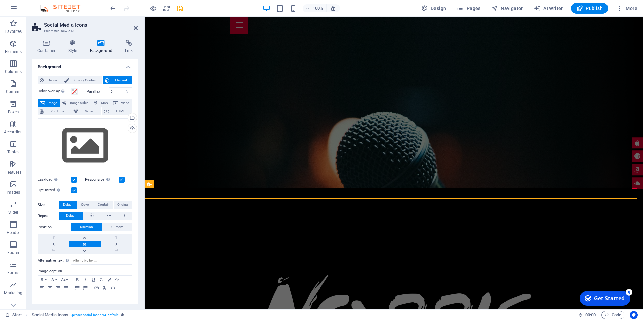
drag, startPoint x: 133, startPoint y: 81, endPoint x: 4, endPoint y: 59, distance: 130.8
click at [124, 44] on icon at bounding box center [129, 43] width 18 height 7
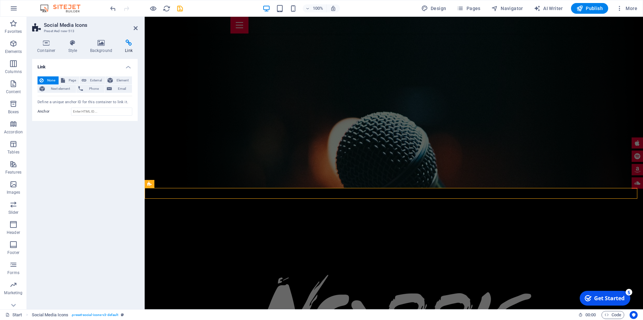
click at [127, 45] on icon at bounding box center [129, 43] width 18 height 7
click at [72, 79] on span "Page" at bounding box center [72, 80] width 10 height 8
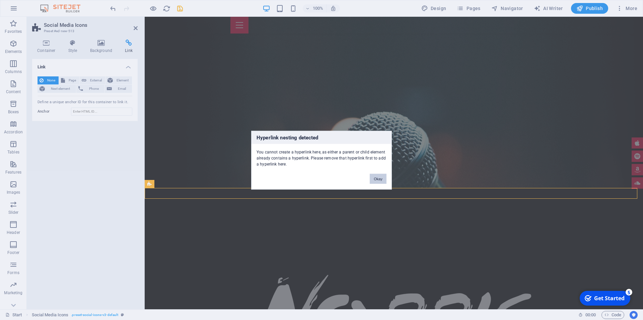
click at [385, 182] on button "Okay" at bounding box center [378, 178] width 17 height 10
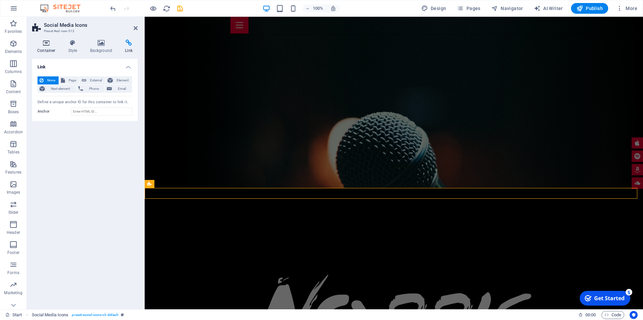
click at [54, 48] on h4 "Container" at bounding box center [47, 47] width 31 height 14
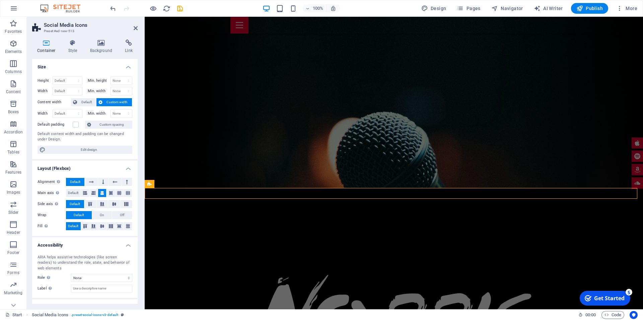
scroll to position [26, 0]
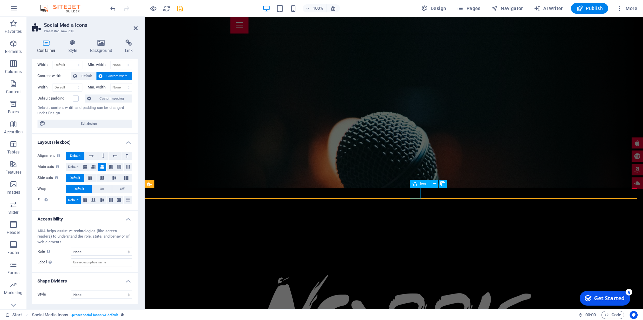
click at [432, 184] on button at bounding box center [434, 184] width 8 height 8
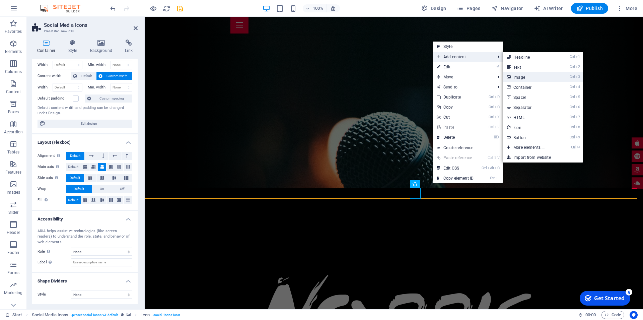
click at [525, 79] on link "Ctrl 3 Image" at bounding box center [530, 77] width 55 height 10
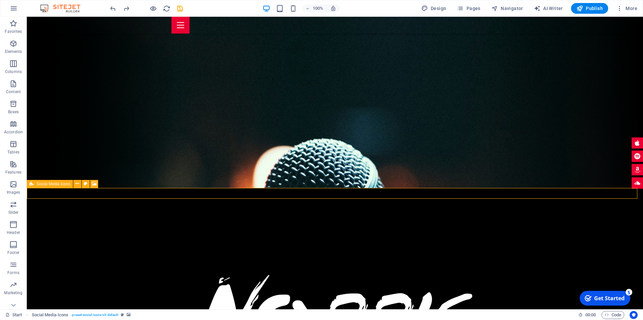
click at [56, 182] on span "Social Media Icons" at bounding box center [53, 184] width 34 height 4
click at [75, 184] on button at bounding box center [77, 184] width 8 height 8
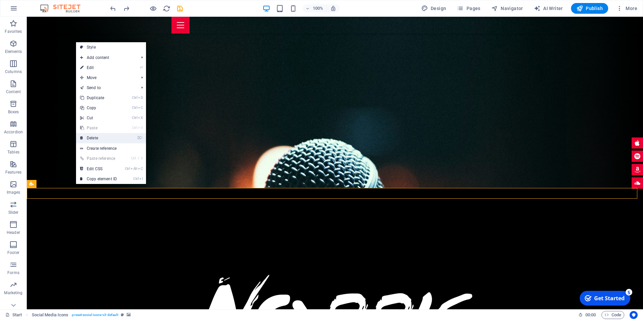
click at [95, 141] on link "⌦ Delete" at bounding box center [98, 138] width 45 height 10
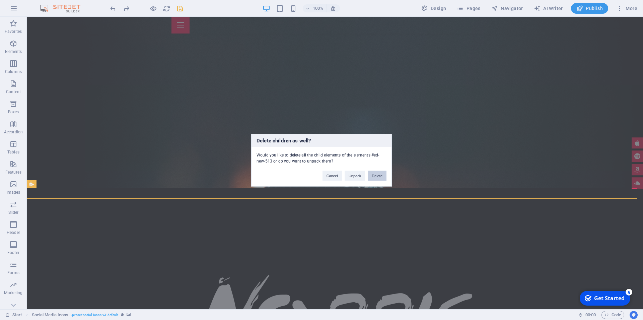
click at [377, 178] on button "Delete" at bounding box center [377, 175] width 19 height 10
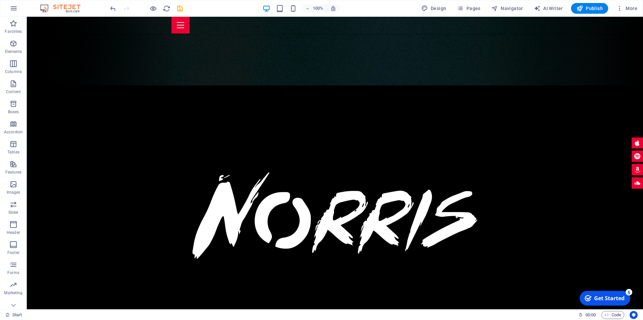
scroll to position [229, 0]
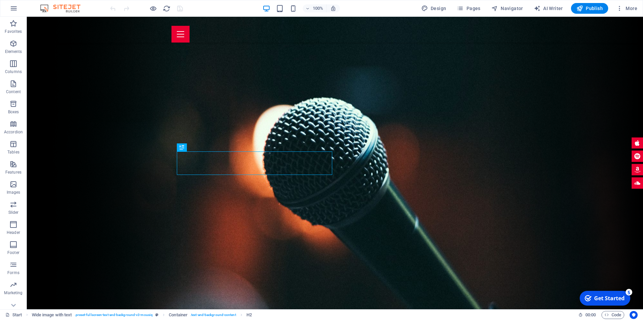
scroll to position [184, 0]
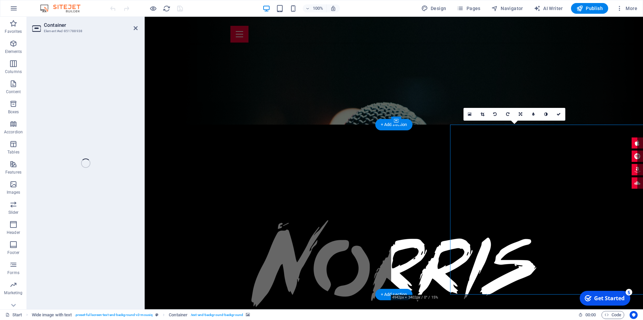
select select "px"
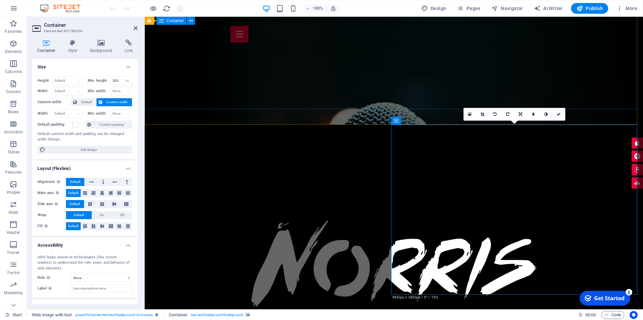
click at [602, 125] on div at bounding box center [394, 250] width 498 height 251
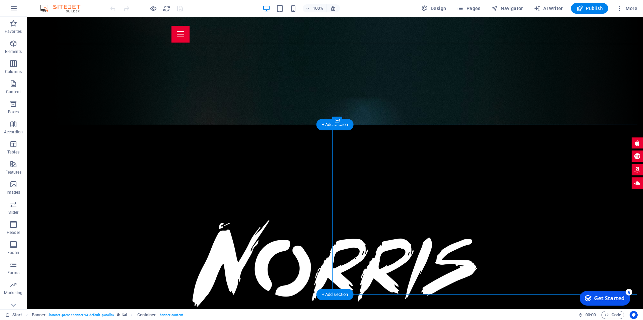
select select "px"
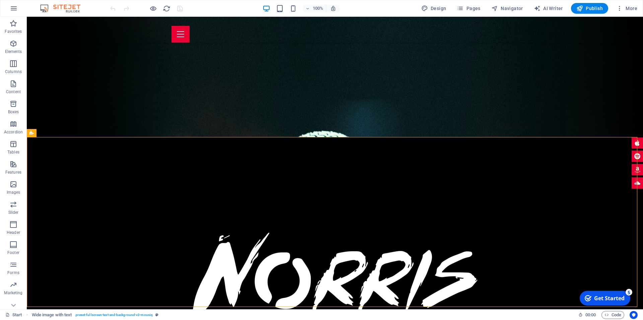
scroll to position [175, 0]
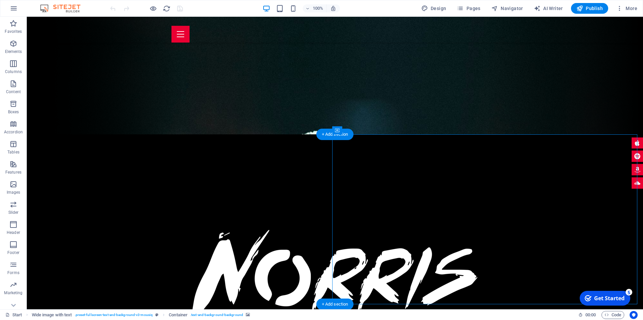
select select "px"
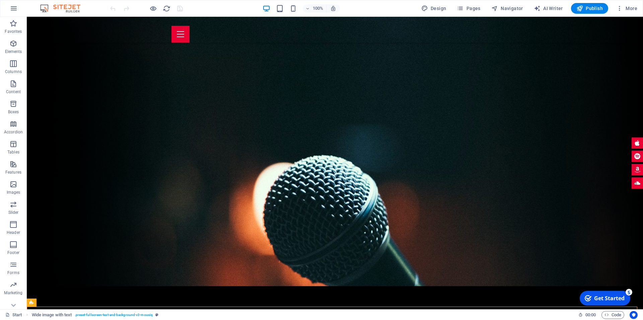
scroll to position [0, 0]
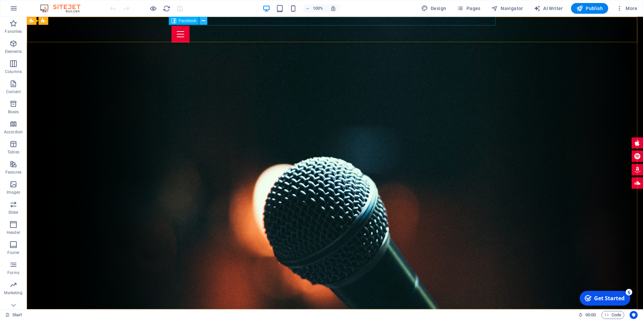
click at [204, 20] on icon at bounding box center [204, 20] width 4 height 7
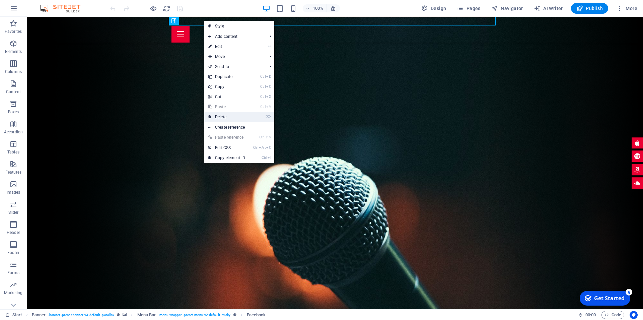
click at [220, 113] on link "⌦ Delete" at bounding box center [226, 117] width 45 height 10
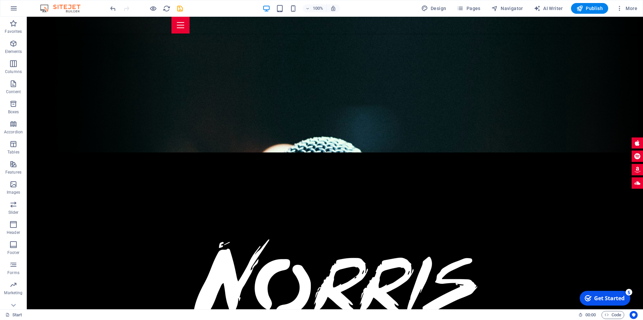
scroll to position [190, 0]
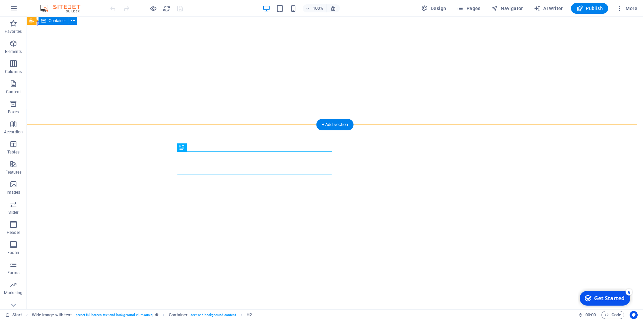
scroll to position [184, 0]
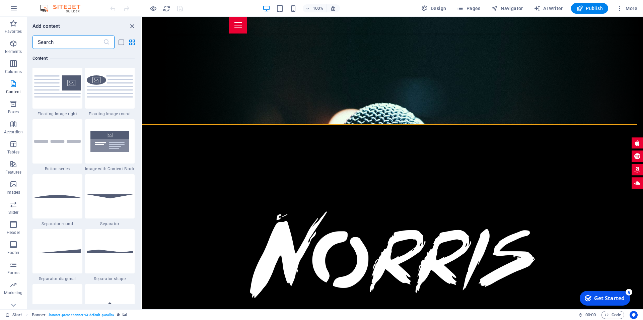
scroll to position [1514, 0]
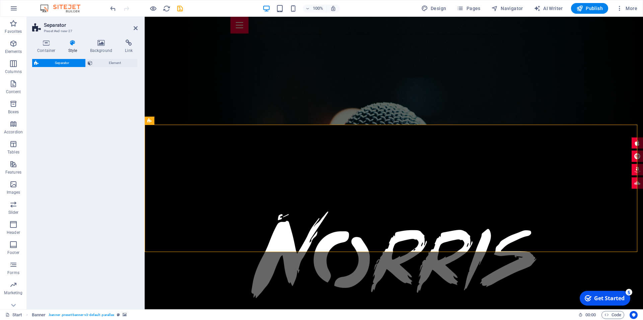
select select "rem"
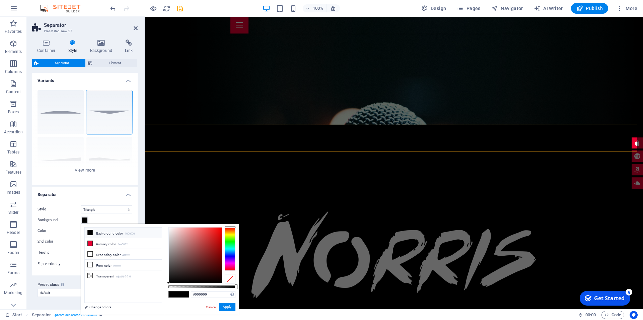
click at [94, 235] on icon at bounding box center [94, 237] width 0 height 5
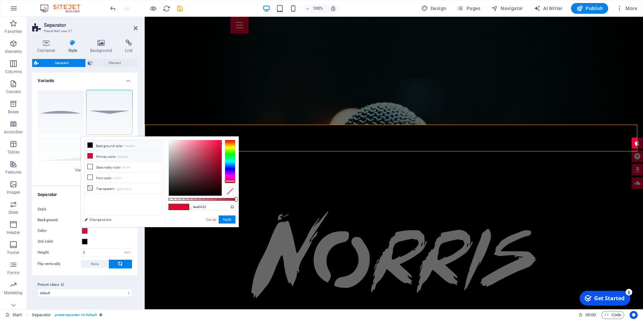
click at [96, 149] on li "Background color #000000" at bounding box center [118, 151] width 49 height 6
type input "#000000"
click at [111, 233] on button "Apply" at bounding box center [102, 236] width 16 height 7
